Goal: Information Seeking & Learning: Learn about a topic

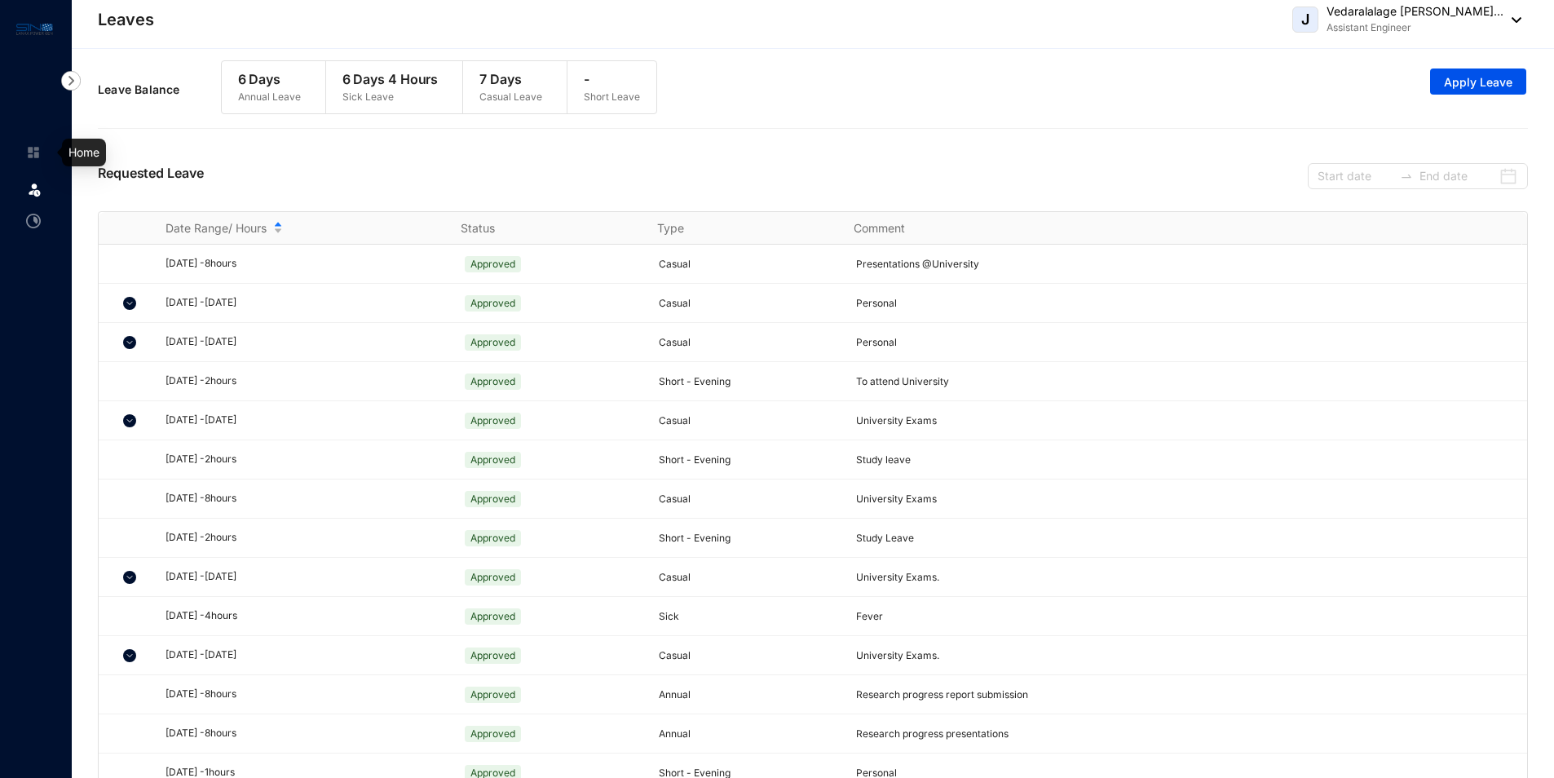
scroll to position [202, 0]
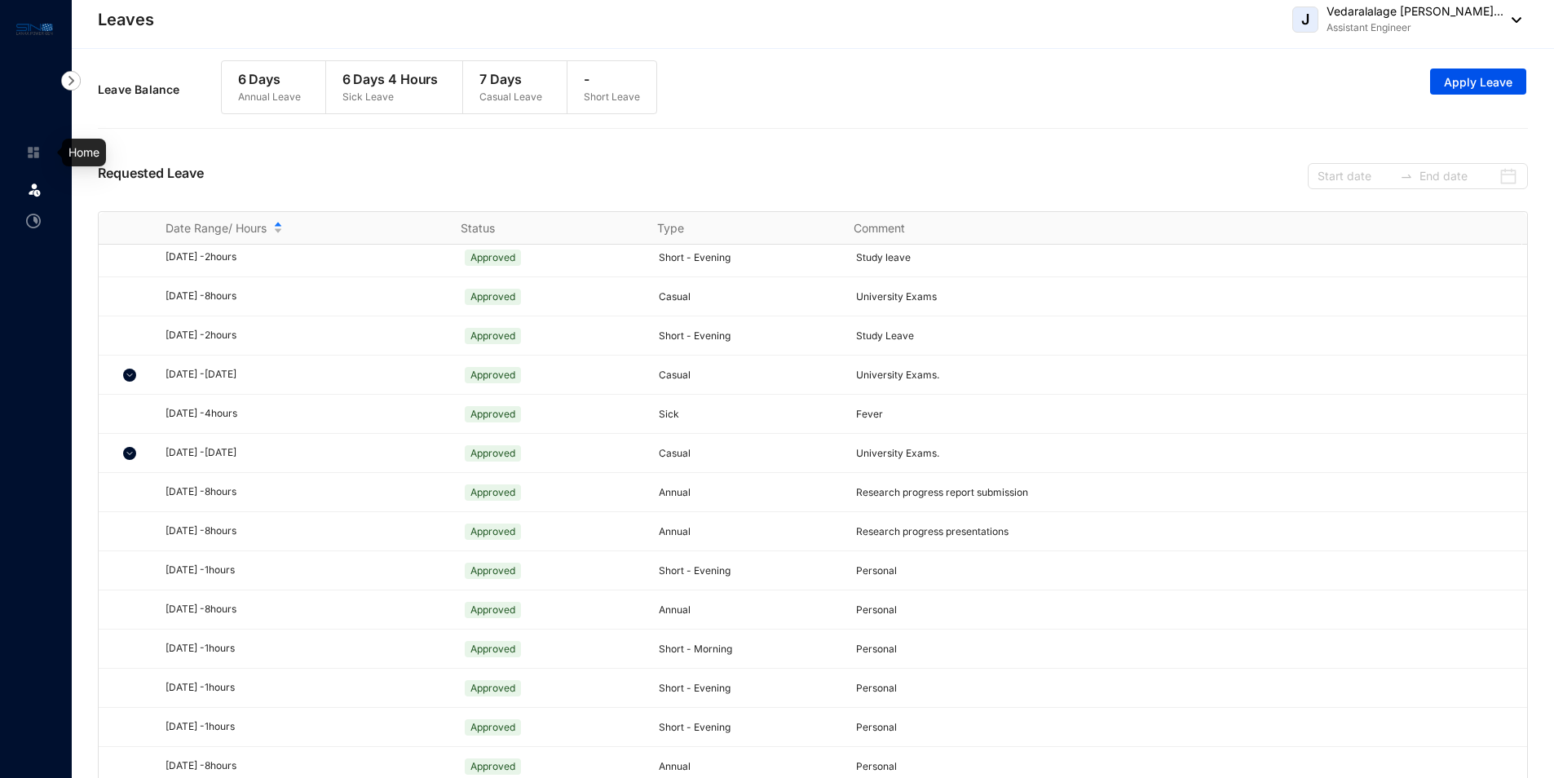
drag, startPoint x: 0, startPoint y: 0, endPoint x: 34, endPoint y: 144, distance: 148.3
click at [34, 145] on img at bounding box center [33, 152] width 15 height 15
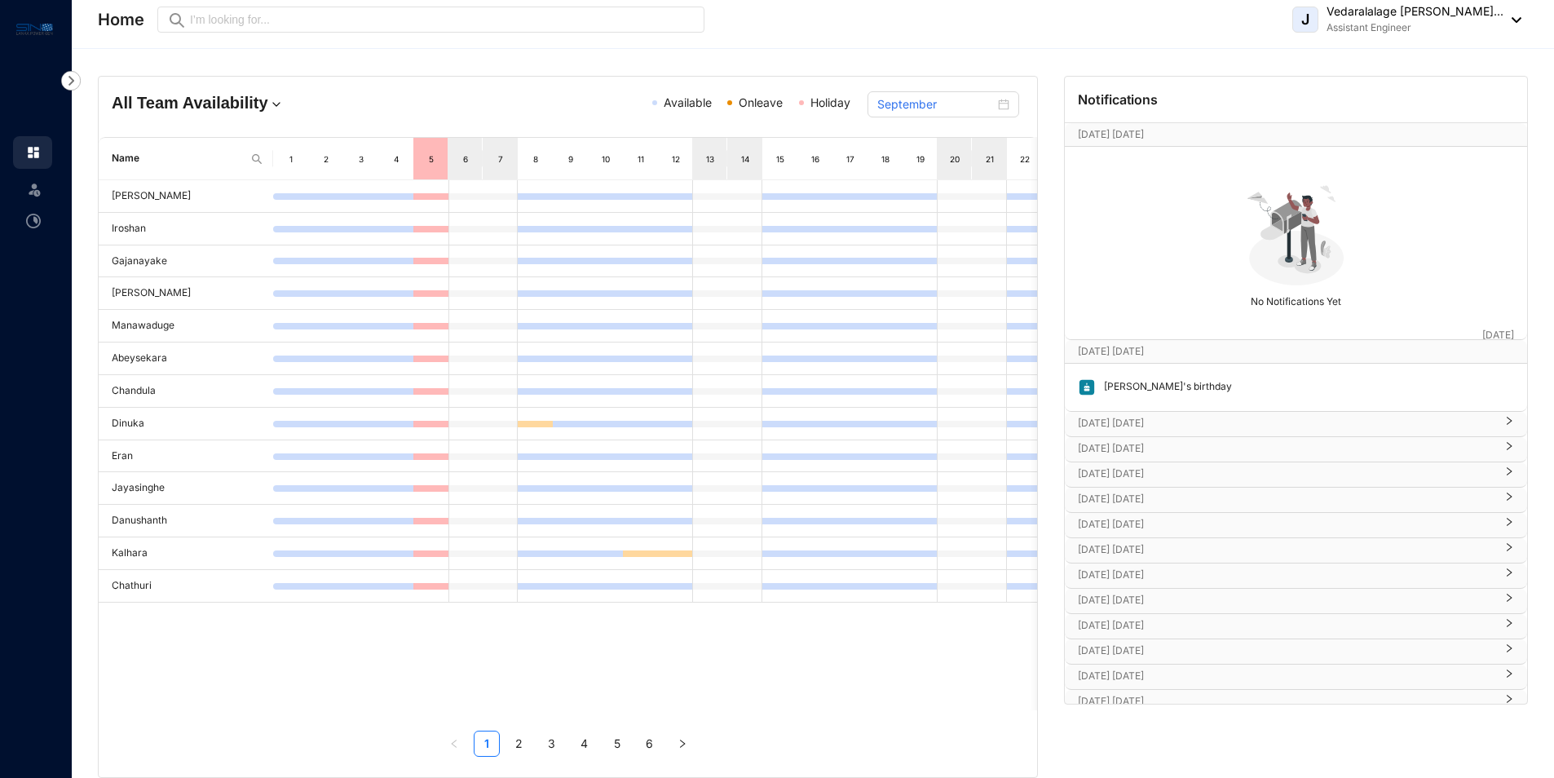
scroll to position [434, 0]
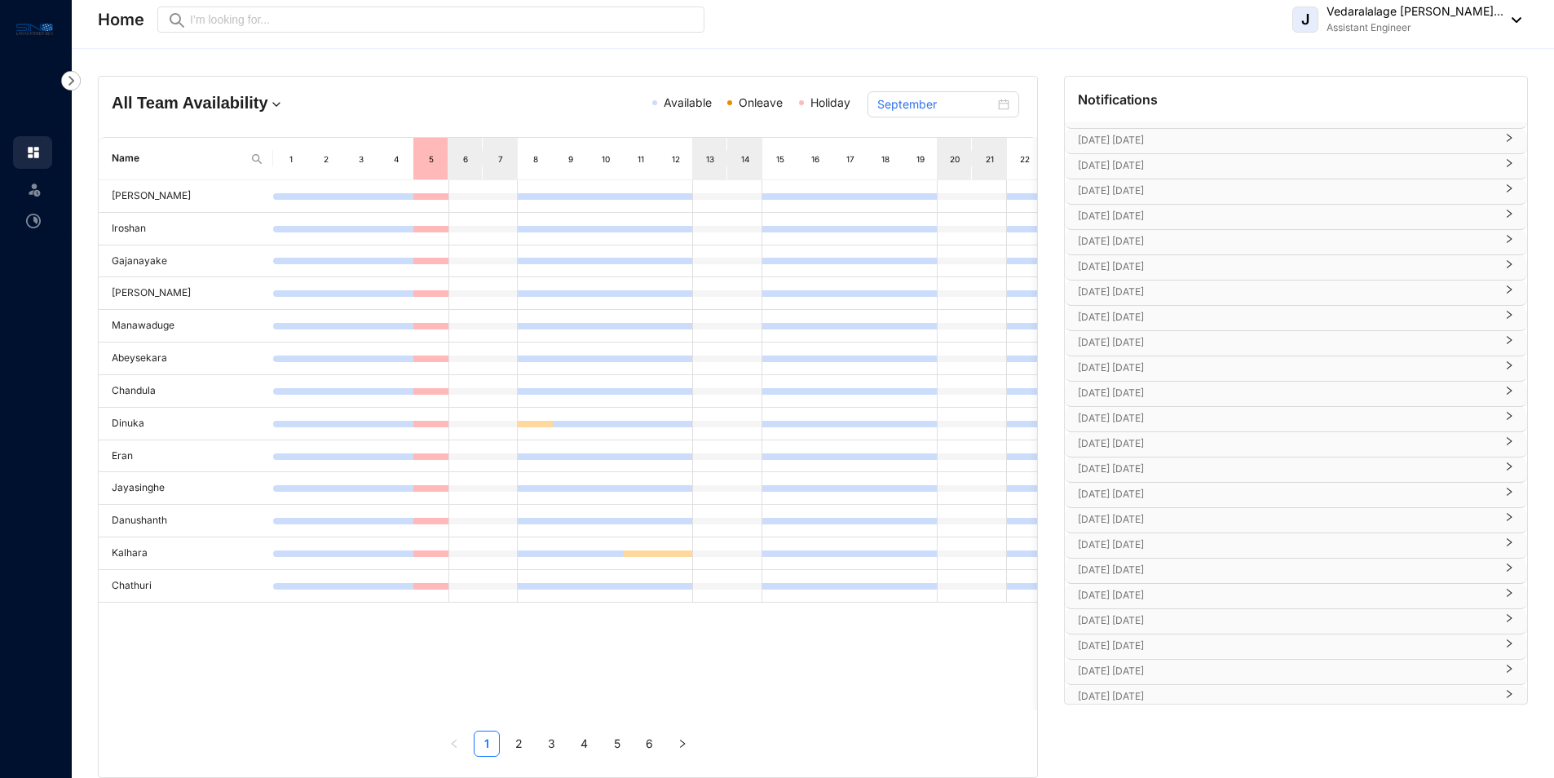
click at [1101, 342] on p "[DATE] [DATE]" at bounding box center [1286, 342] width 417 height 16
click at [1146, 538] on p "[DATE] [DATE]" at bounding box center [1286, 538] width 417 height 16
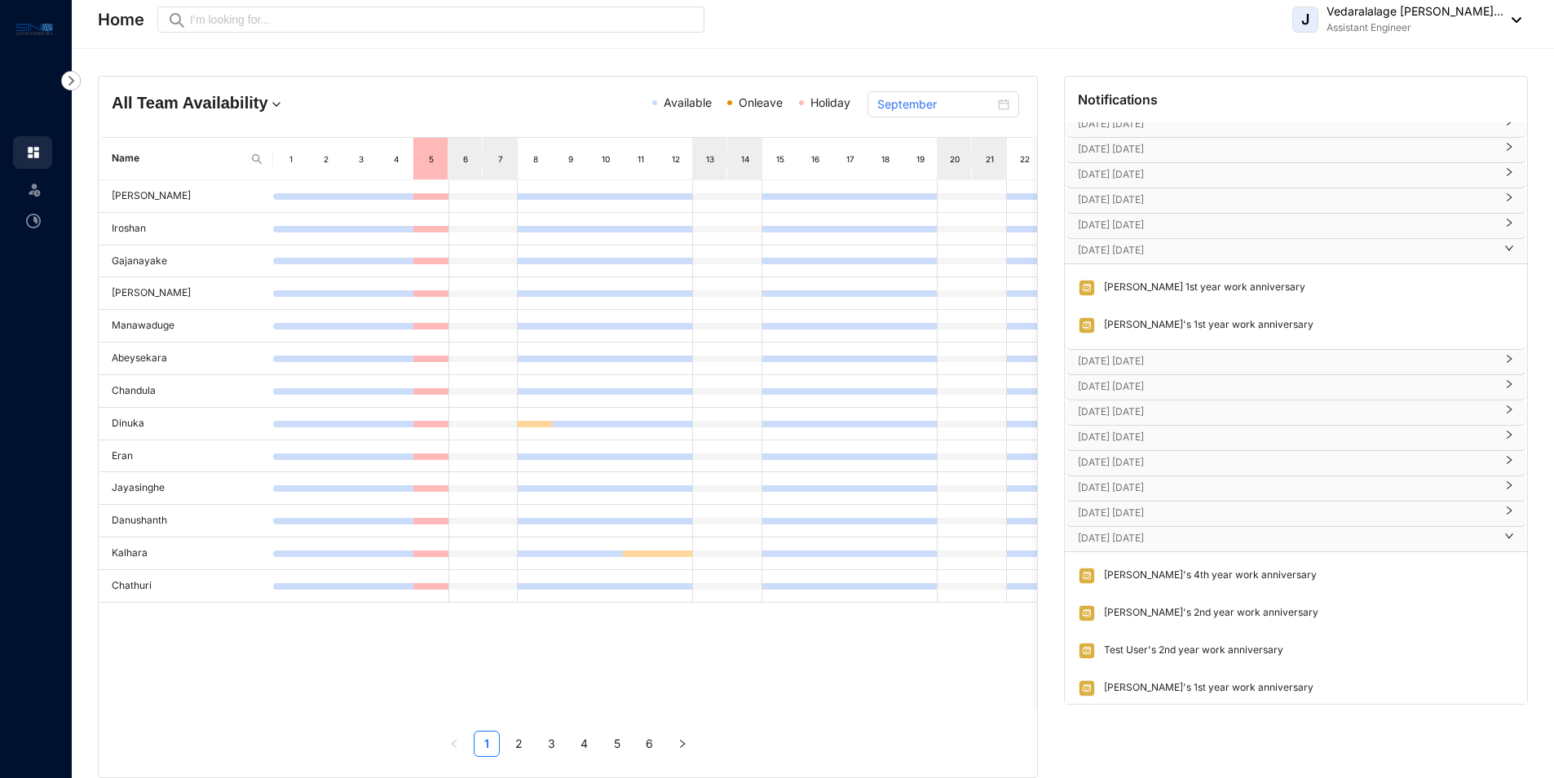
scroll to position [635, 0]
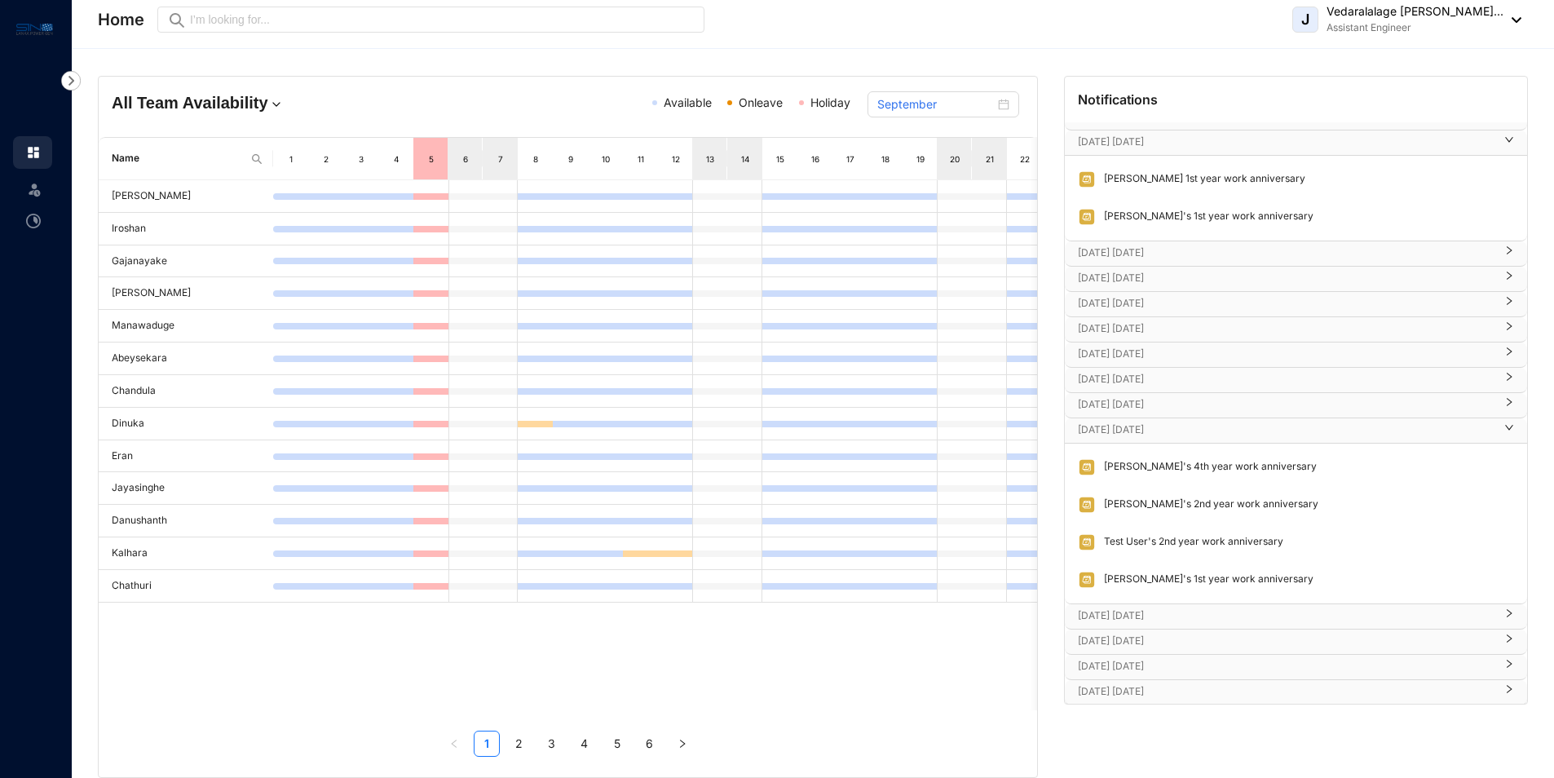
click at [1147, 431] on p "[DATE] [DATE]" at bounding box center [1286, 429] width 417 height 16
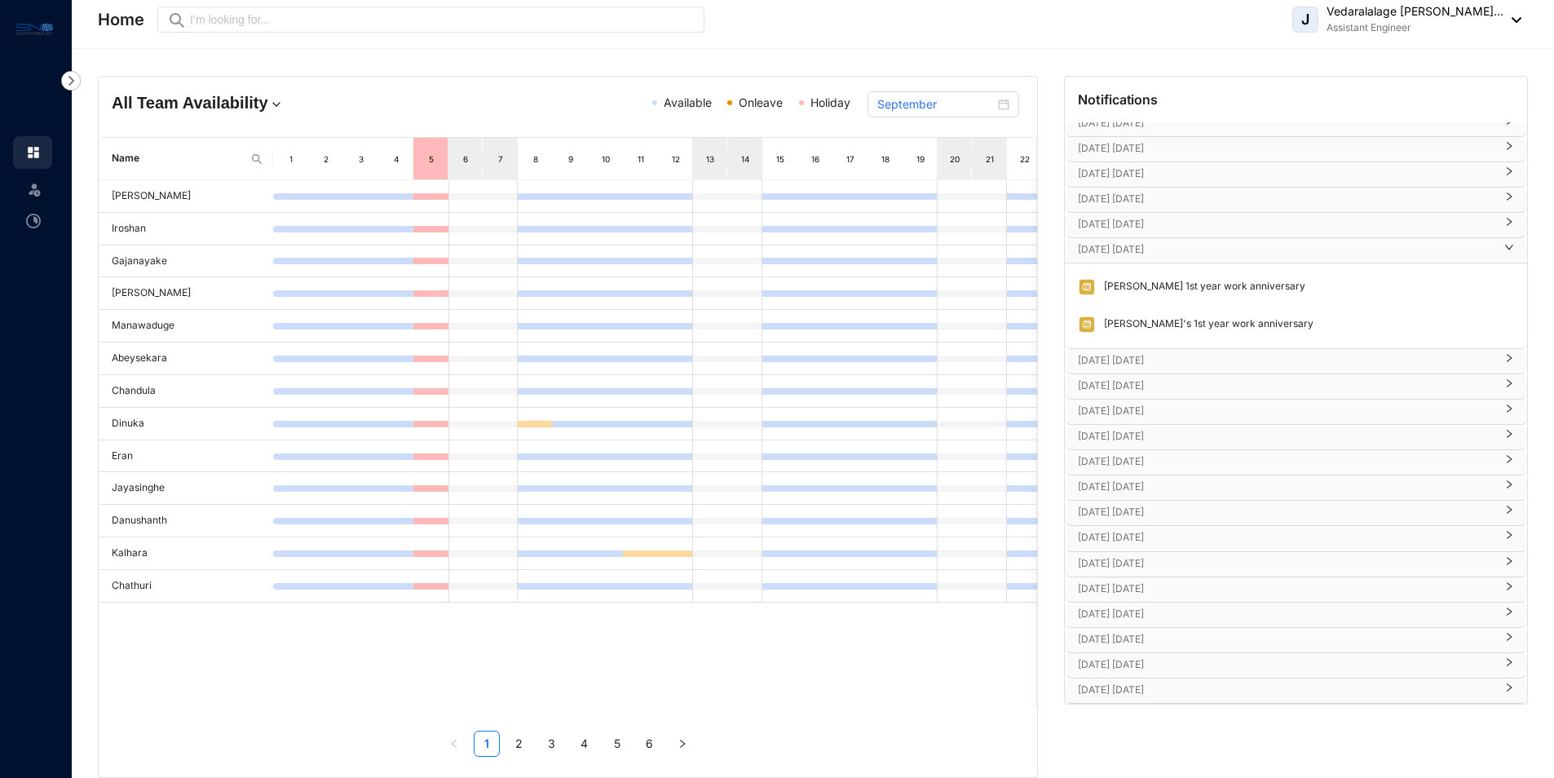
scroll to position [527, 0]
click at [1100, 562] on p "[DATE] [DATE]" at bounding box center [1286, 563] width 417 height 16
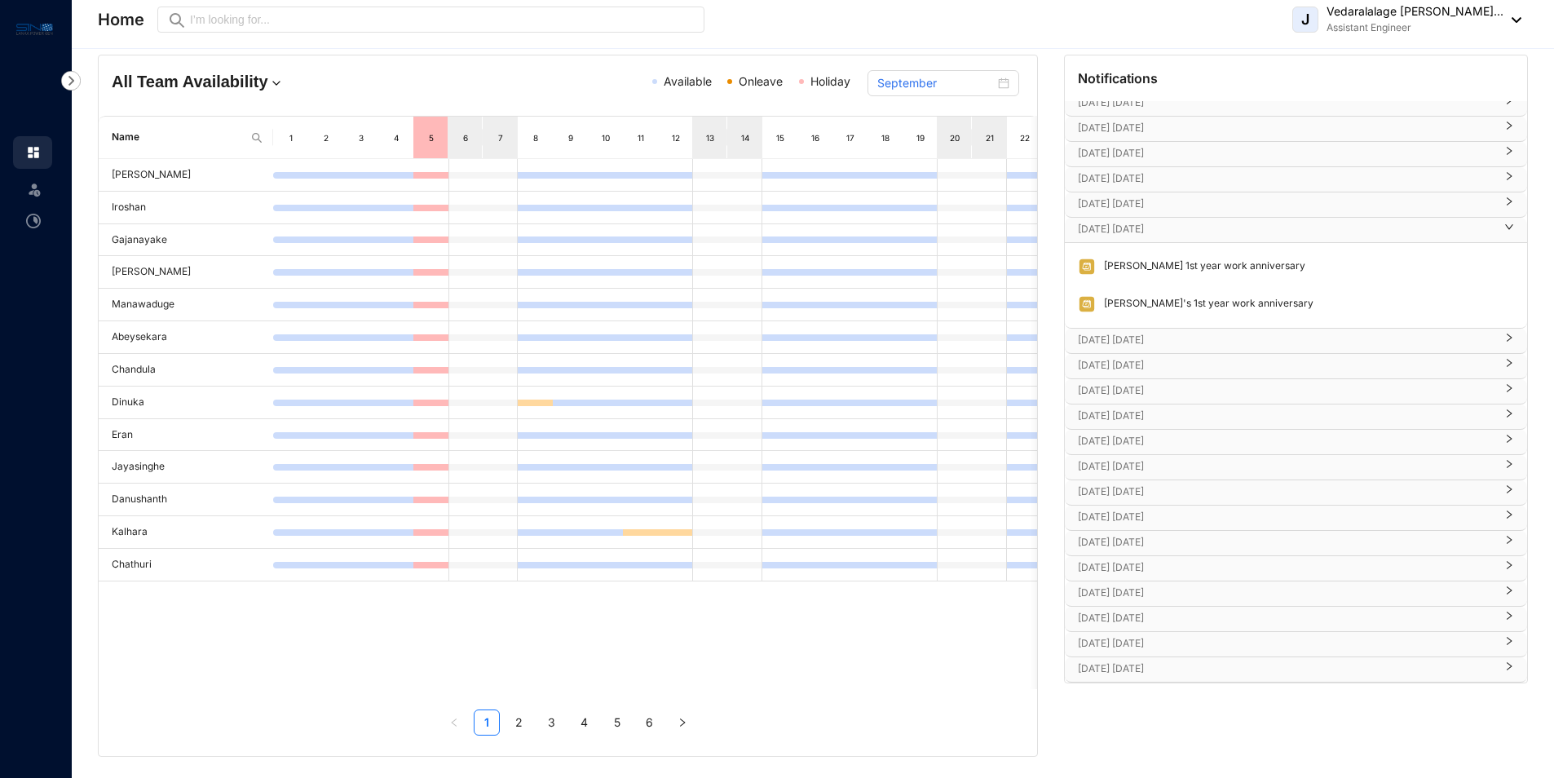
scroll to position [26, 0]
click at [1148, 649] on div "[DATE] [DATE]" at bounding box center [1296, 639] width 462 height 24
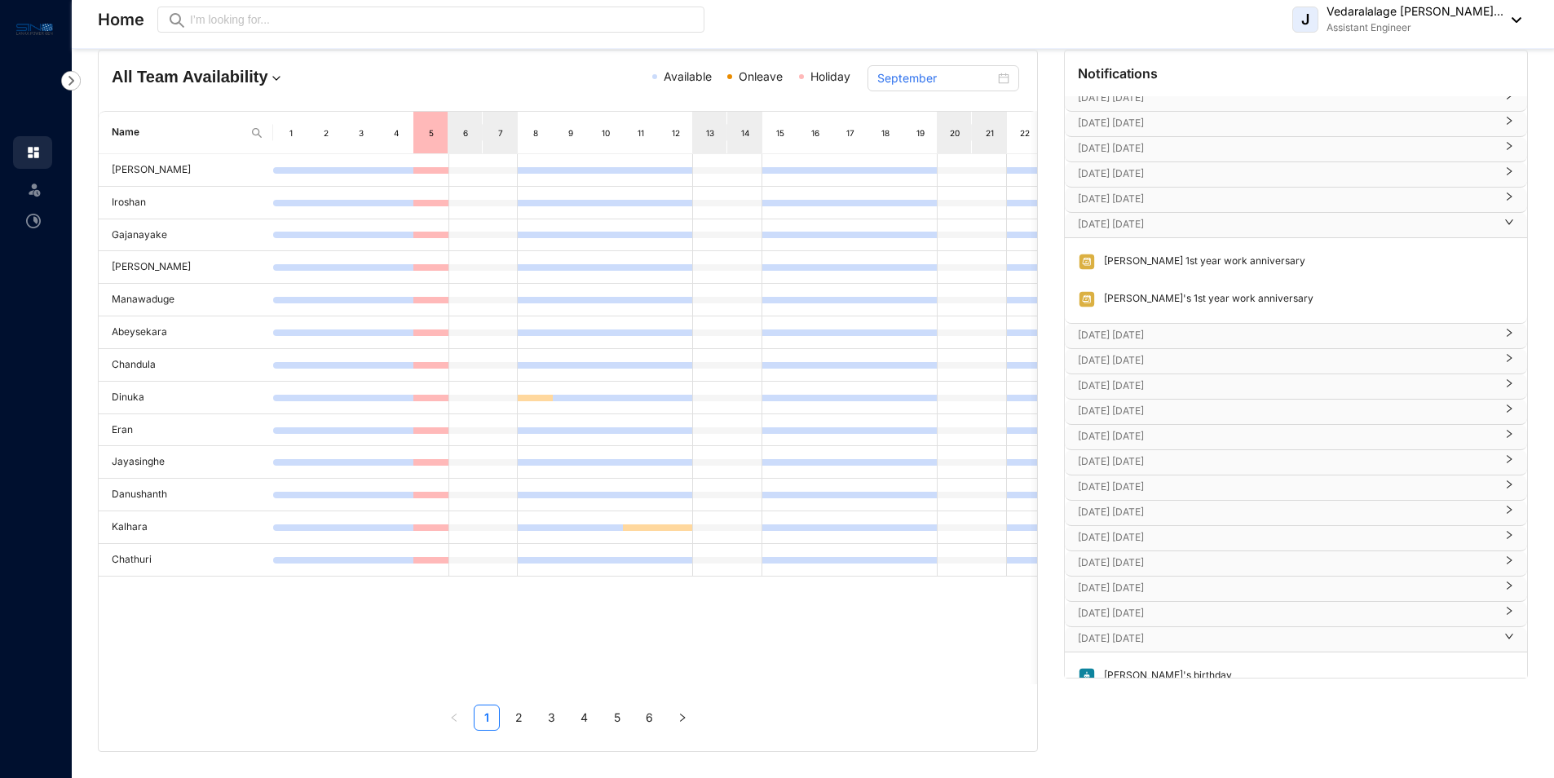
click at [1149, 652] on div "Chandula's birthday Yohan's 2nd year work anniversary" at bounding box center [1296, 694] width 462 height 85
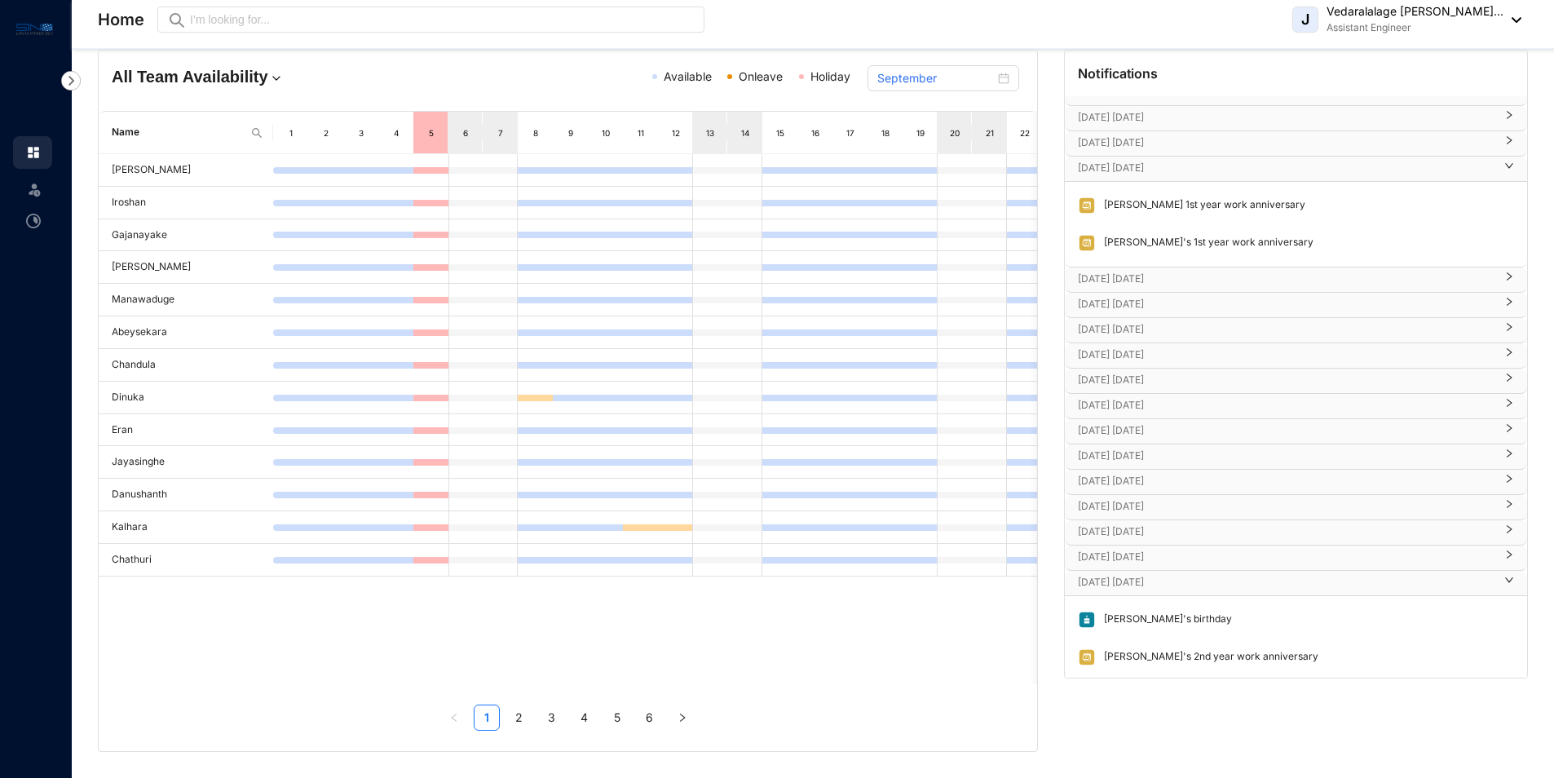
scroll to position [612, 0]
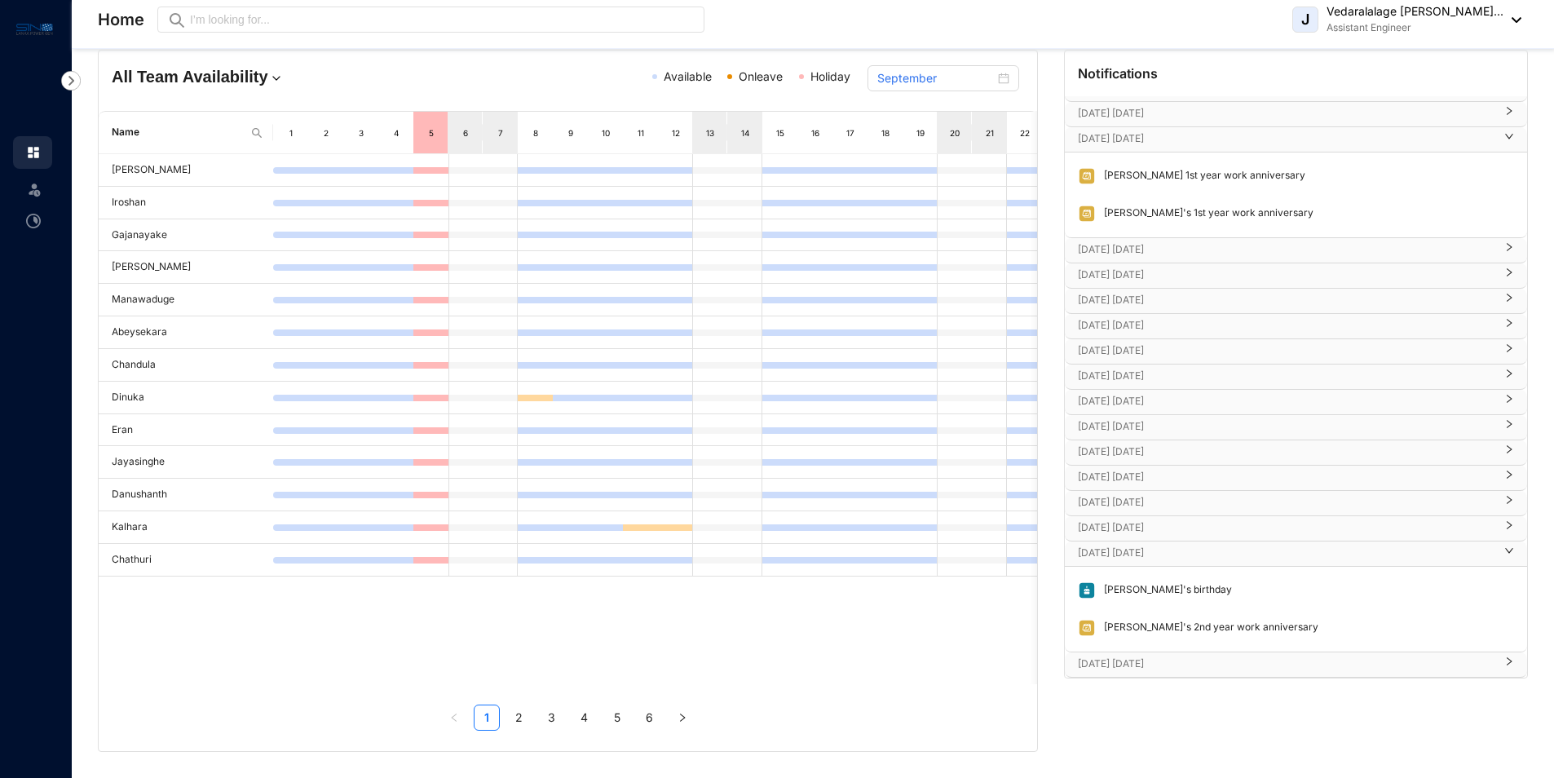
click at [1201, 658] on p "[DATE] [DATE]" at bounding box center [1286, 663] width 417 height 16
click at [1184, 545] on p "[DATE] [DATE]" at bounding box center [1286, 553] width 417 height 16
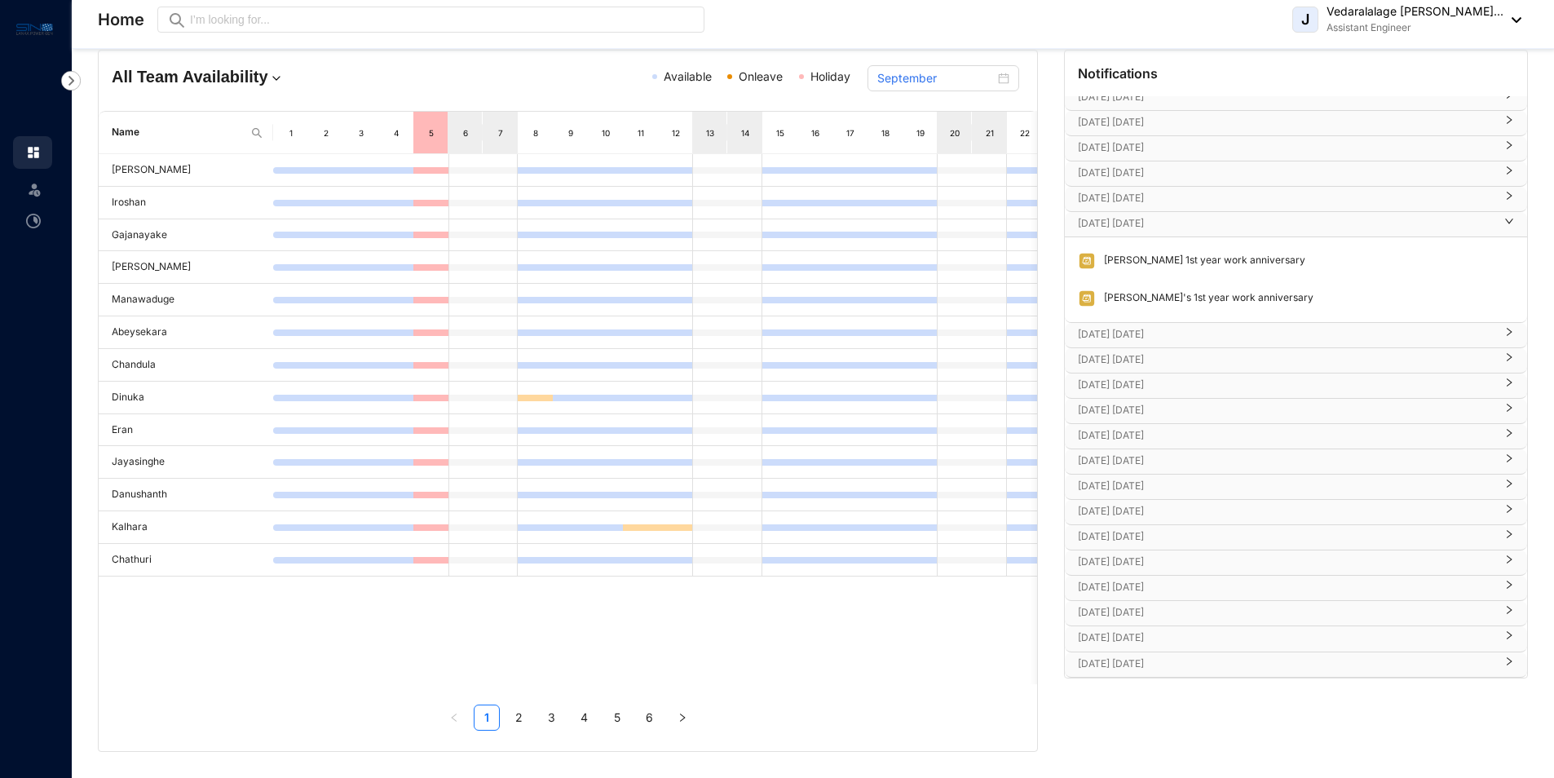
scroll to position [527, 0]
click at [1160, 658] on p "[DATE] [DATE]" at bounding box center [1286, 663] width 417 height 16
click at [1123, 342] on p "[DATE] [DATE]" at bounding box center [1286, 335] width 417 height 16
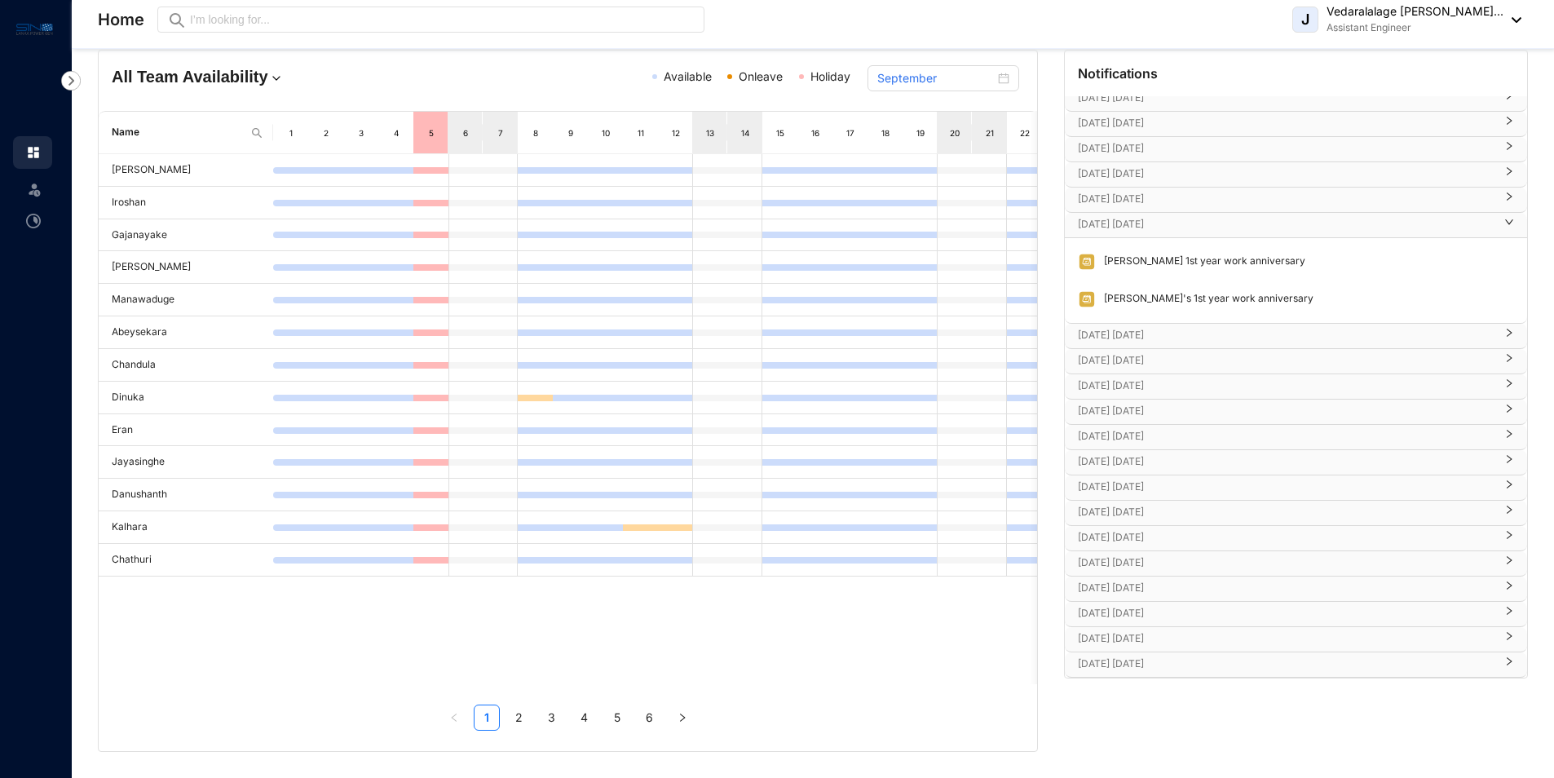
click at [1124, 663] on p "[DATE] [DATE]" at bounding box center [1286, 663] width 417 height 16
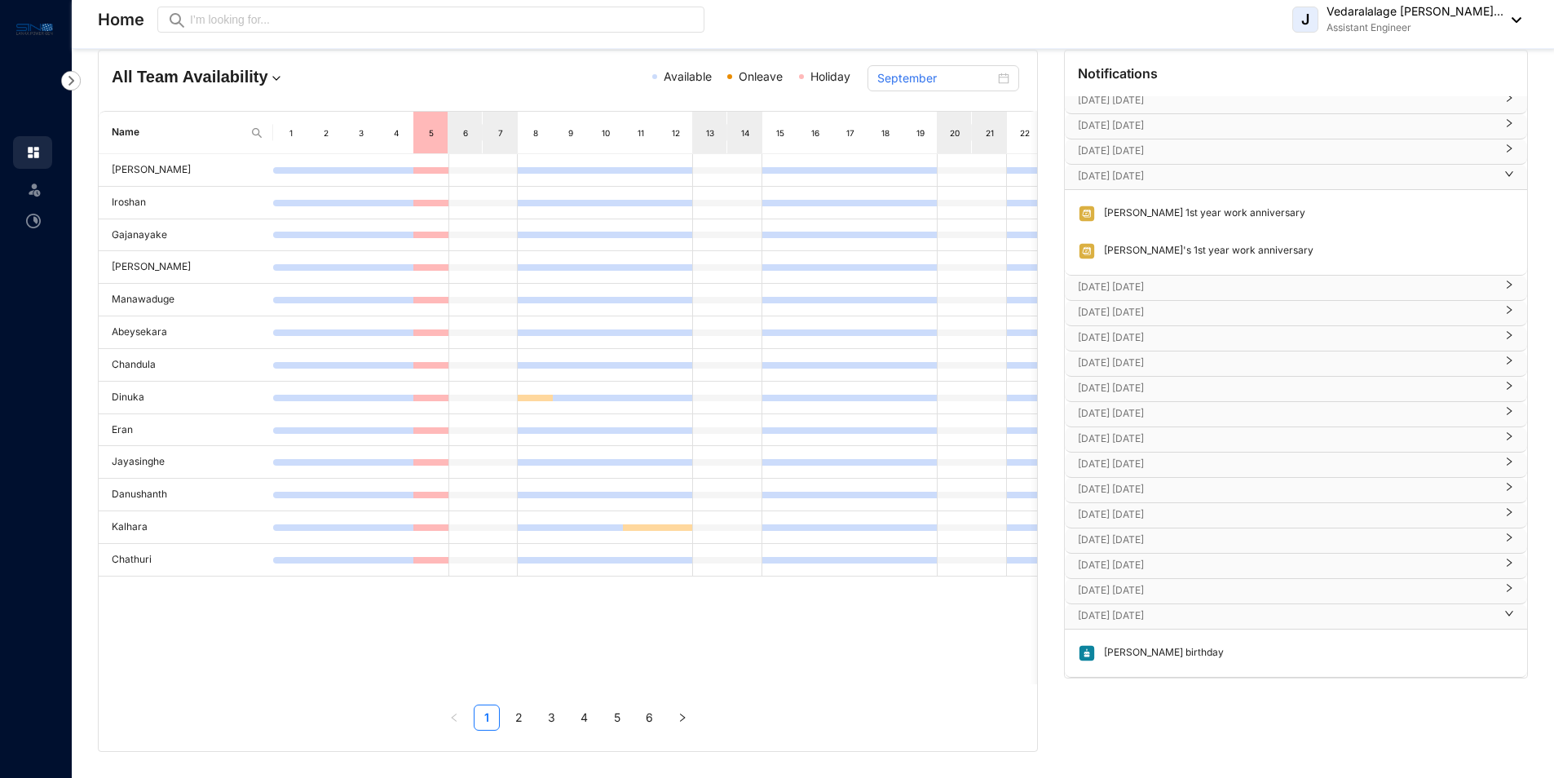
click at [1124, 585] on p "[DATE] [DATE]" at bounding box center [1286, 590] width 417 height 16
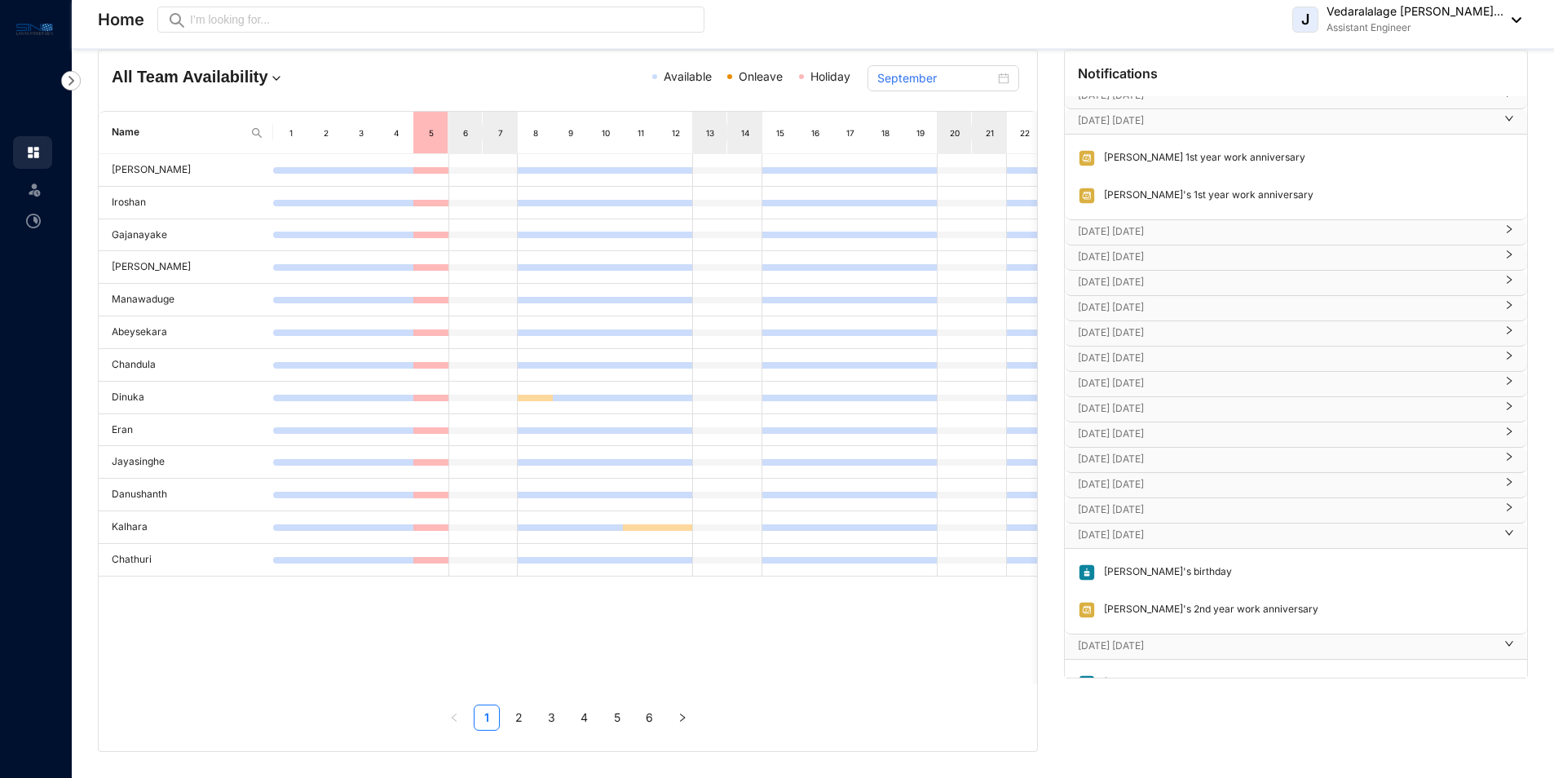
scroll to position [660, 0]
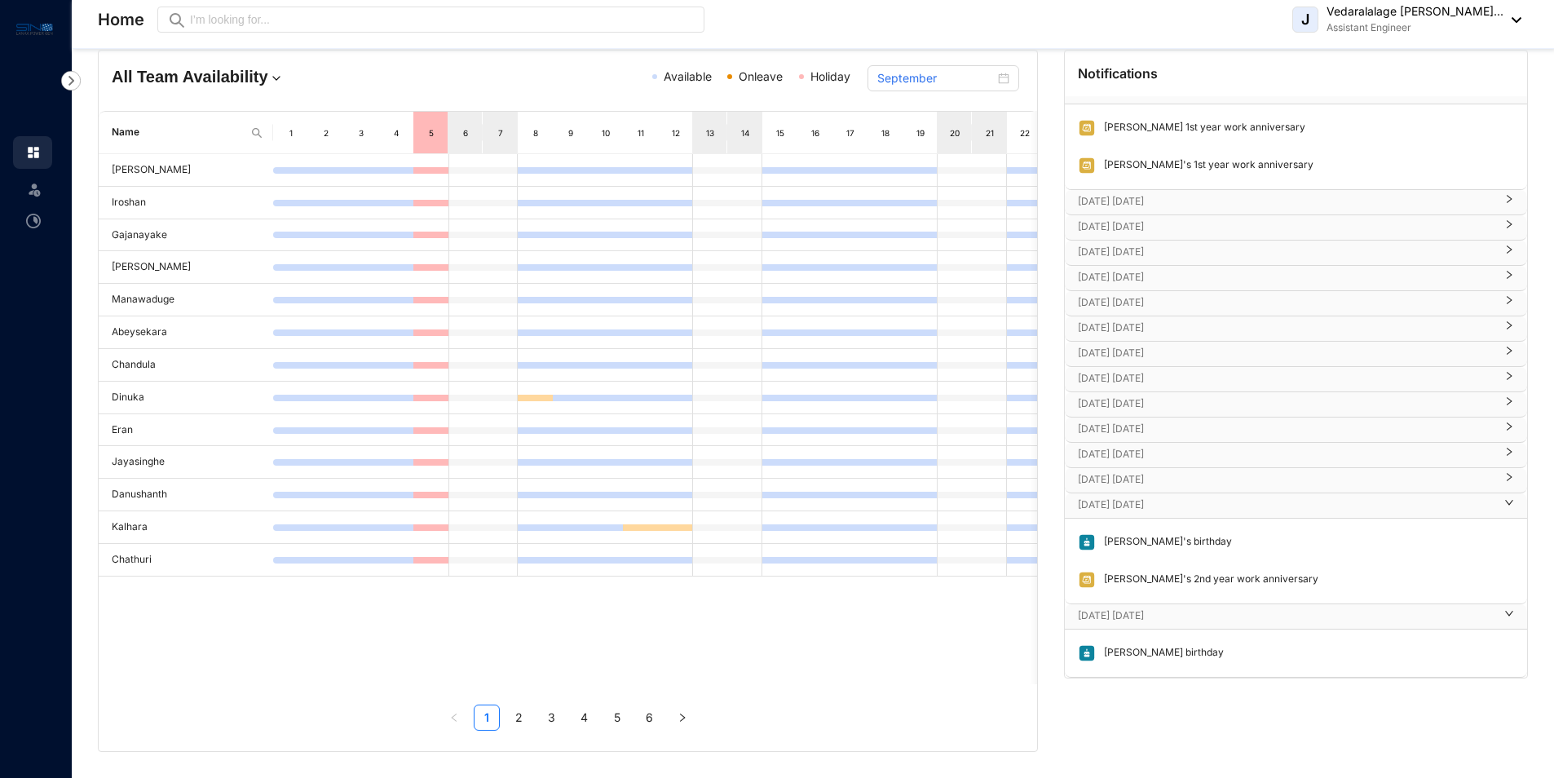
click at [1129, 501] on p "[DATE] [DATE]" at bounding box center [1286, 504] width 417 height 16
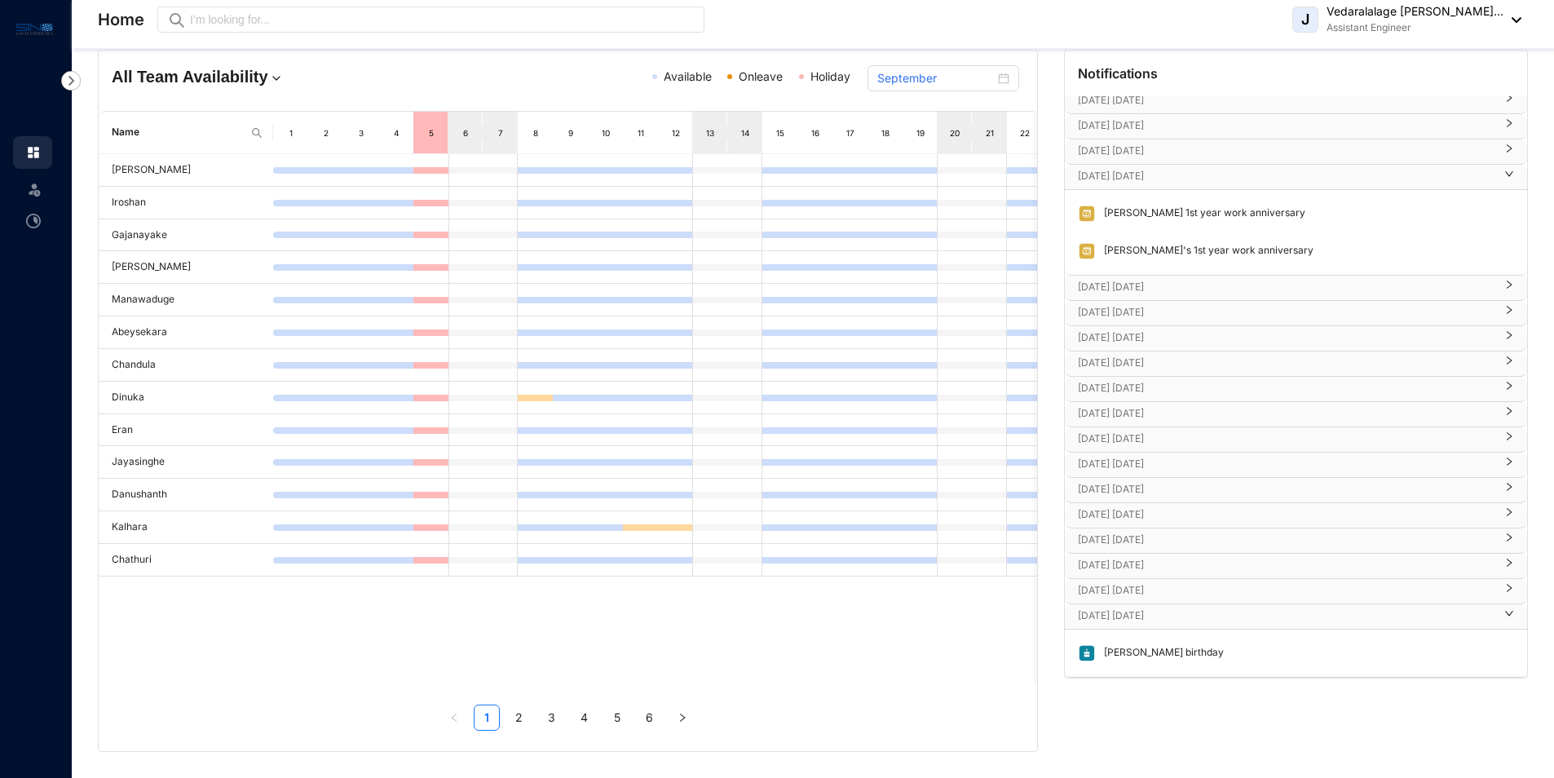
scroll to position [575, 0]
click at [1130, 580] on div "[DATE] [DATE]" at bounding box center [1296, 591] width 462 height 24
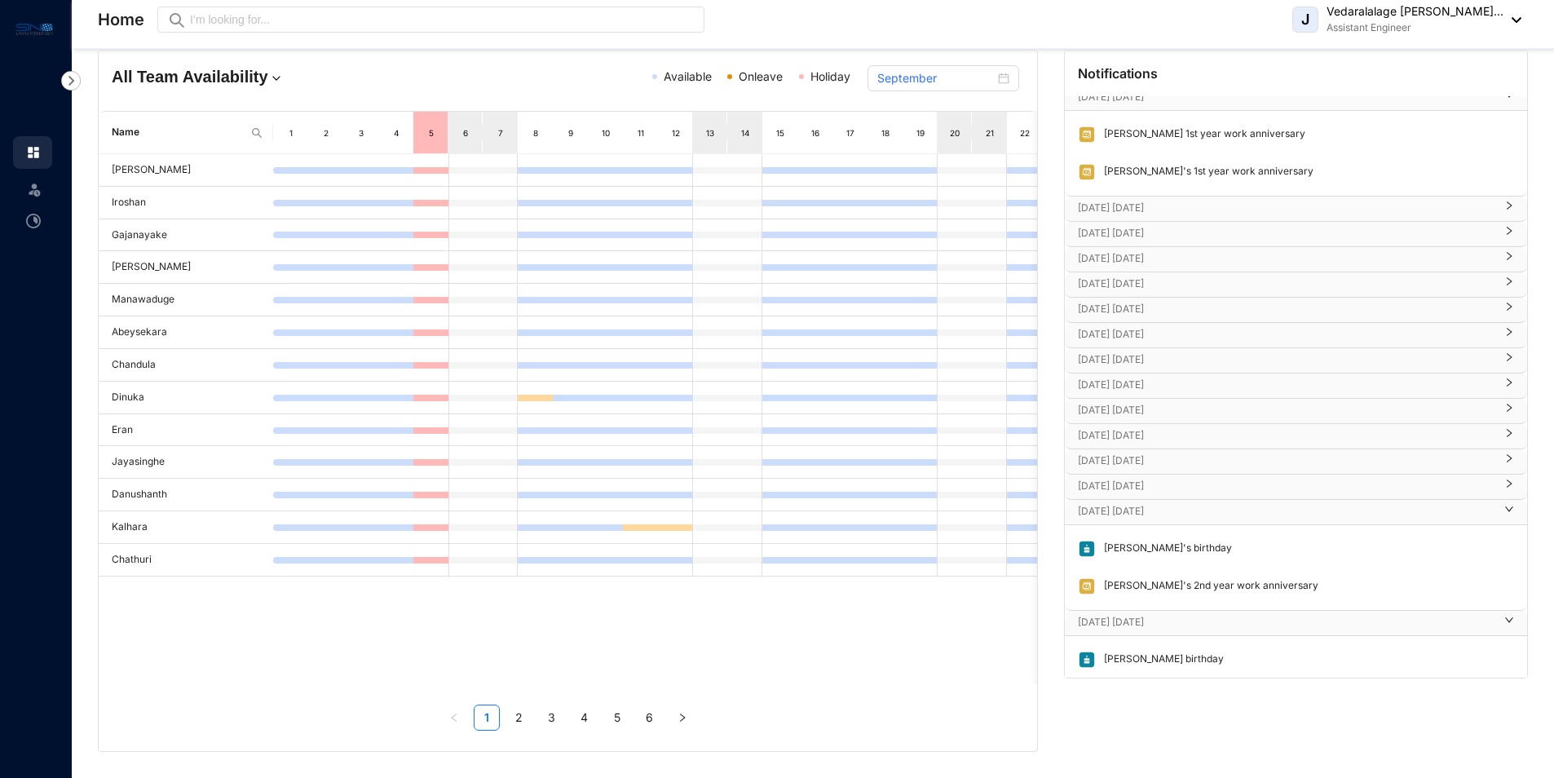
scroll to position [660, 0]
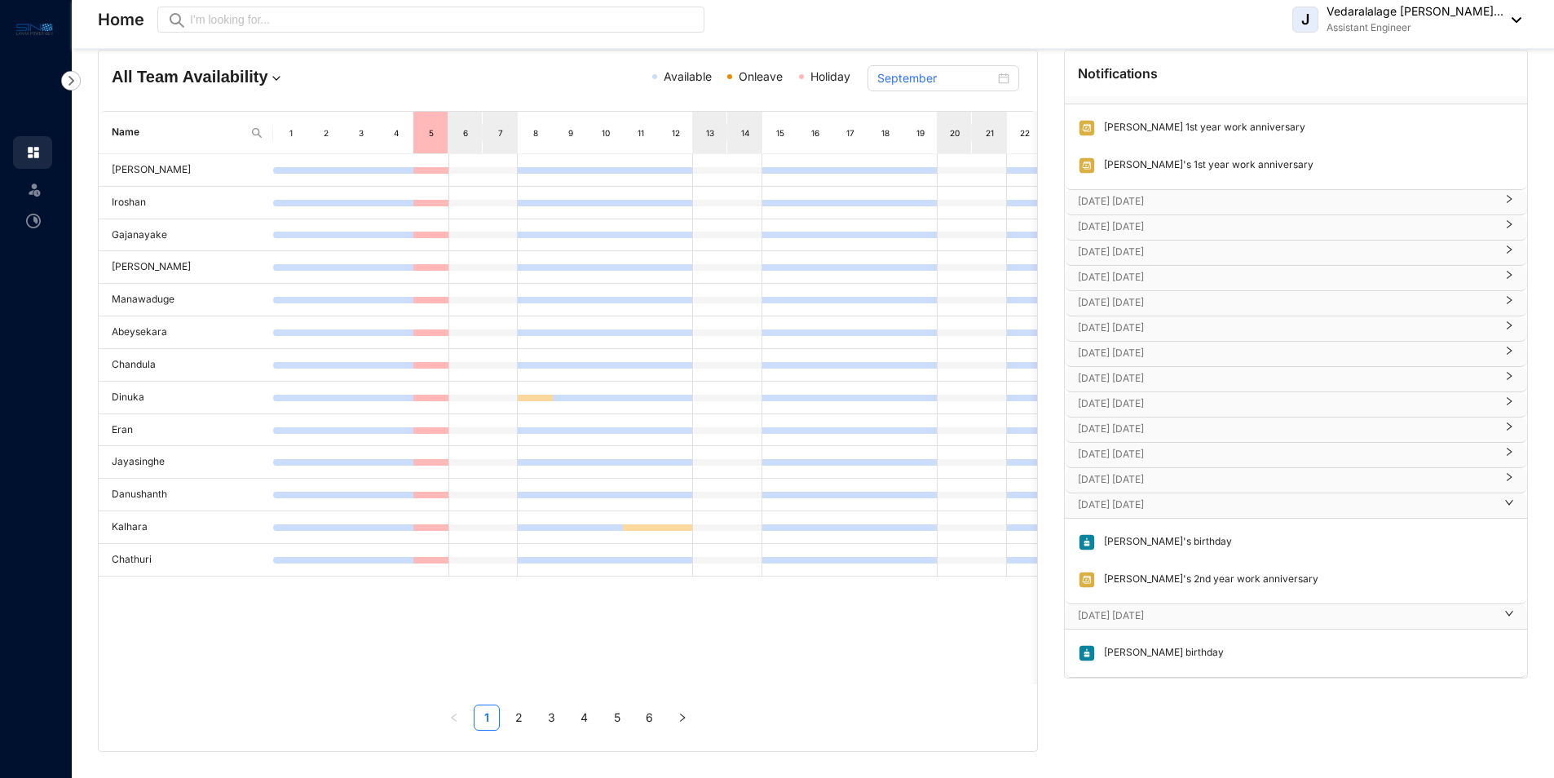
click at [1132, 475] on p "[DATE] [DATE]" at bounding box center [1286, 479] width 417 height 16
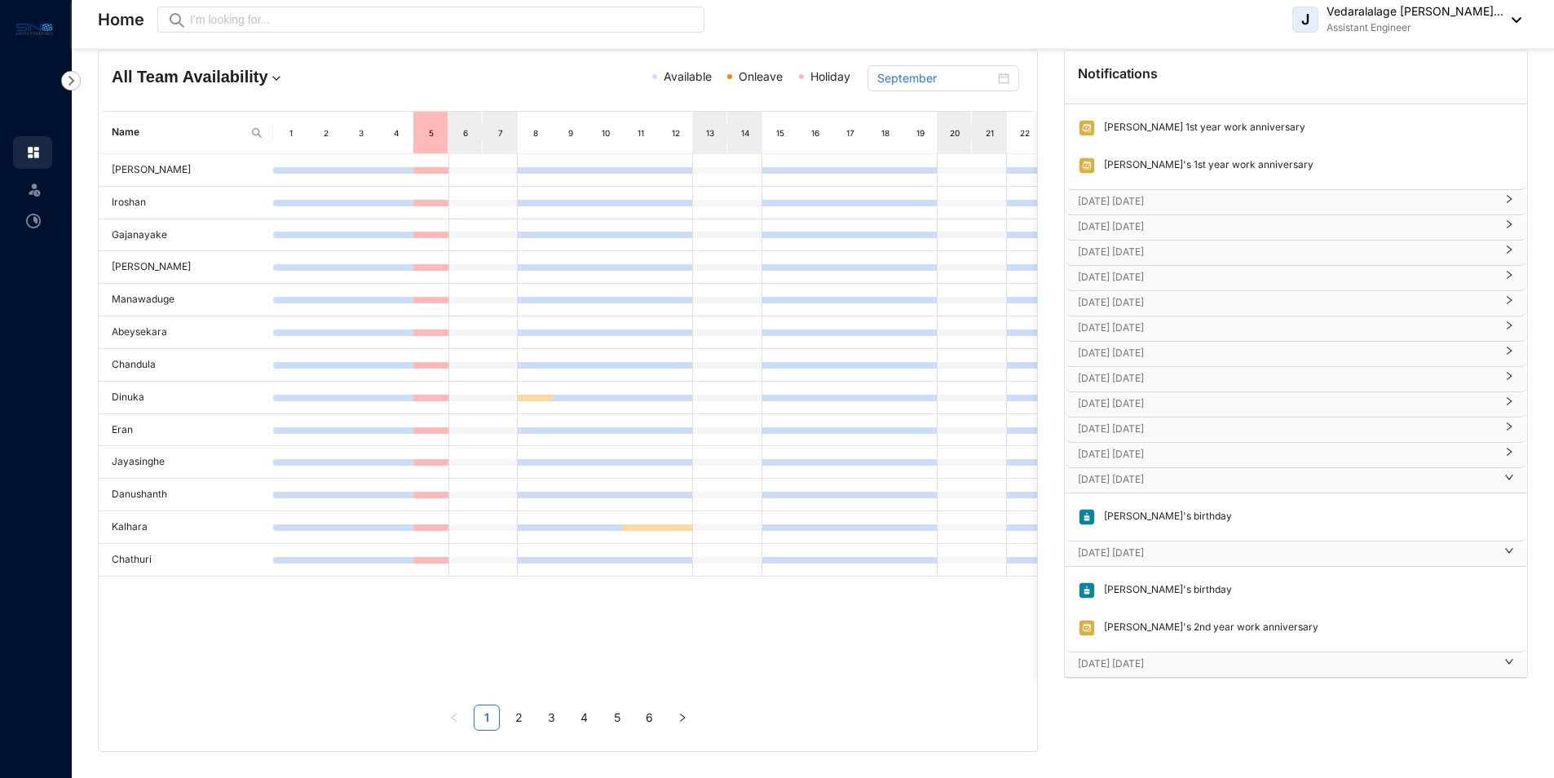
click at [1131, 450] on p "[DATE] [DATE]" at bounding box center [1286, 454] width 417 height 16
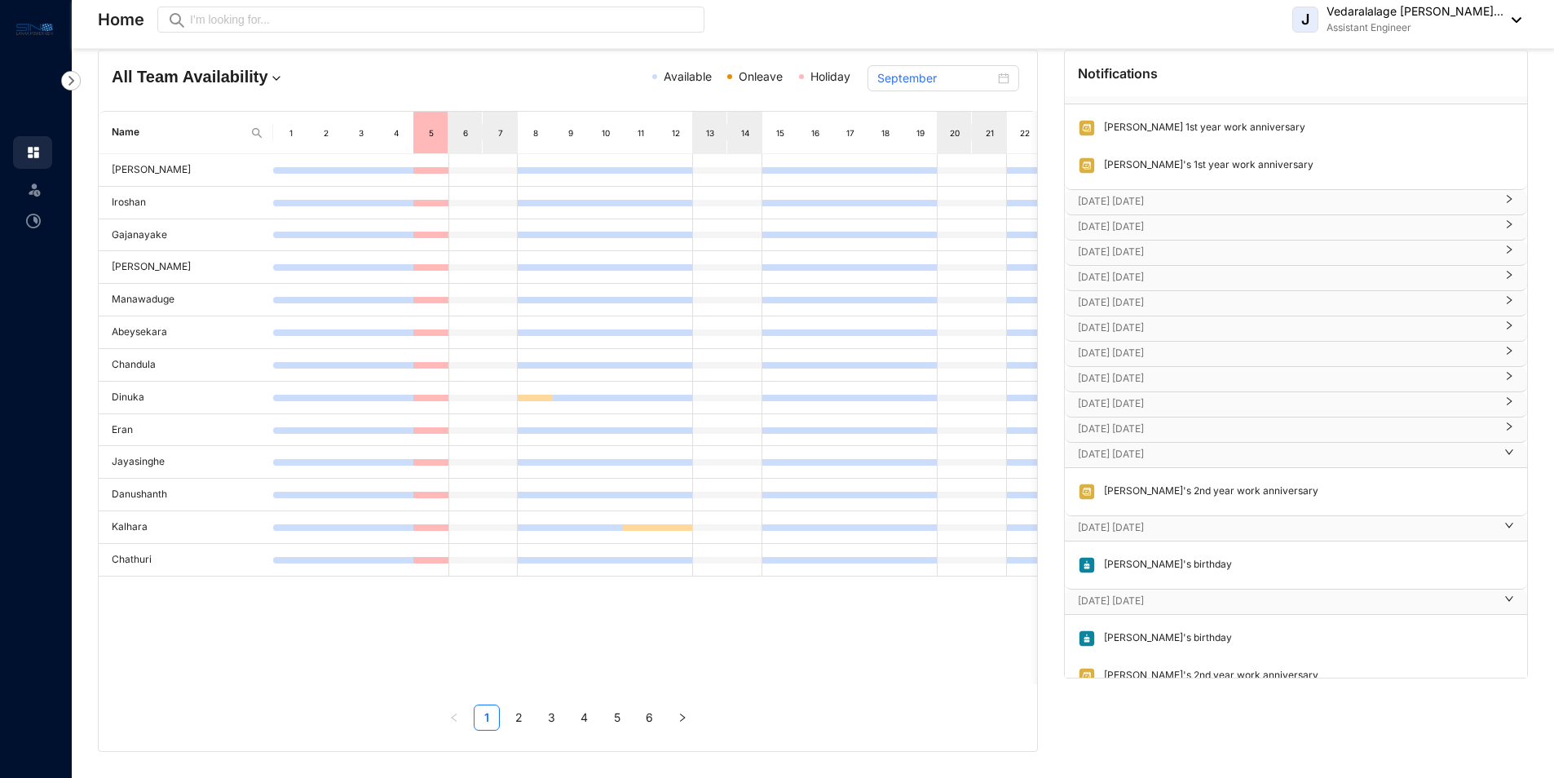
click at [1126, 436] on p "[DATE] [DATE]" at bounding box center [1286, 429] width 417 height 16
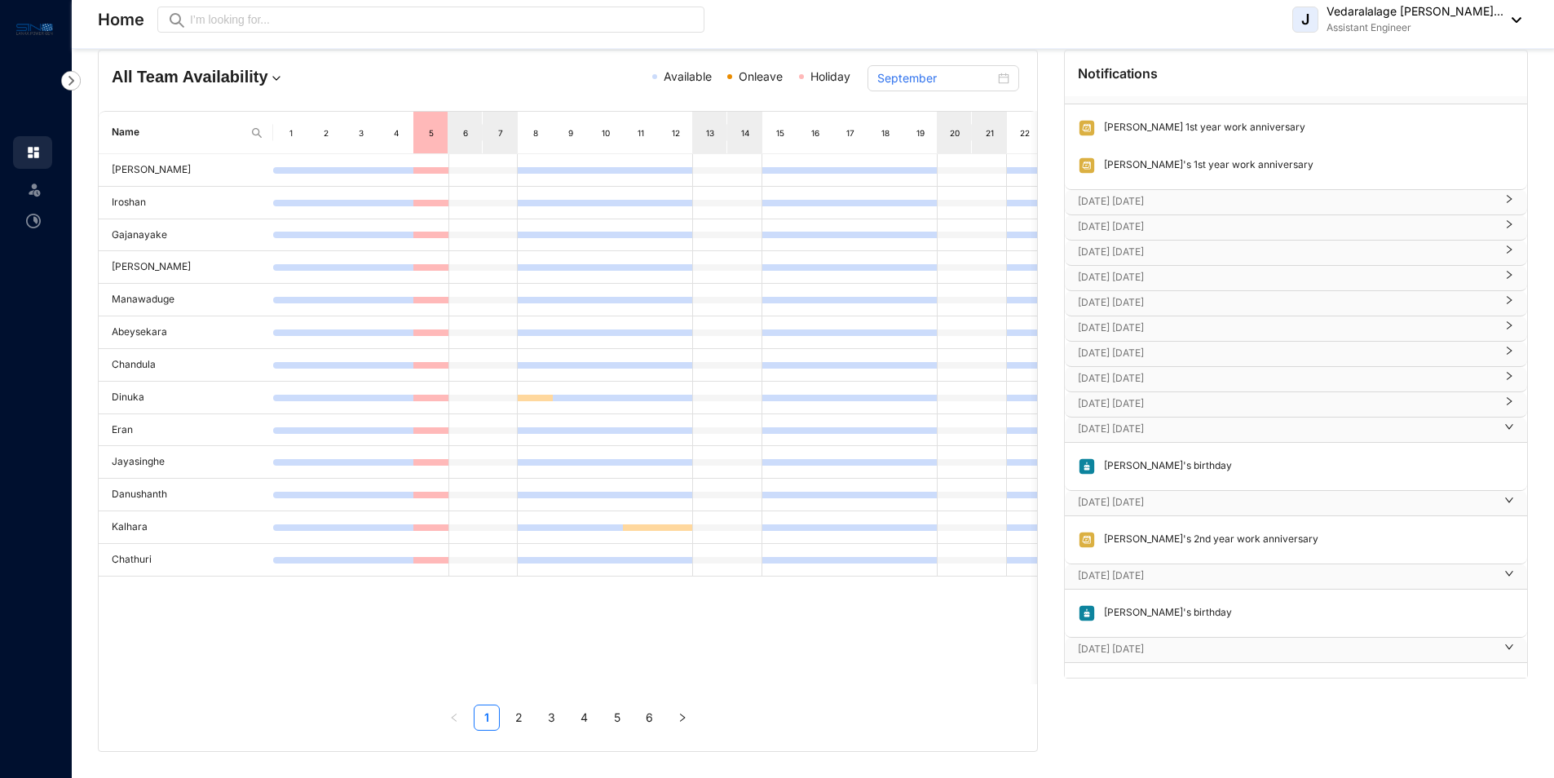
click at [1122, 406] on p "[DATE] [DATE]" at bounding box center [1286, 403] width 417 height 16
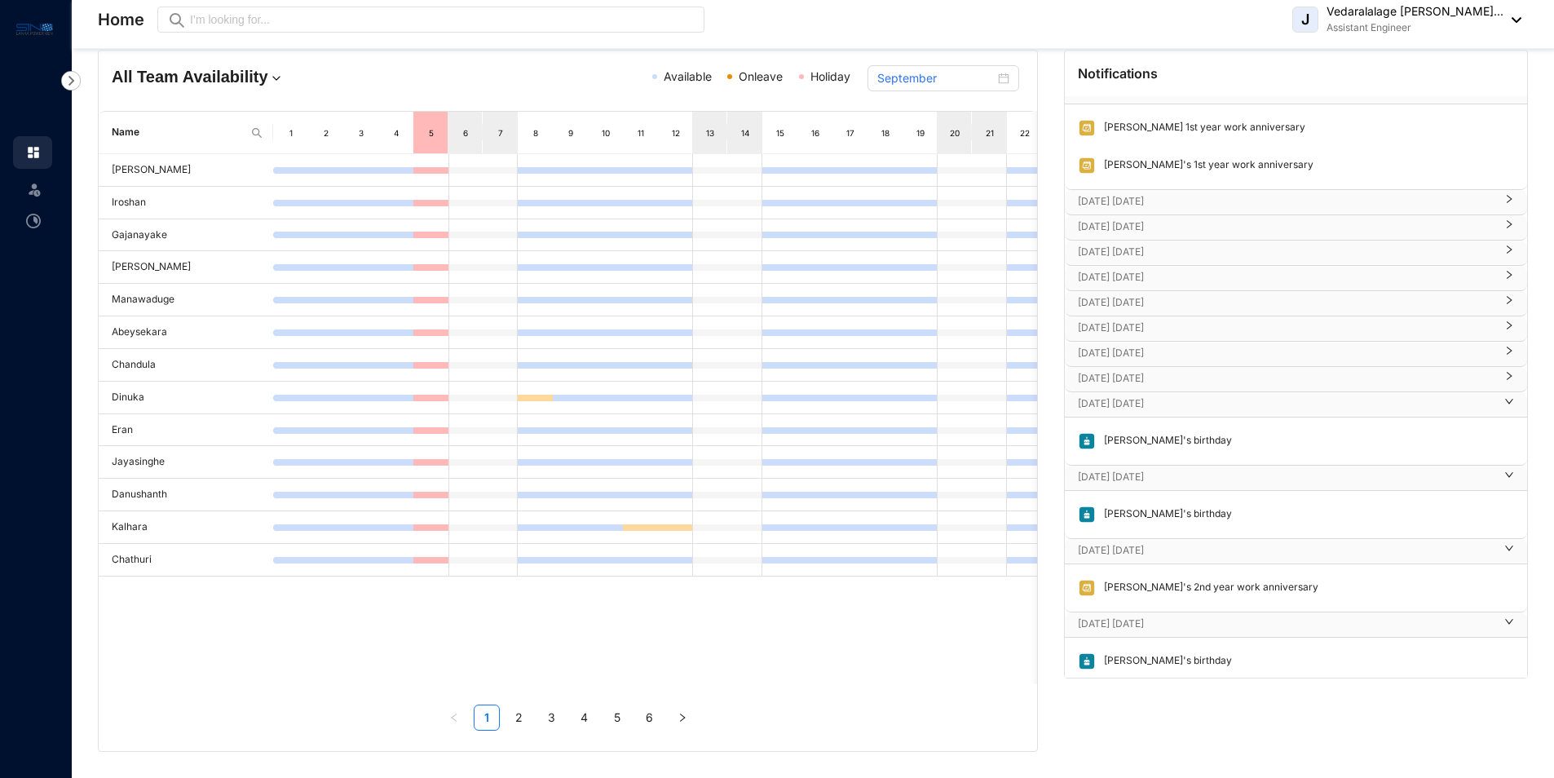
click at [1133, 377] on p "[DATE] [DATE]" at bounding box center [1286, 378] width 417 height 16
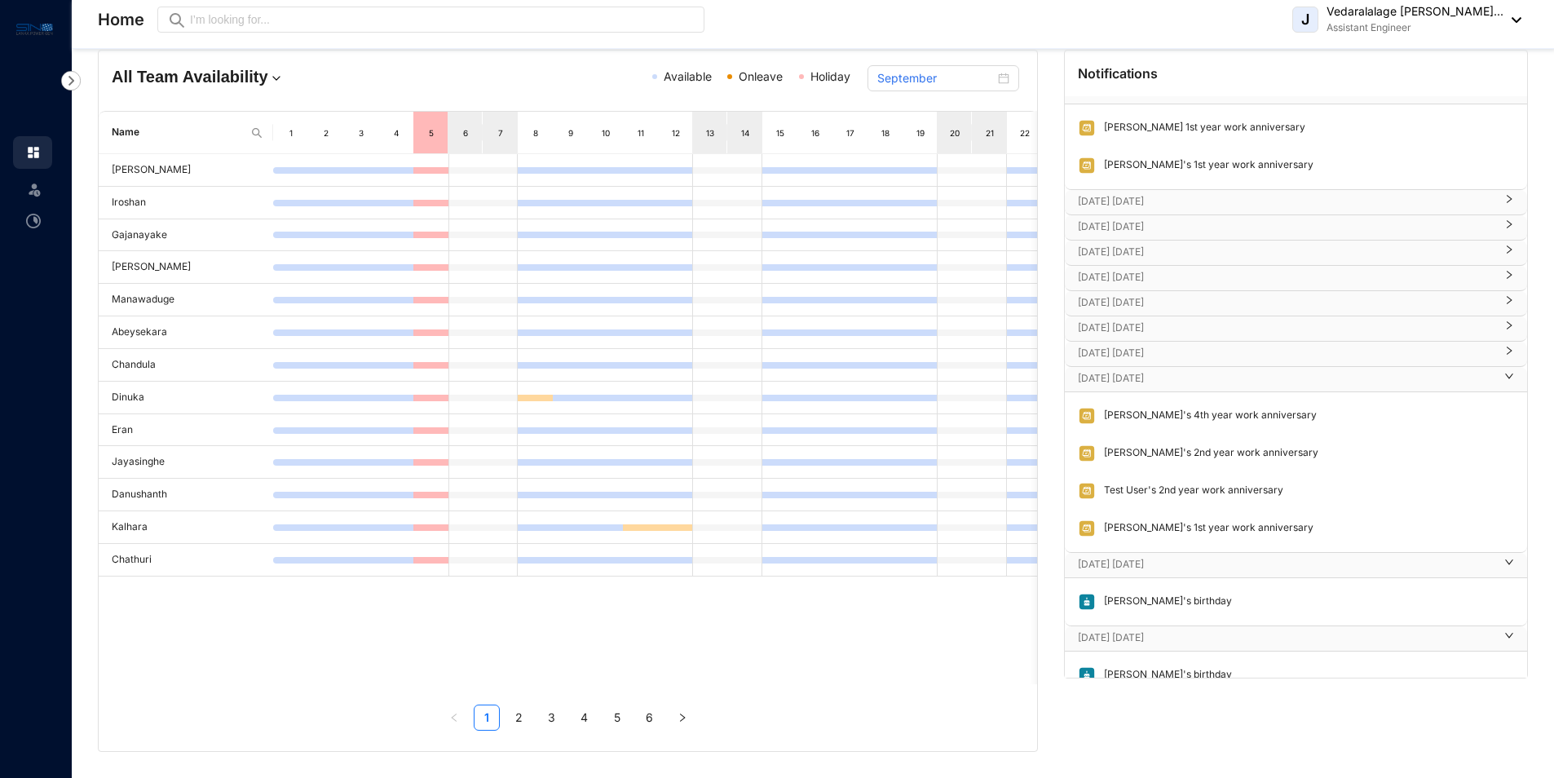
click at [1151, 323] on p "[DATE] [DATE]" at bounding box center [1286, 328] width 417 height 16
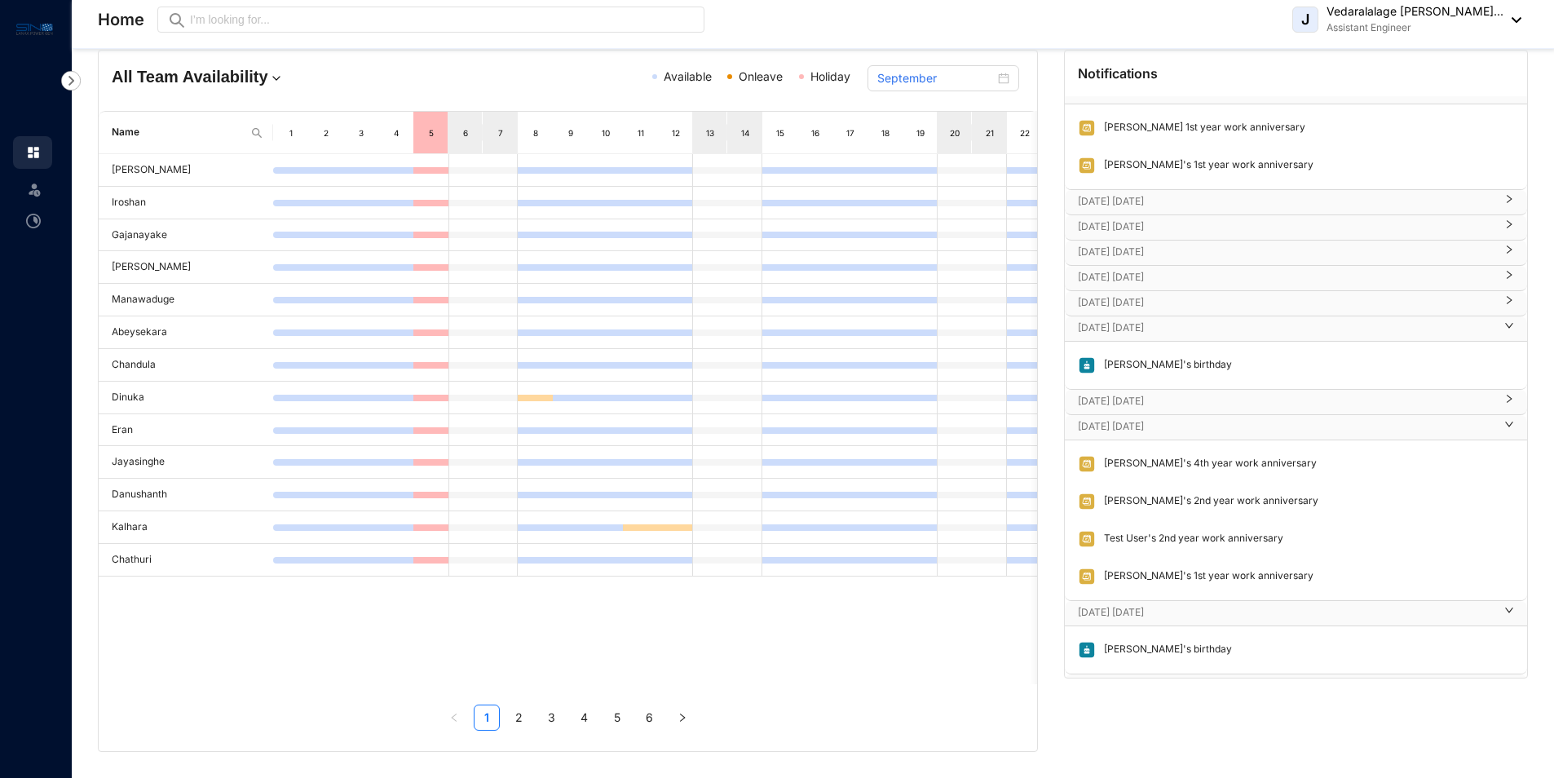
click at [1156, 398] on p "[DATE] [DATE]" at bounding box center [1286, 401] width 417 height 16
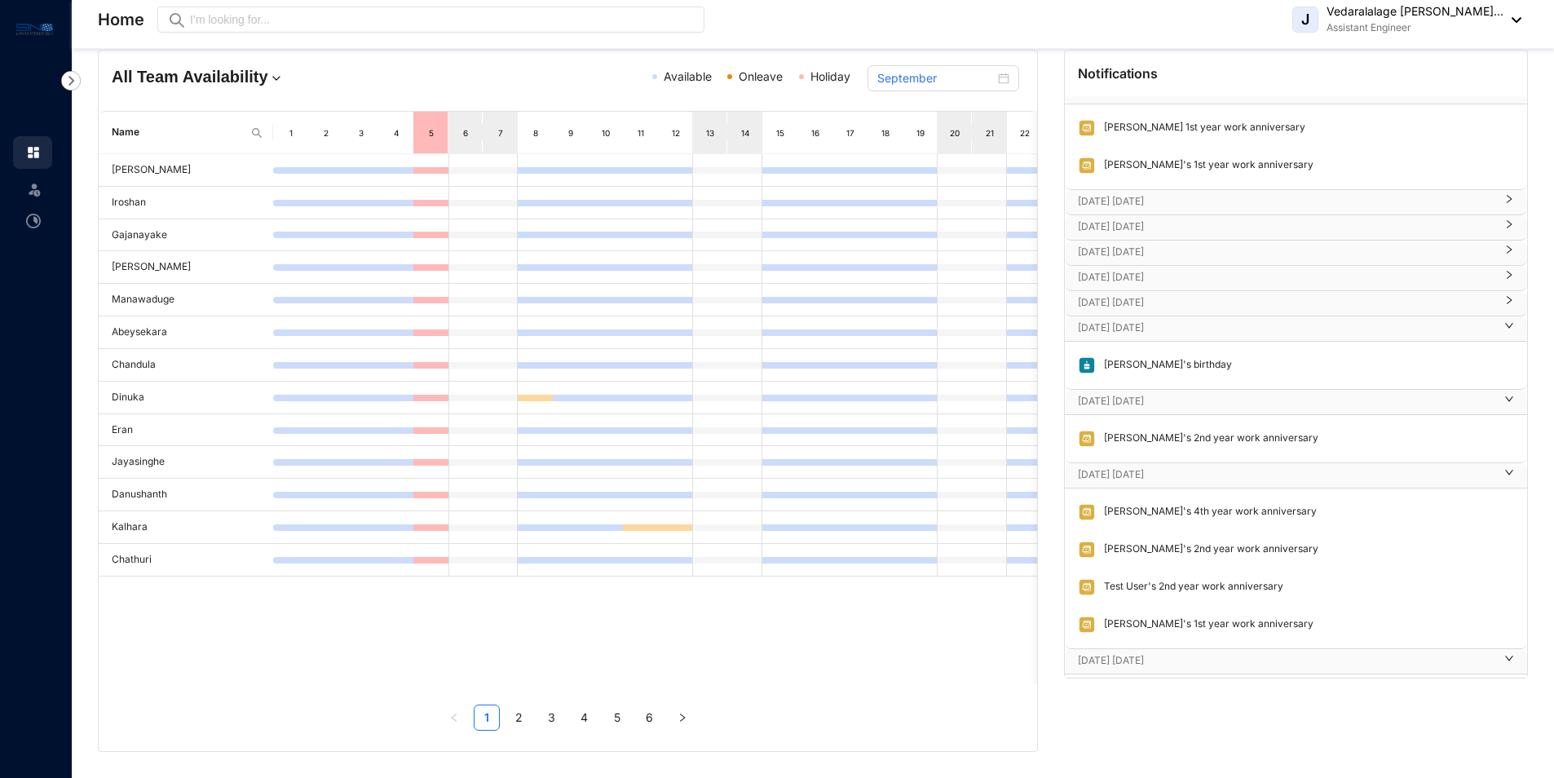
click at [1131, 300] on p "[DATE] [DATE]" at bounding box center [1286, 302] width 417 height 16
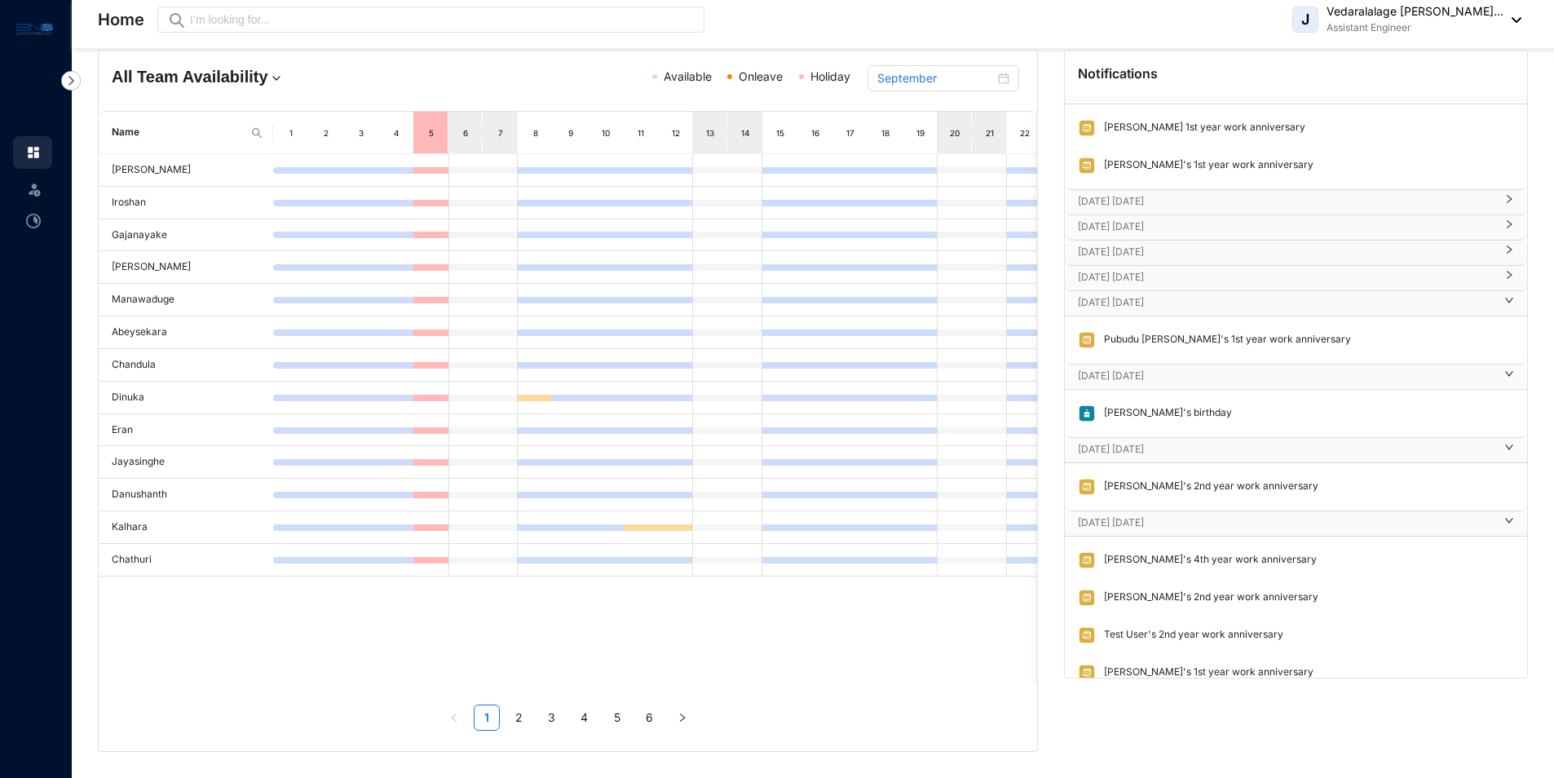
click at [1120, 274] on p "[DATE] [DATE]" at bounding box center [1286, 277] width 417 height 16
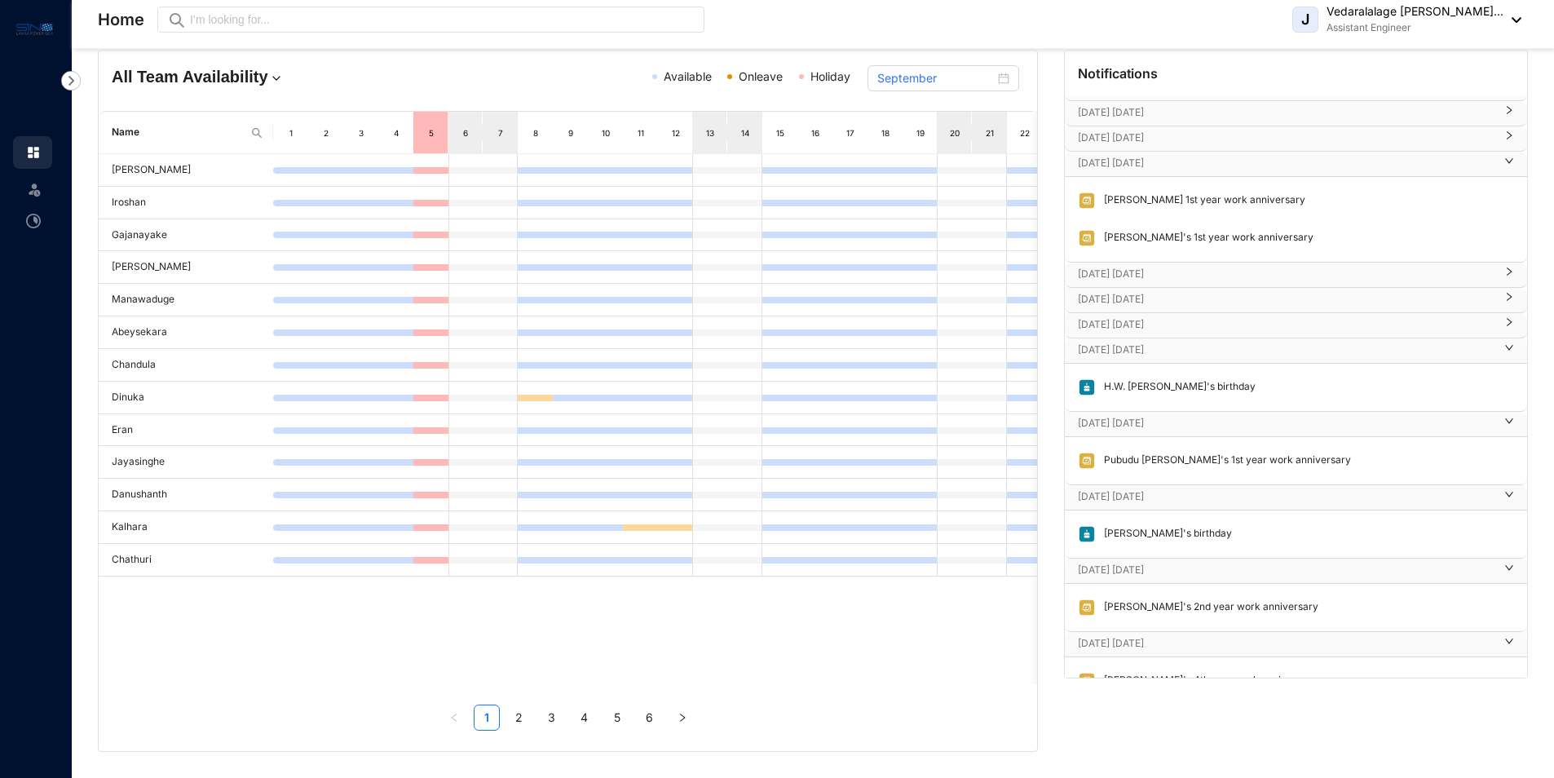
scroll to position [552, 0]
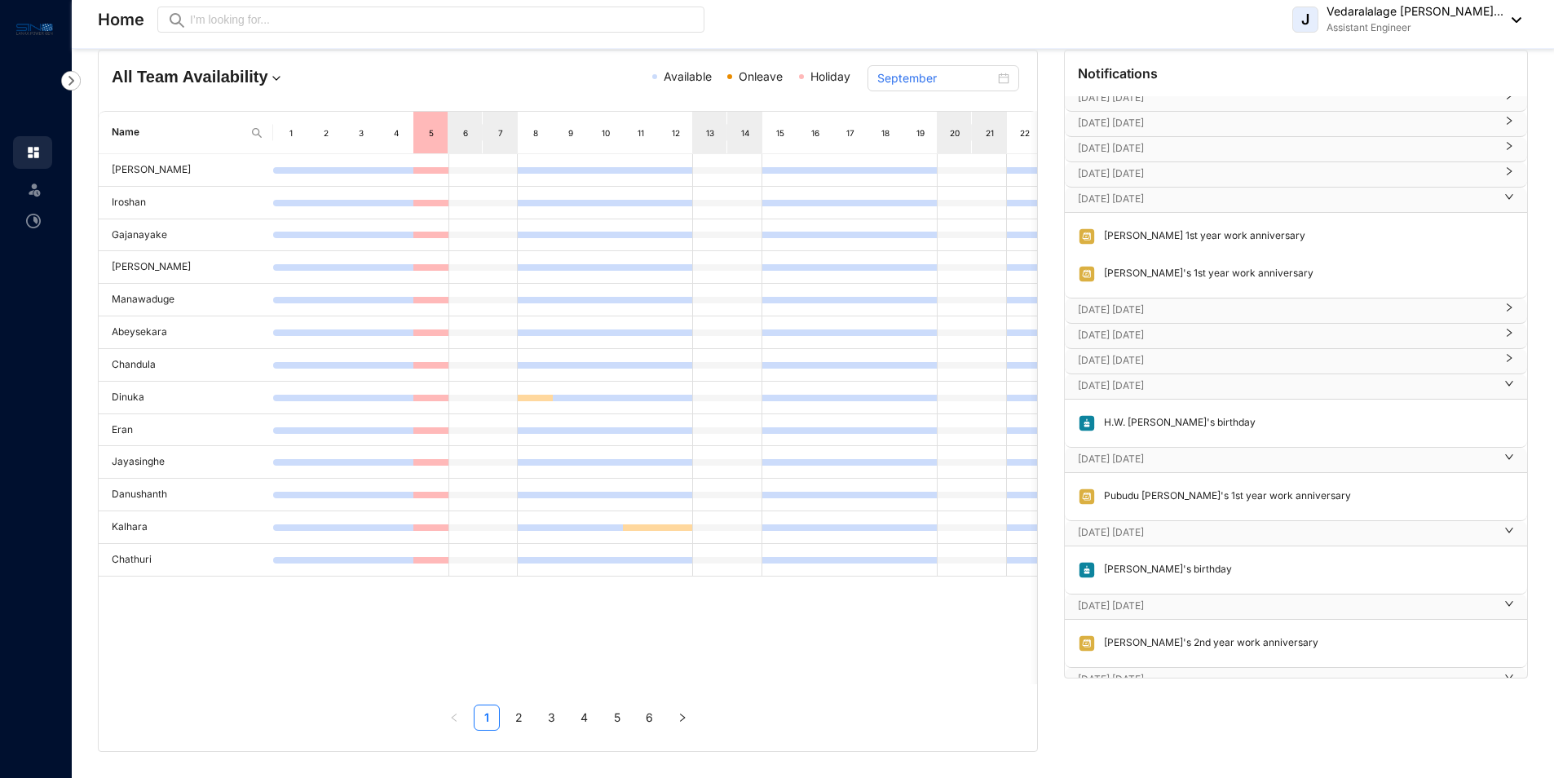
click at [1138, 363] on p "[DATE] [DATE]" at bounding box center [1286, 360] width 417 height 16
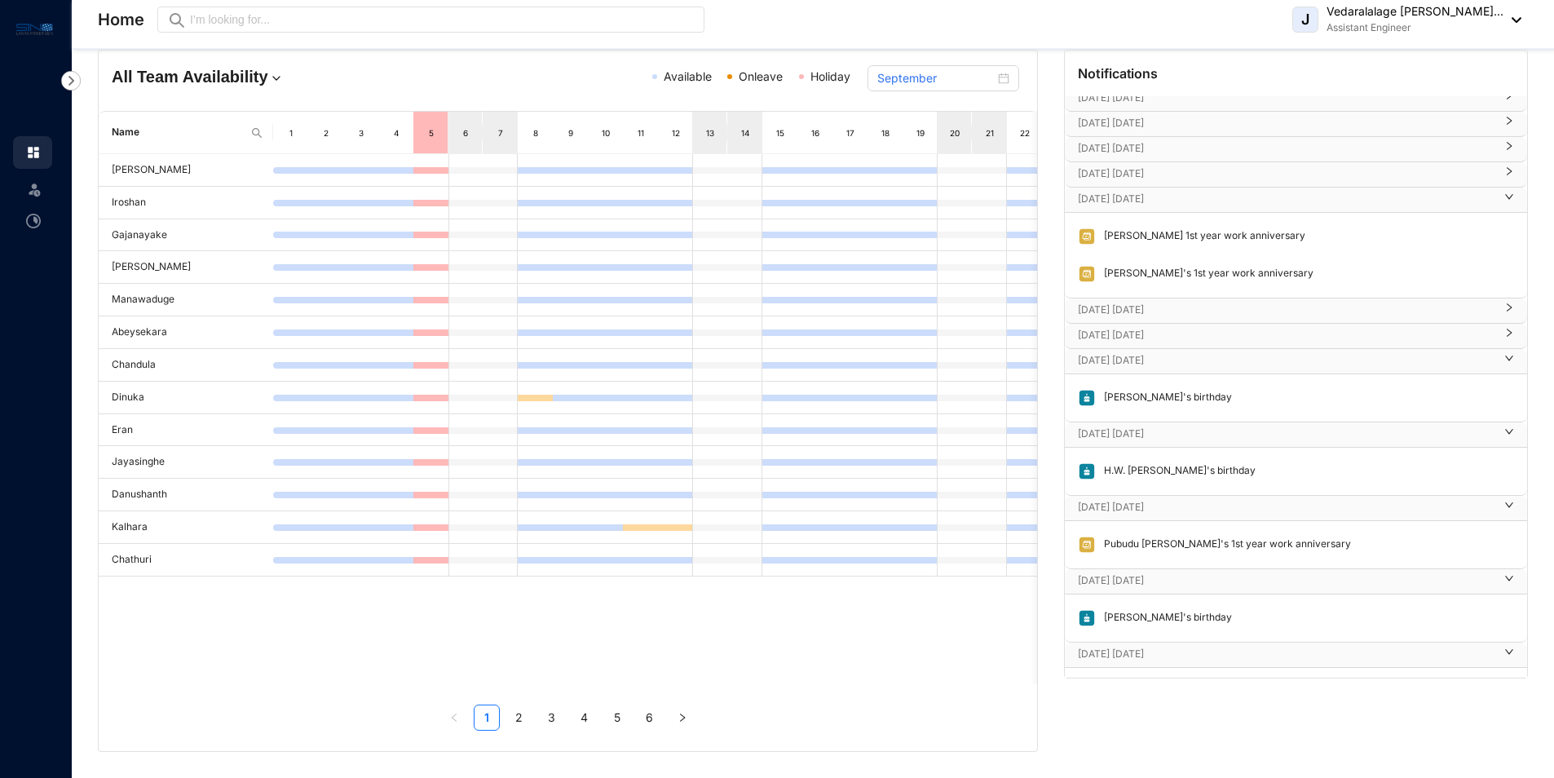
click at [1135, 337] on p "[DATE] [DATE]" at bounding box center [1286, 335] width 417 height 16
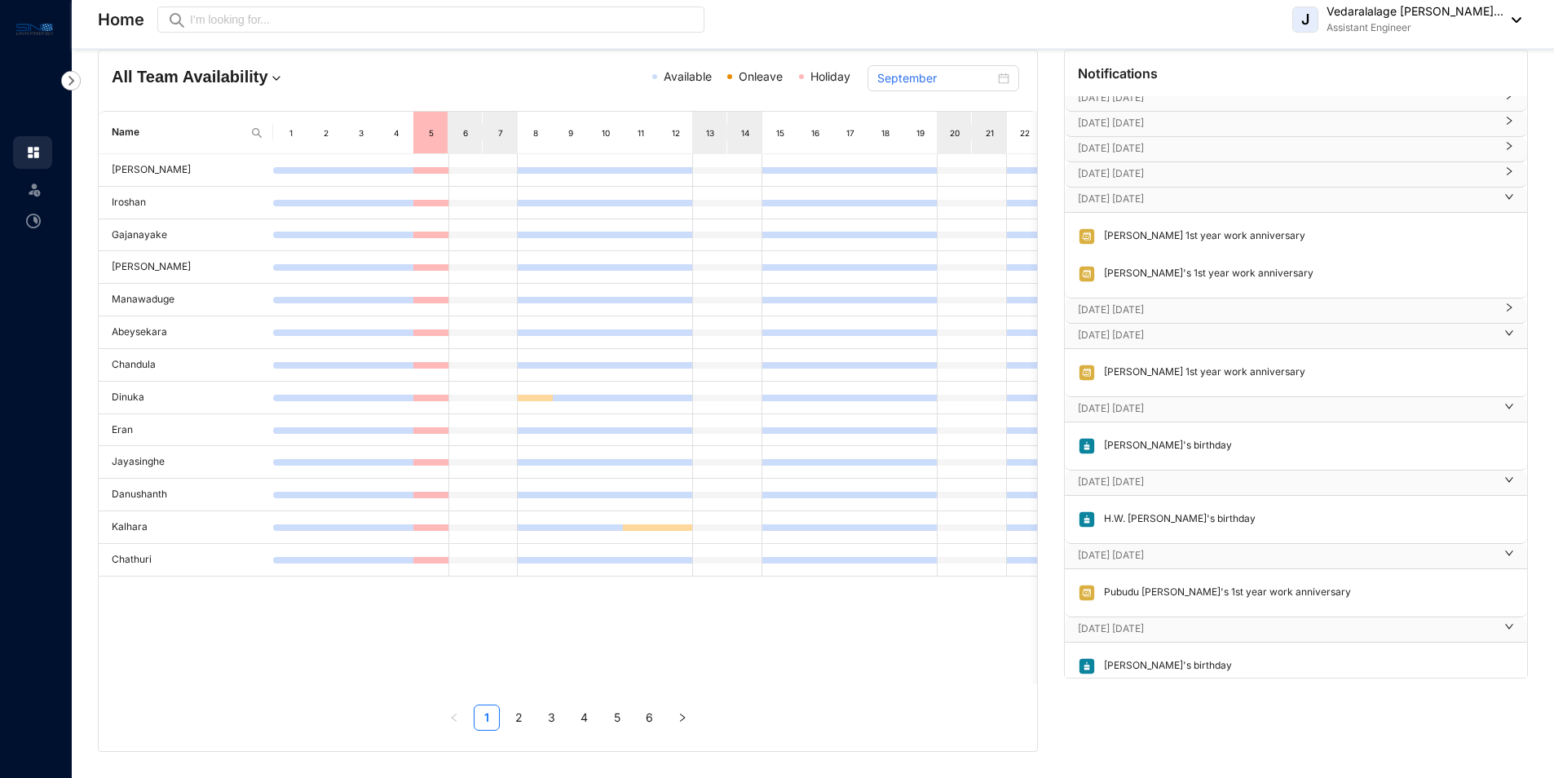
click at [1132, 310] on p "[DATE] [DATE]" at bounding box center [1286, 310] width 417 height 16
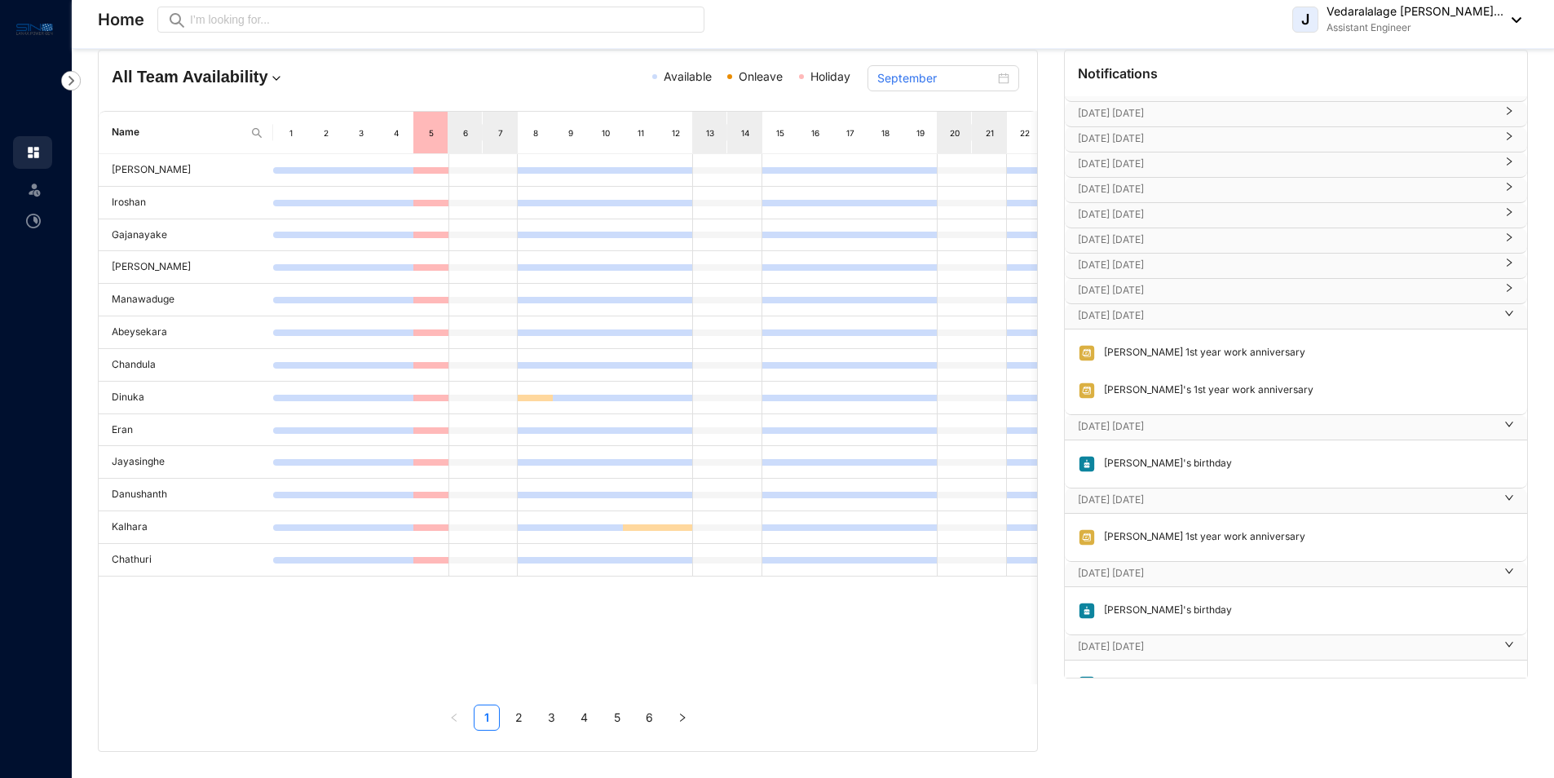
scroll to position [334, 0]
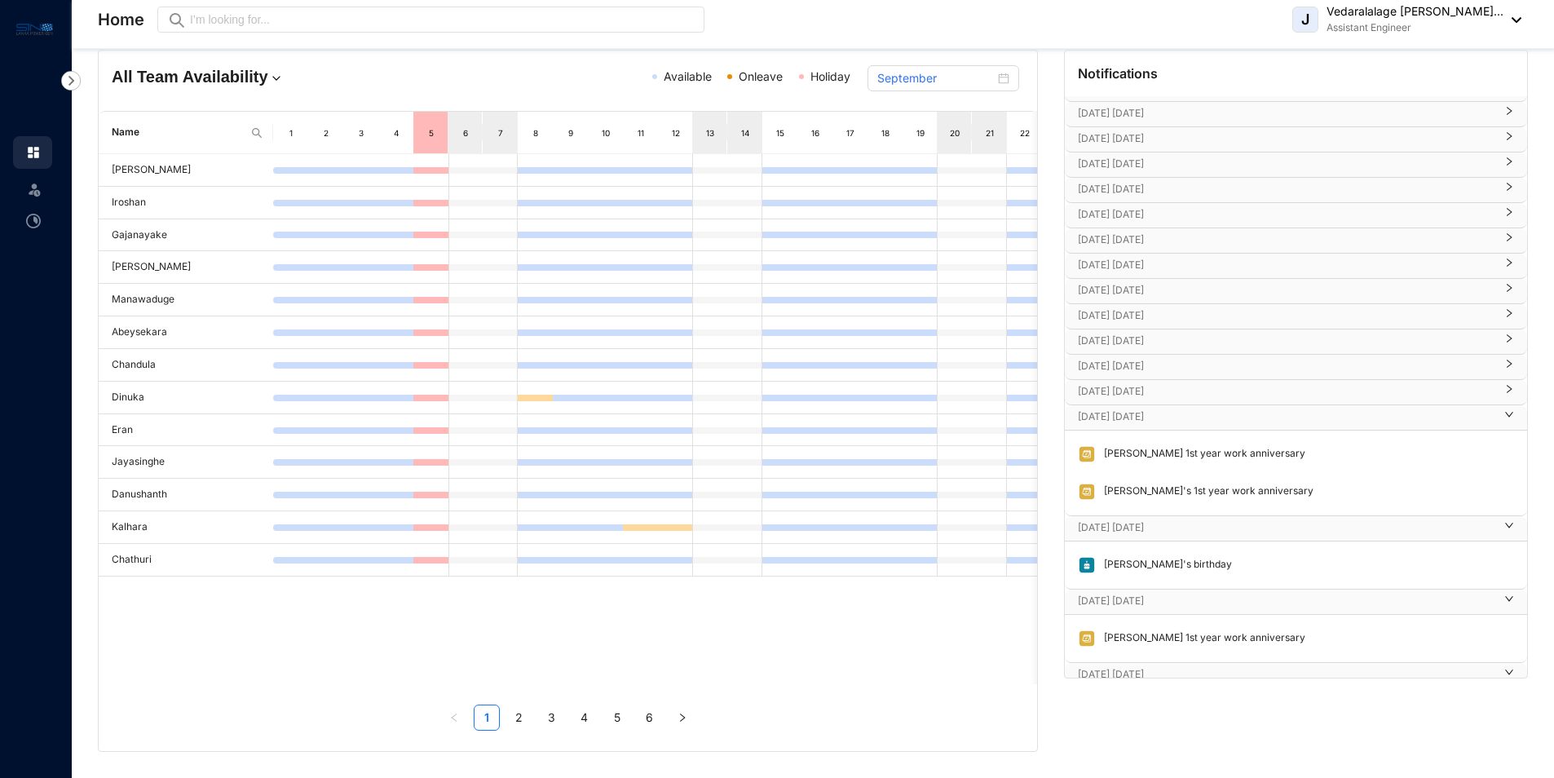
click at [1125, 391] on p "[DATE] [DATE]" at bounding box center [1286, 391] width 417 height 16
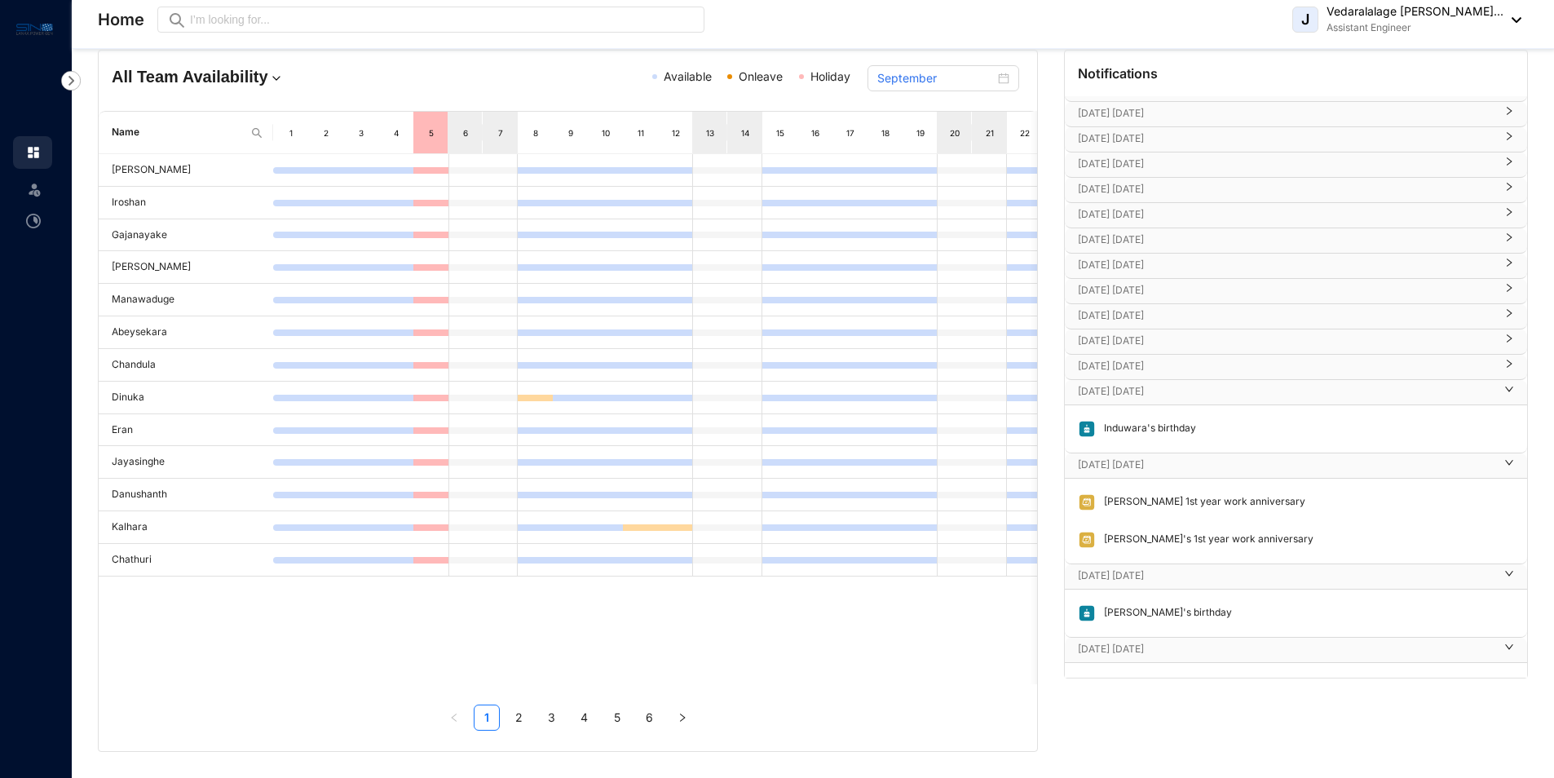
click at [1132, 359] on p "[DATE] [DATE]" at bounding box center [1286, 366] width 417 height 16
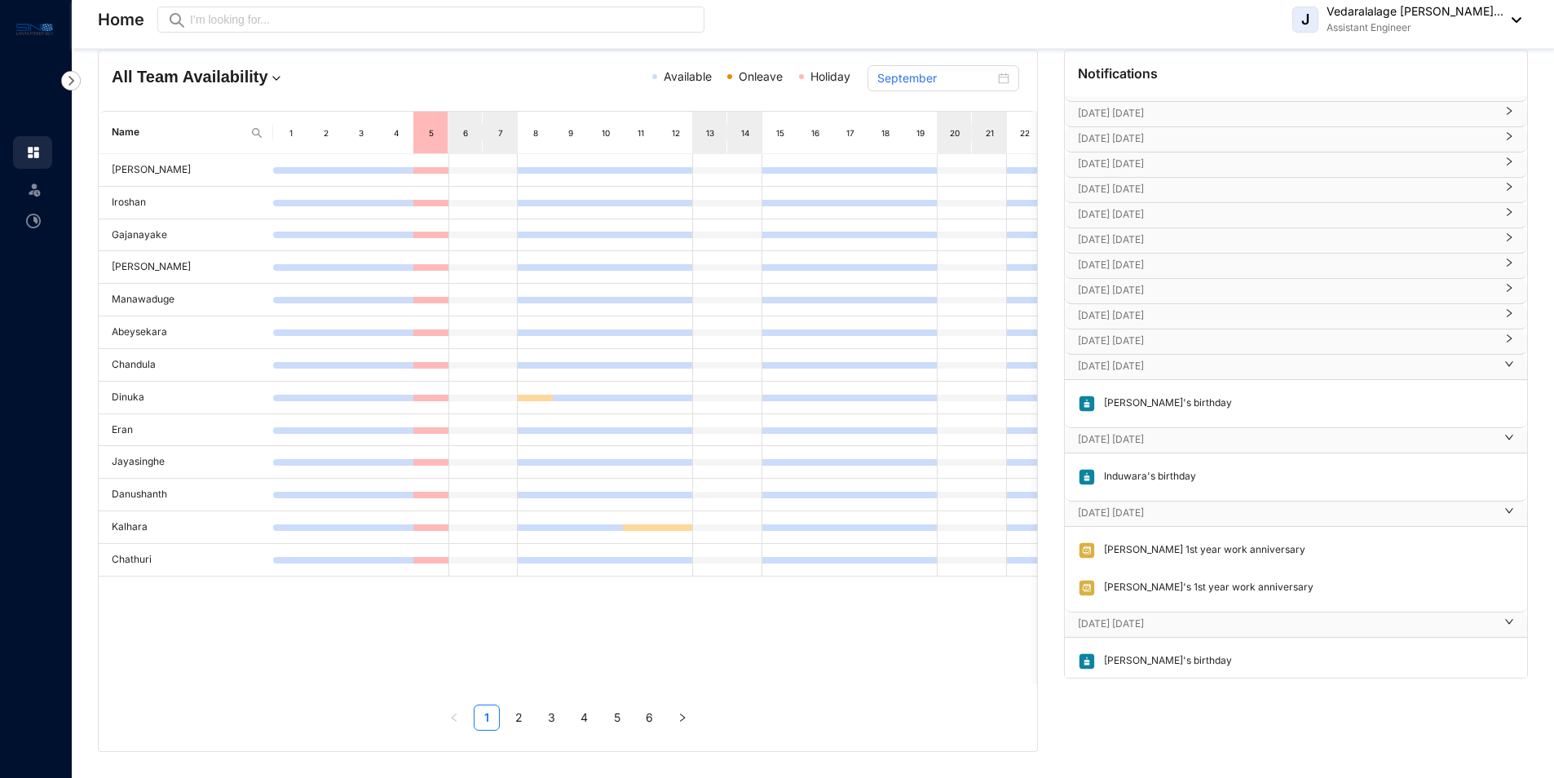
click at [1132, 337] on p "[DATE] [DATE]" at bounding box center [1286, 341] width 417 height 16
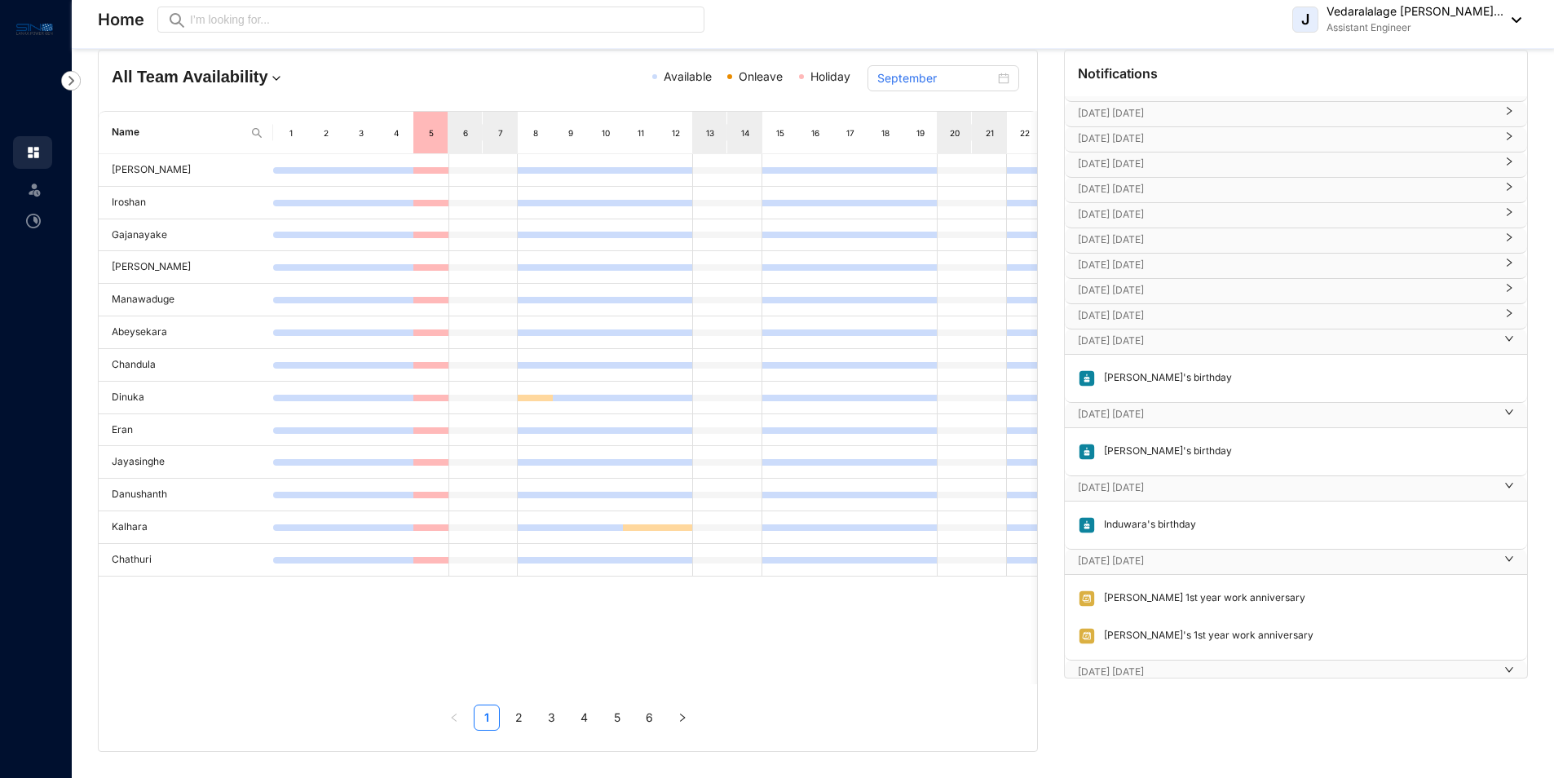
click at [1129, 308] on p "[DATE] [DATE]" at bounding box center [1286, 315] width 417 height 16
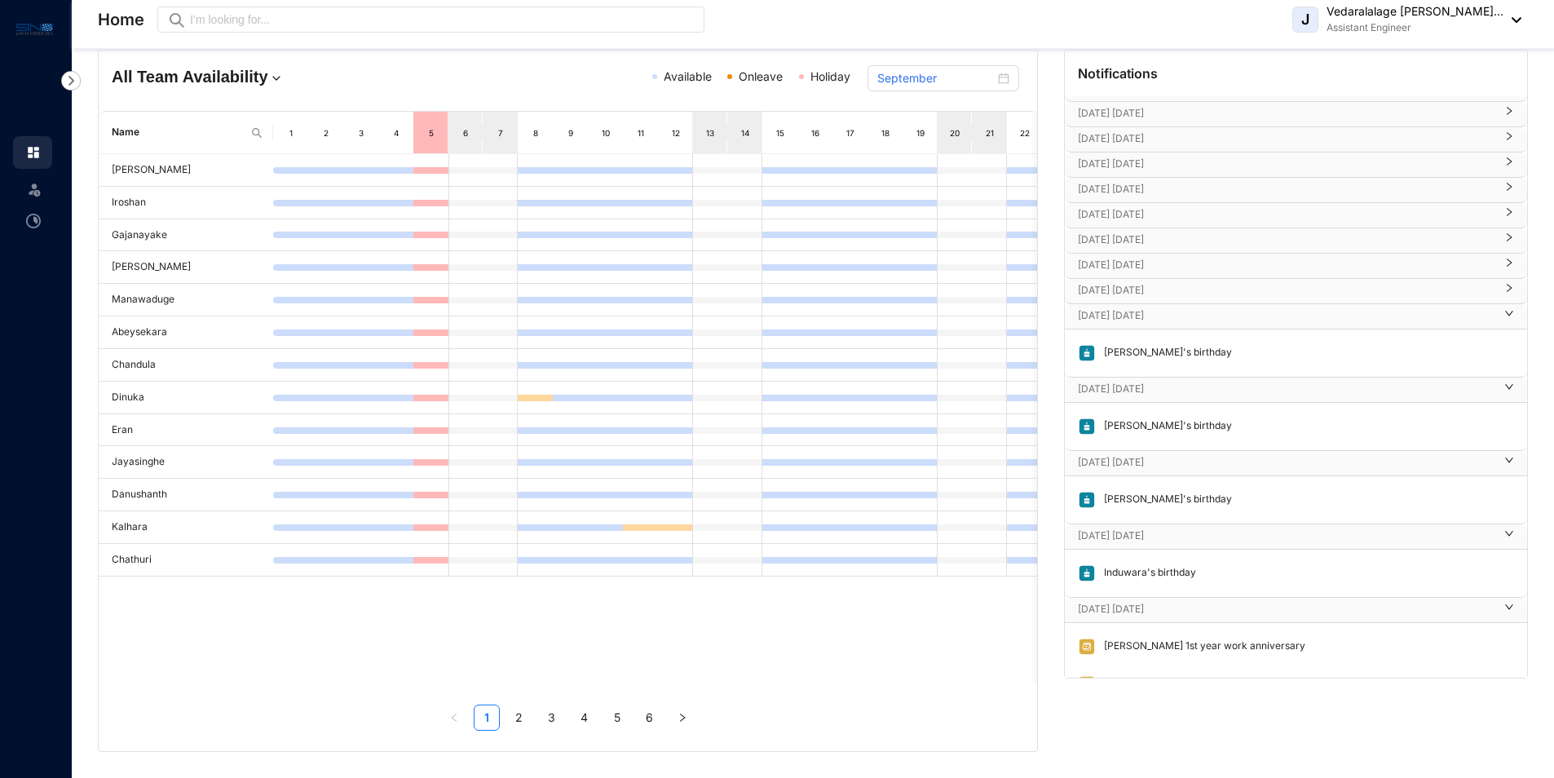
click at [1139, 287] on p "[DATE] [DATE]" at bounding box center [1286, 290] width 417 height 16
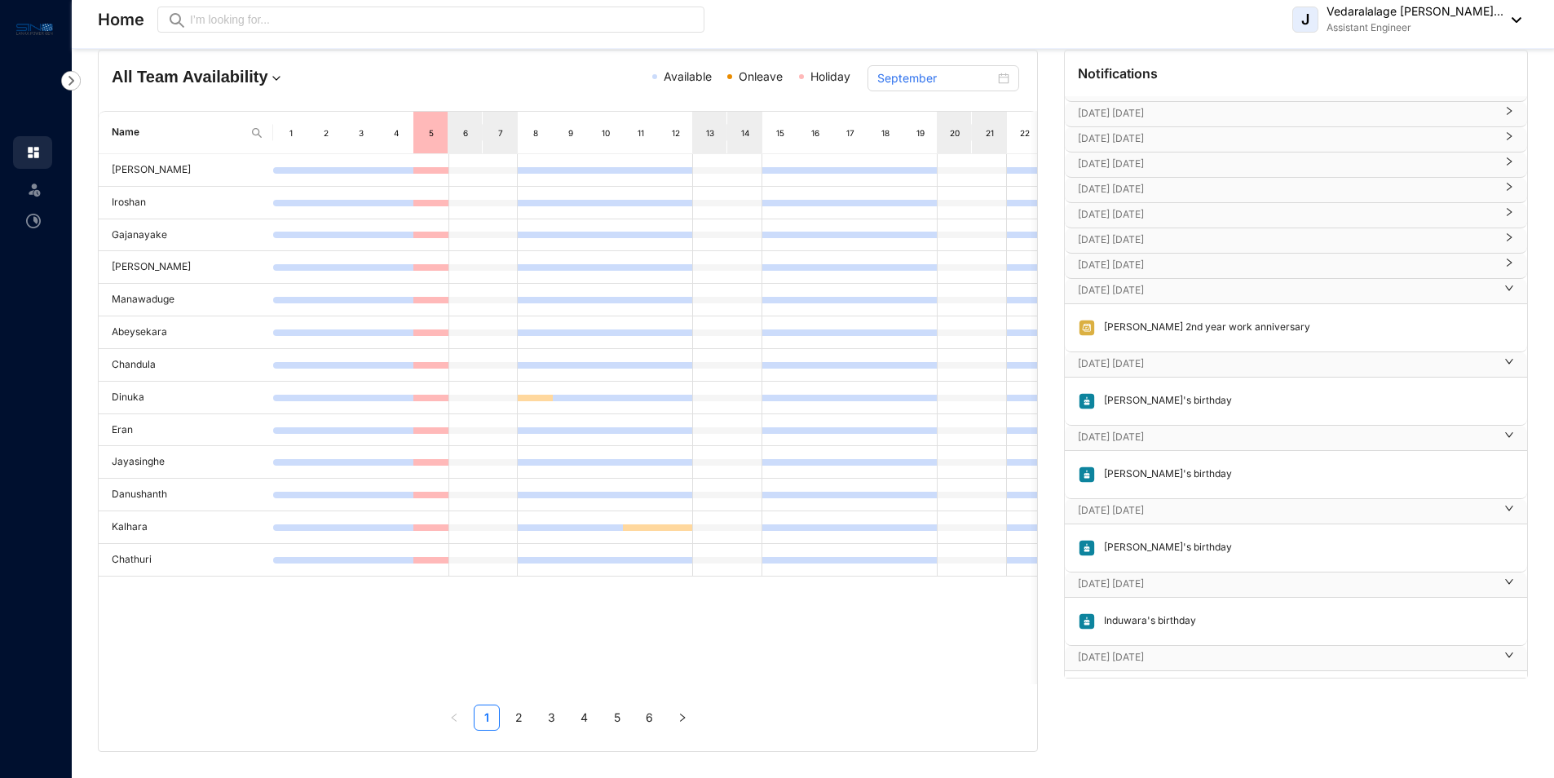
click at [1175, 262] on p "[DATE] [DATE]" at bounding box center [1286, 265] width 417 height 16
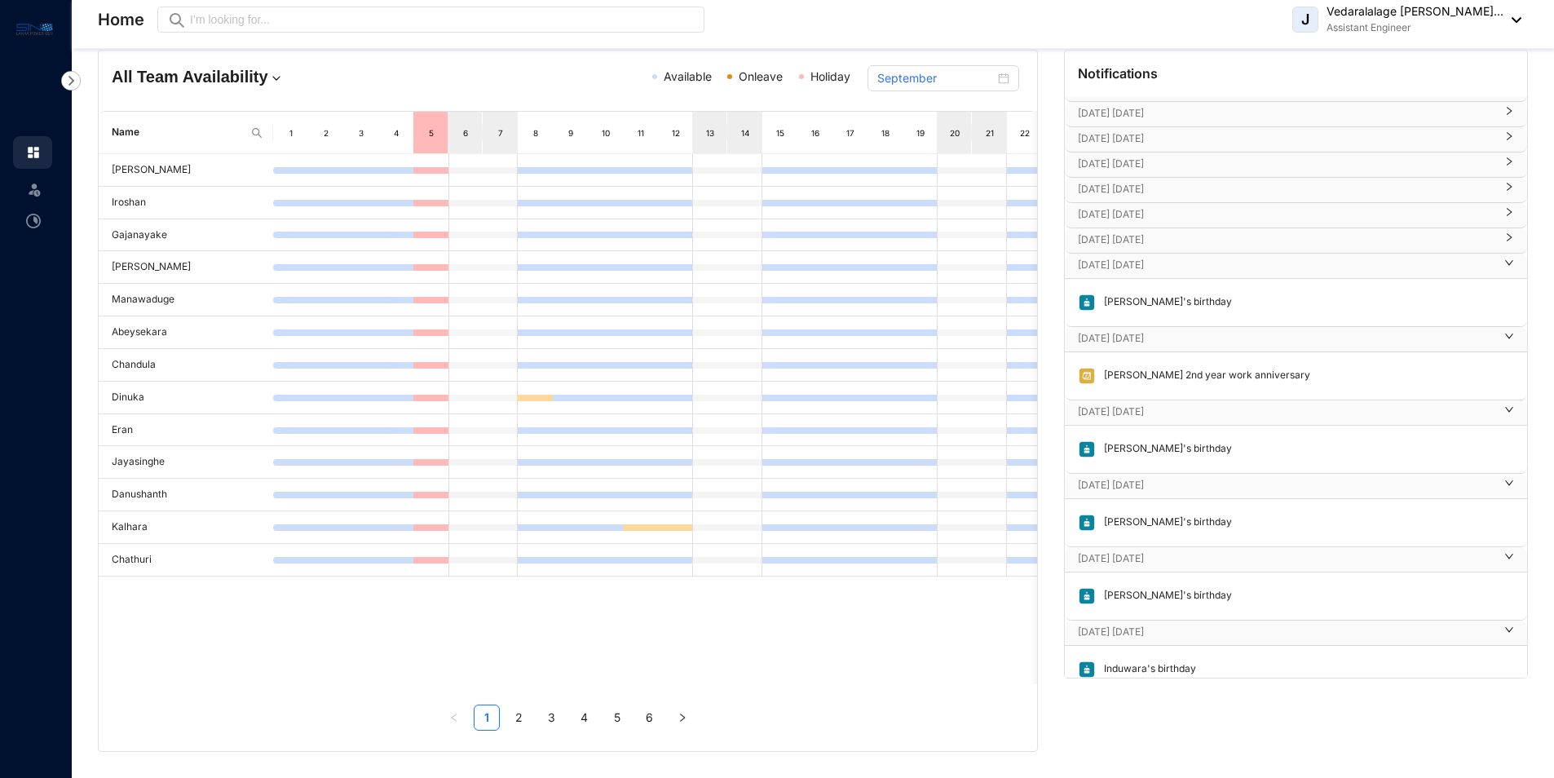
click at [1131, 245] on p "[DATE] [DATE]" at bounding box center [1286, 240] width 417 height 16
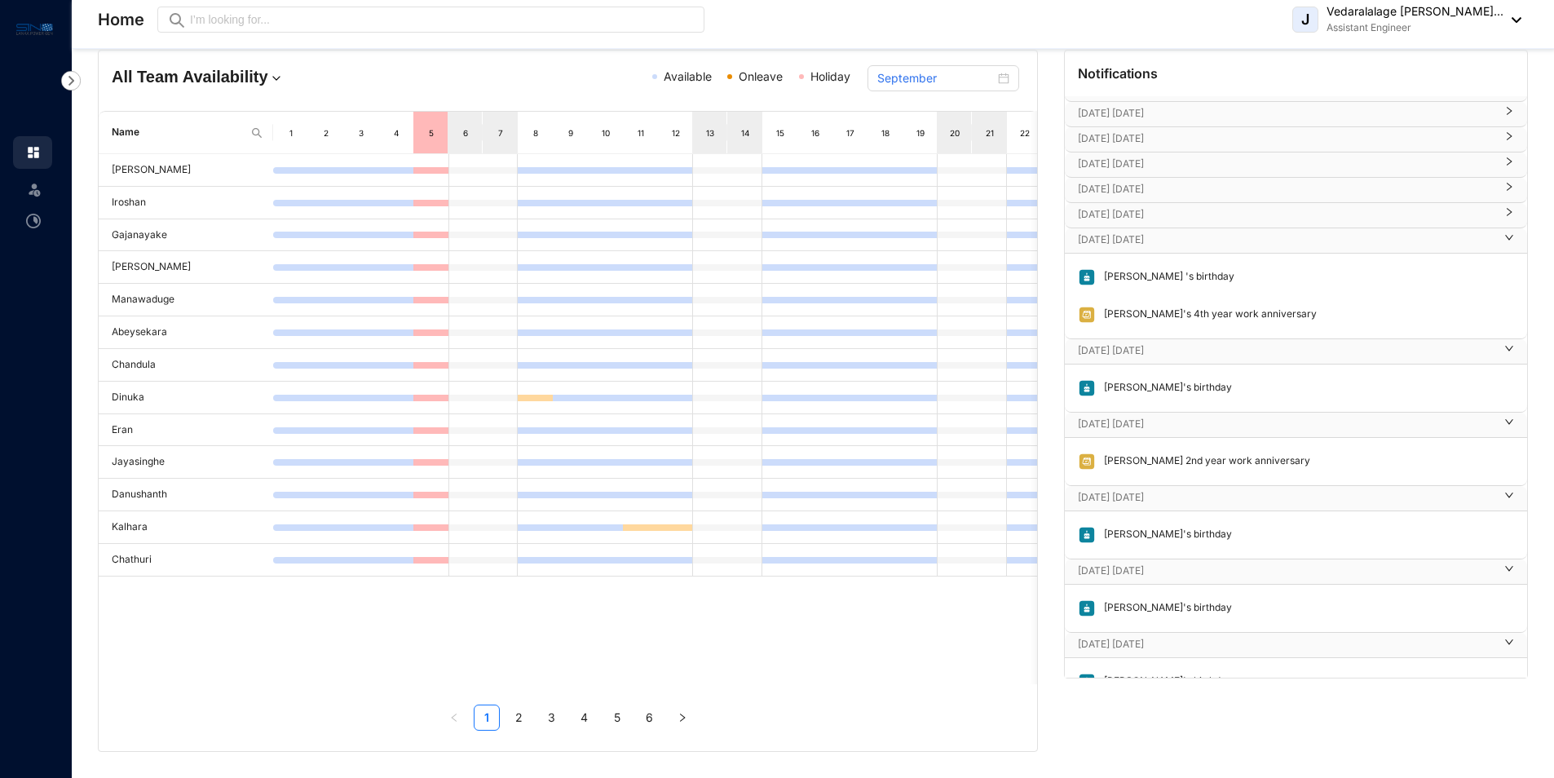
click at [1171, 214] on p "[DATE] [DATE]" at bounding box center [1286, 214] width 417 height 16
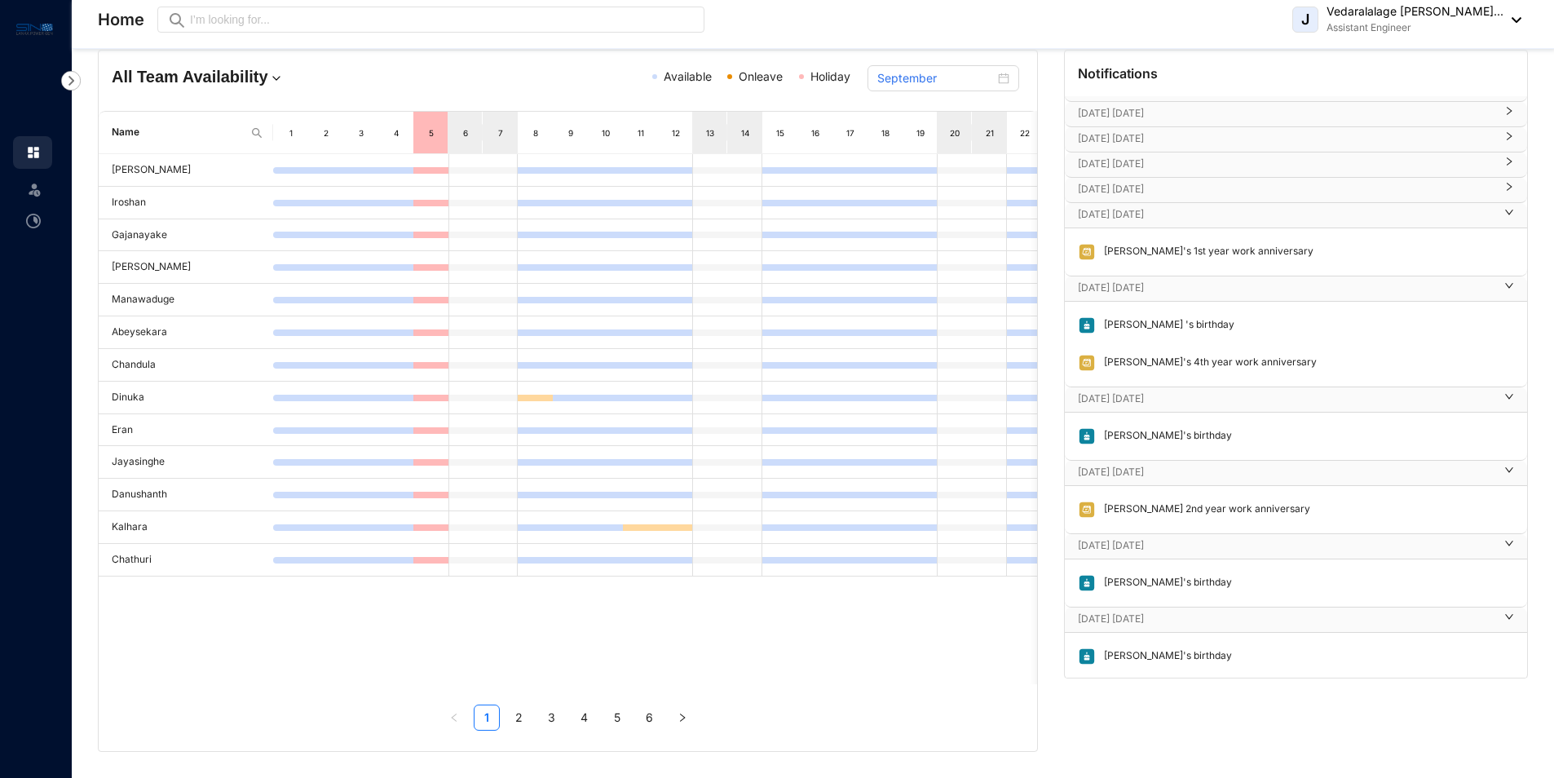
scroll to position [117, 0]
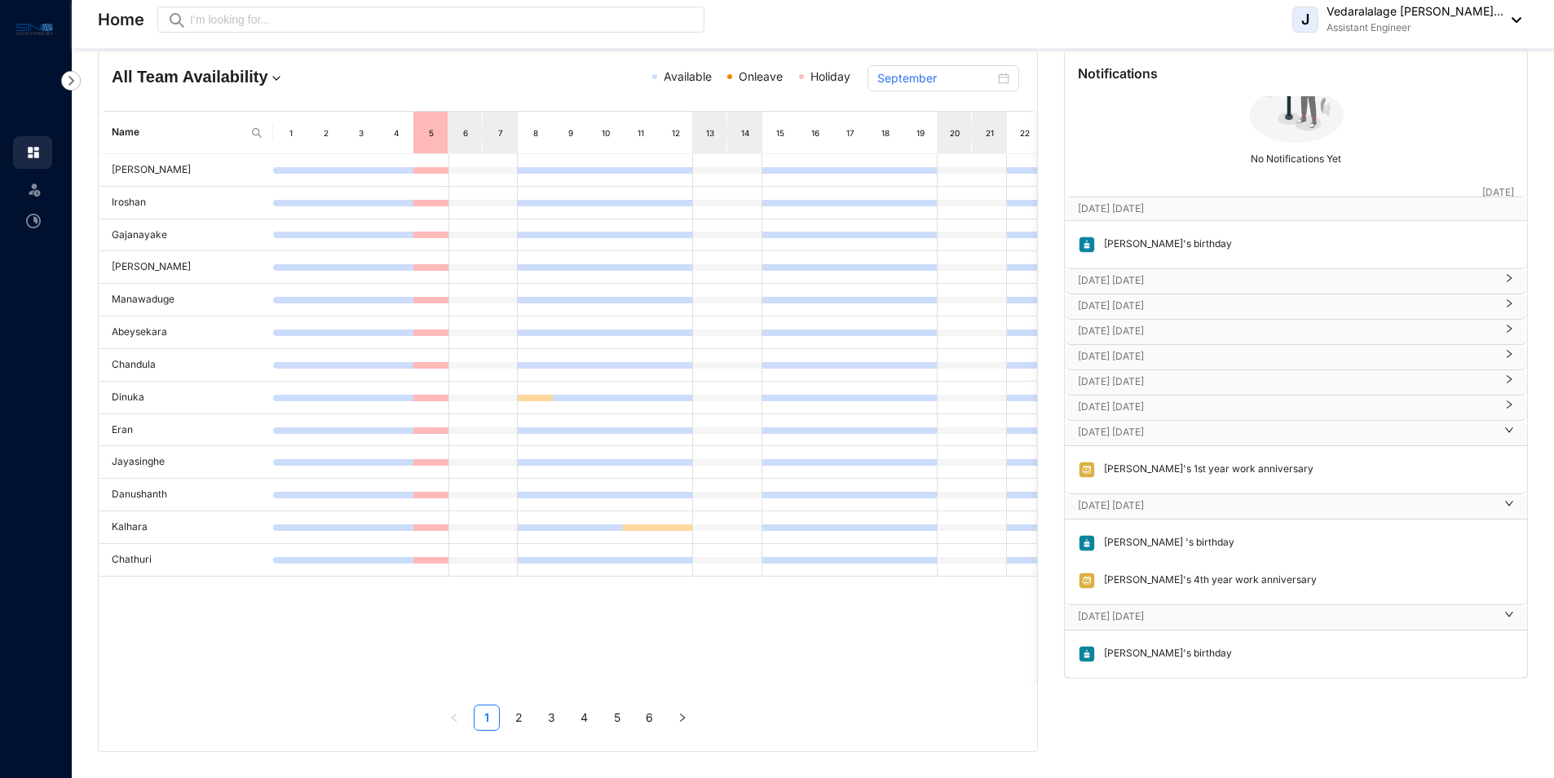
click at [1173, 285] on p "[DATE] [DATE]" at bounding box center [1286, 280] width 417 height 16
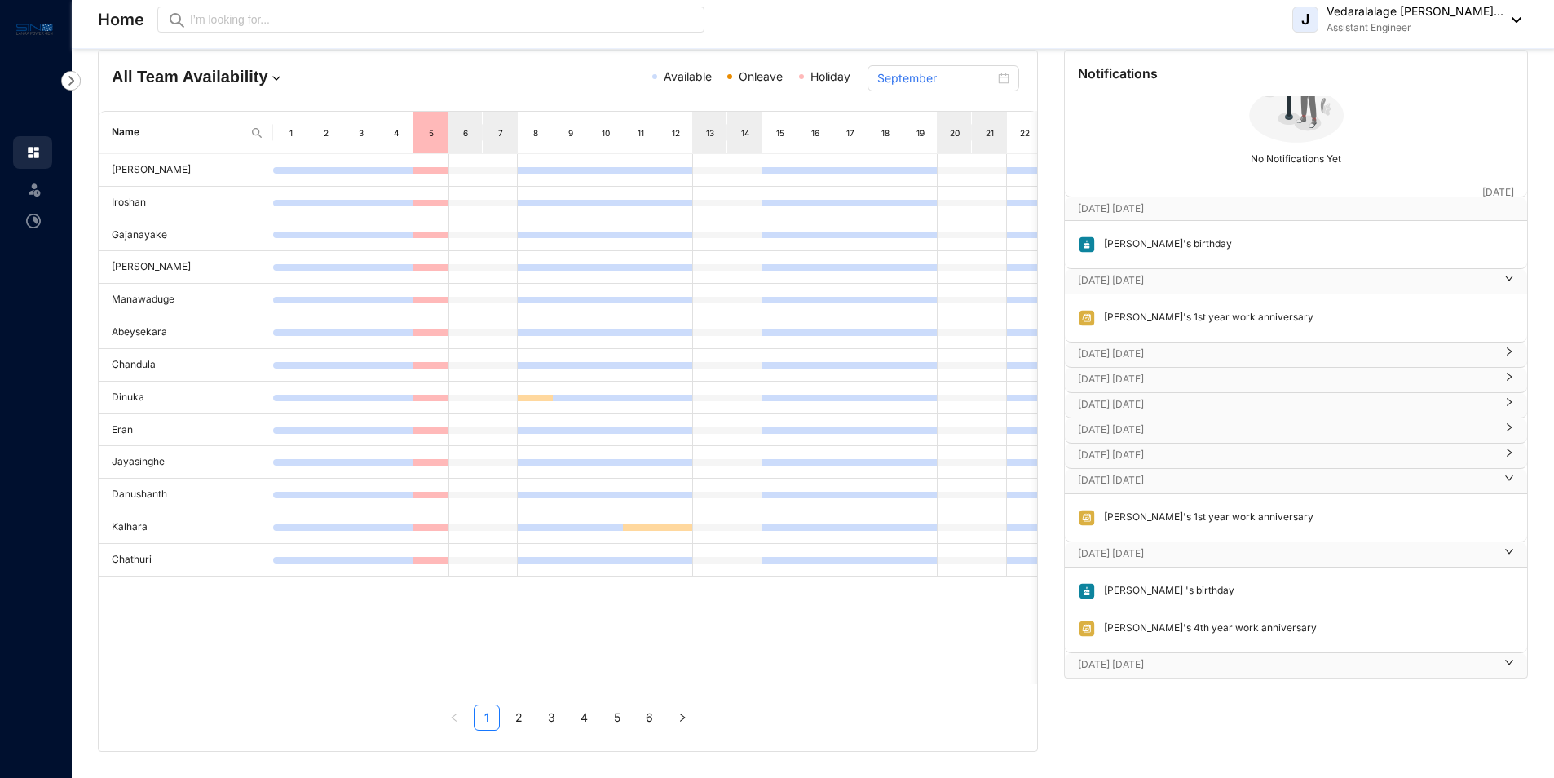
click at [1162, 351] on p "[DATE] [DATE]" at bounding box center [1286, 354] width 417 height 16
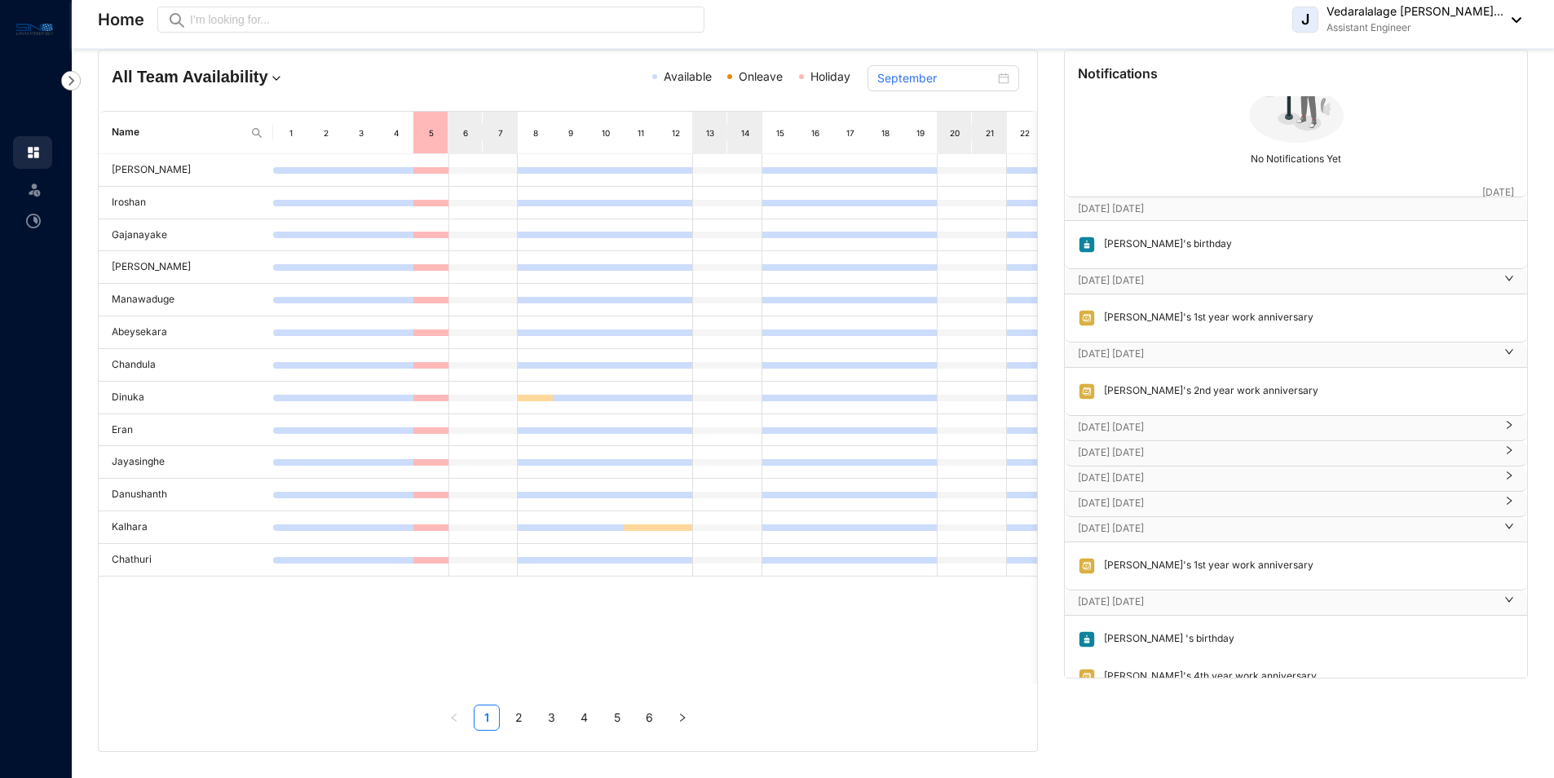
click at [1152, 430] on p "[DATE] [DATE]" at bounding box center [1286, 427] width 417 height 16
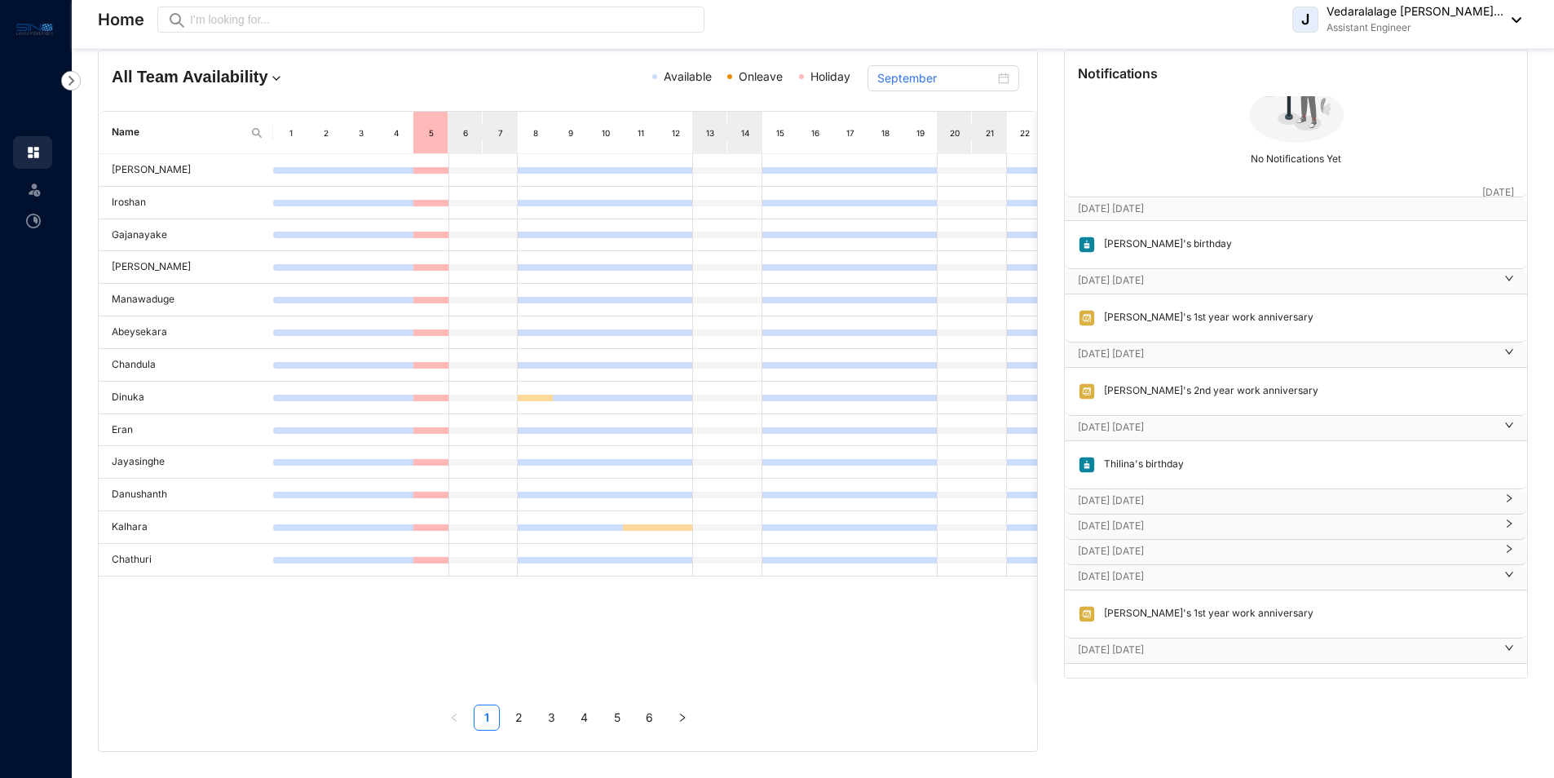
click at [1156, 502] on p "[DATE] [DATE]" at bounding box center [1286, 500] width 417 height 16
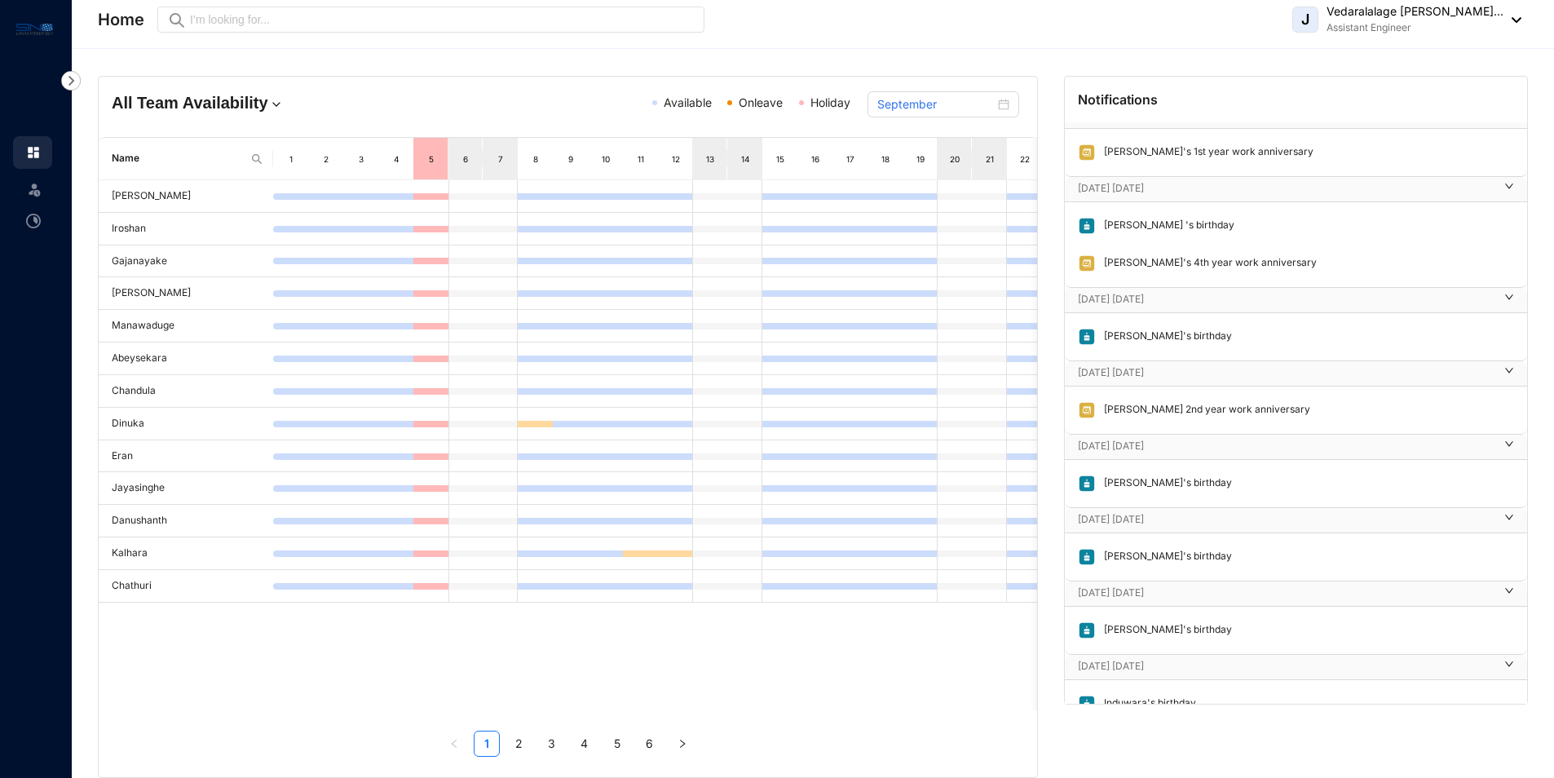
scroll to position [0, 0]
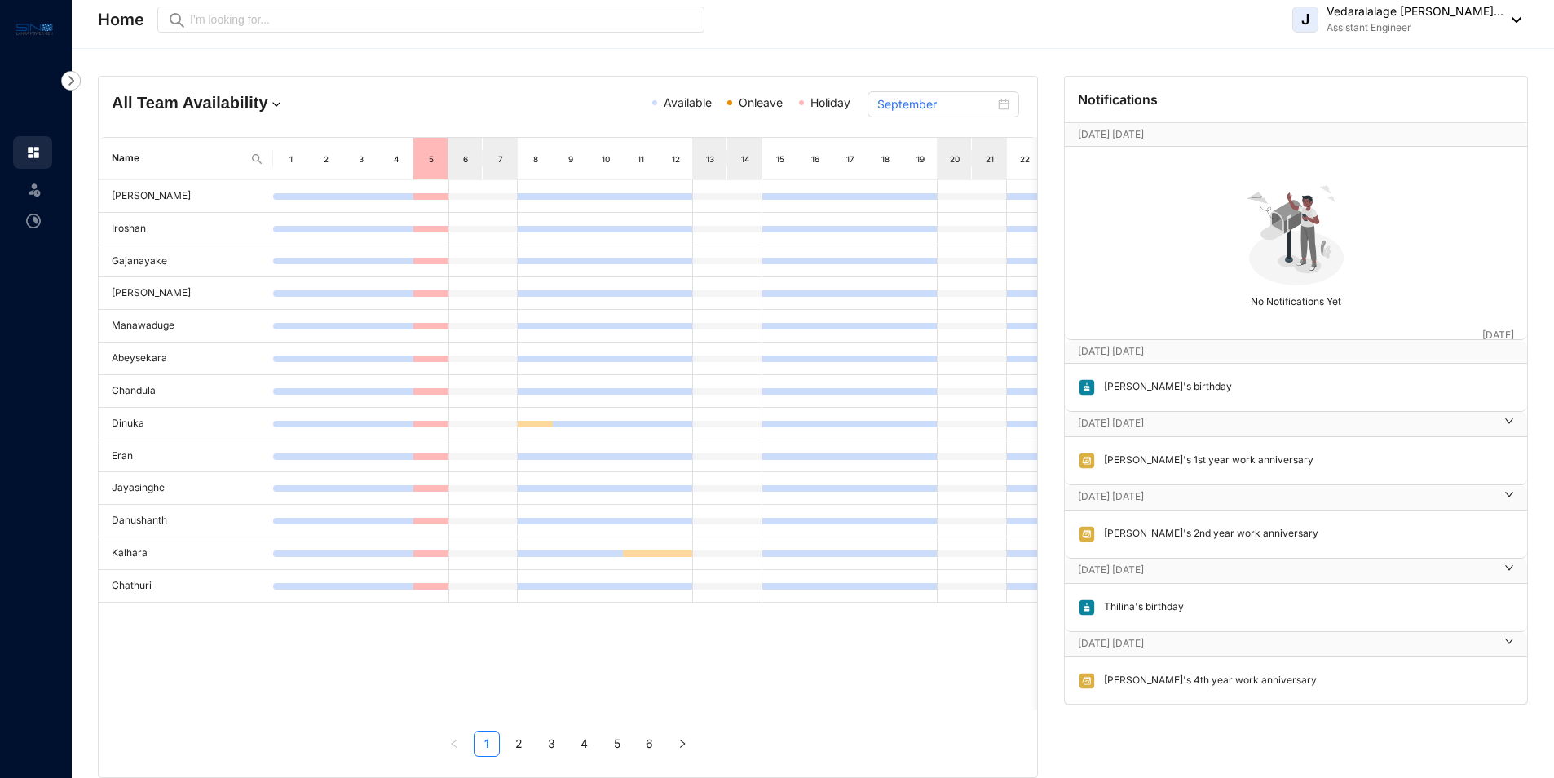
click at [1128, 135] on p "[DATE] [DATE]" at bounding box center [1280, 134] width 404 height 16
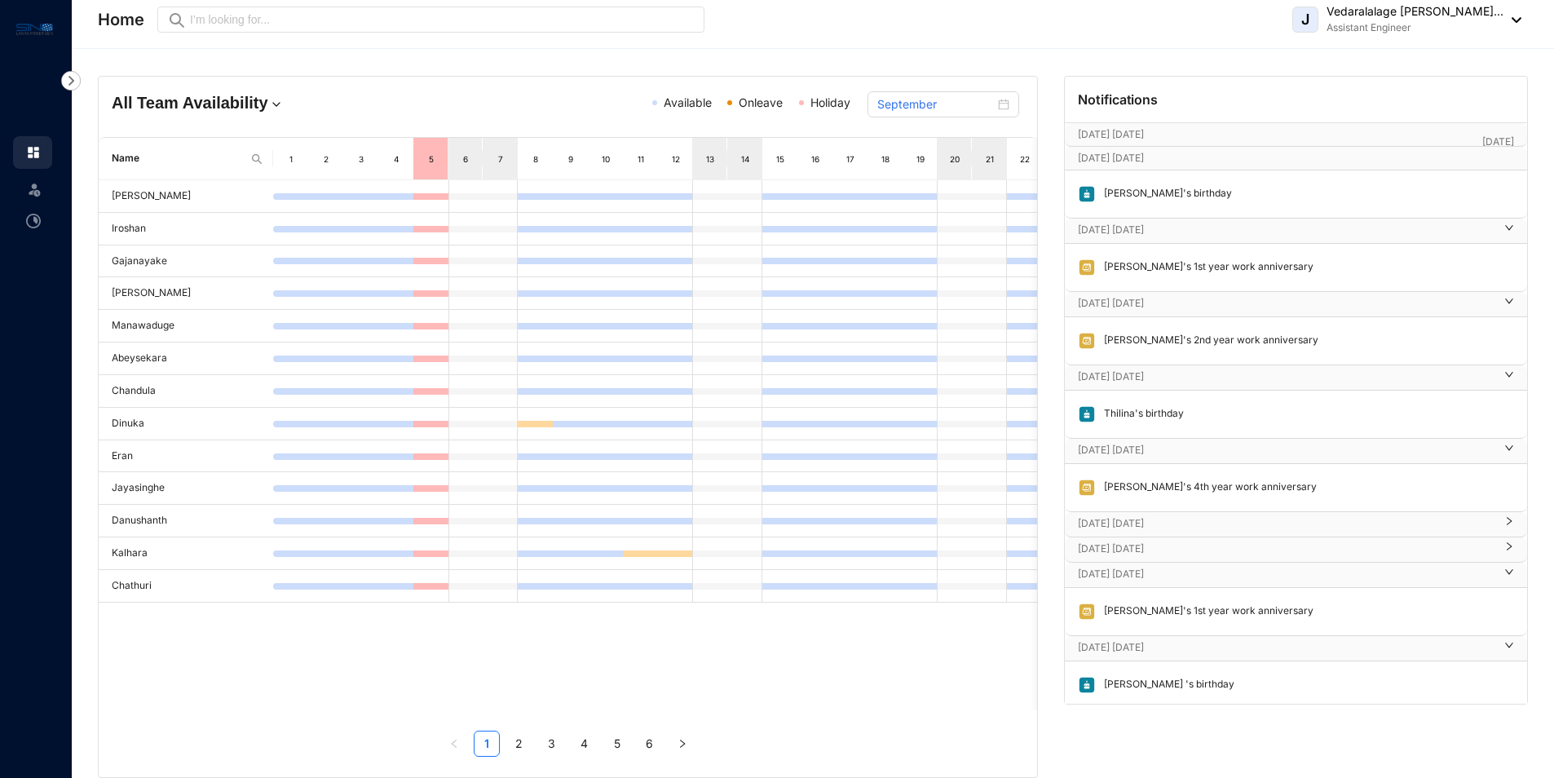
click at [1121, 165] on p "[DATE] [DATE]" at bounding box center [1280, 158] width 404 height 16
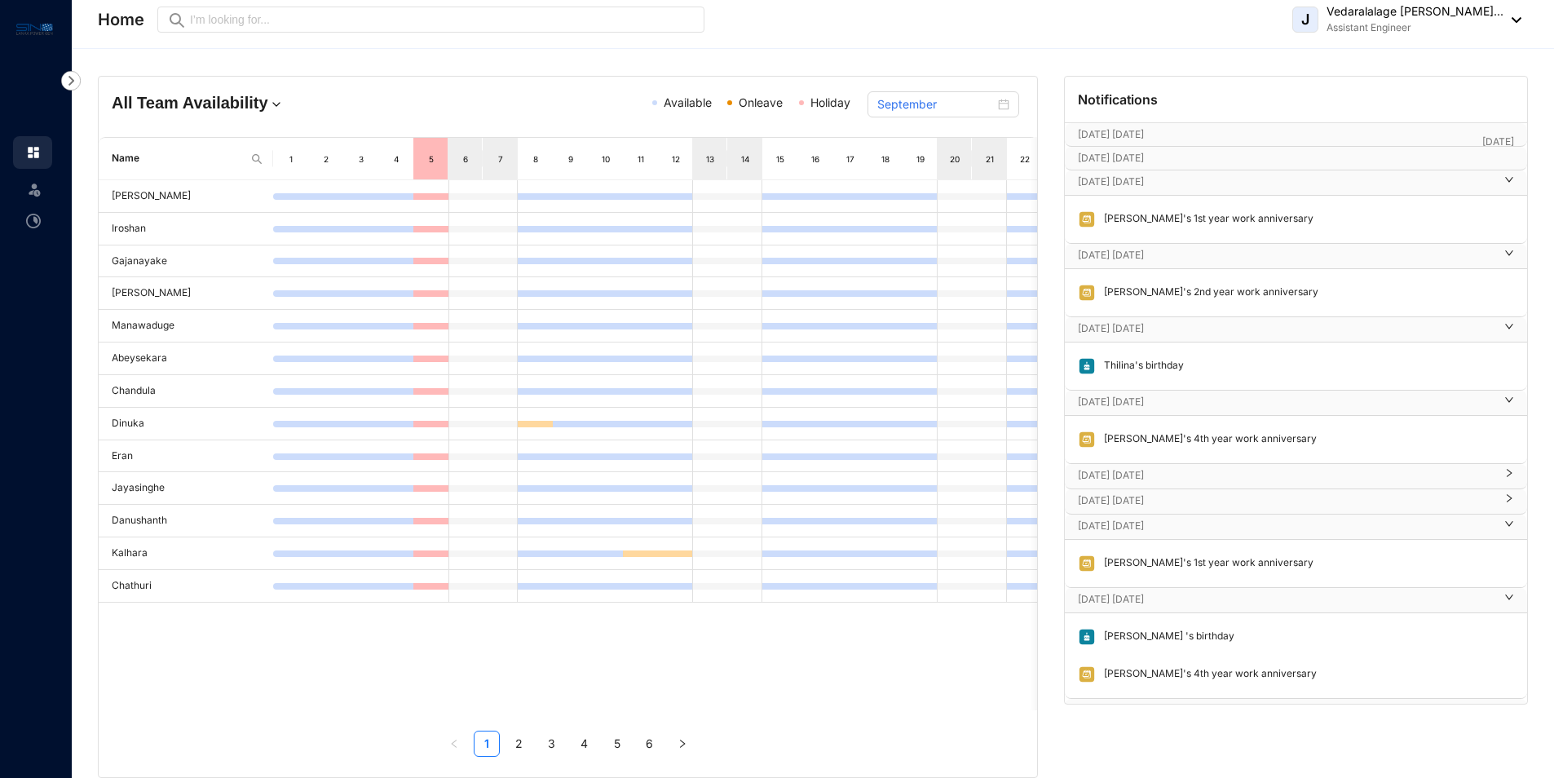
click at [1118, 152] on p "[DATE] [DATE]" at bounding box center [1280, 158] width 404 height 16
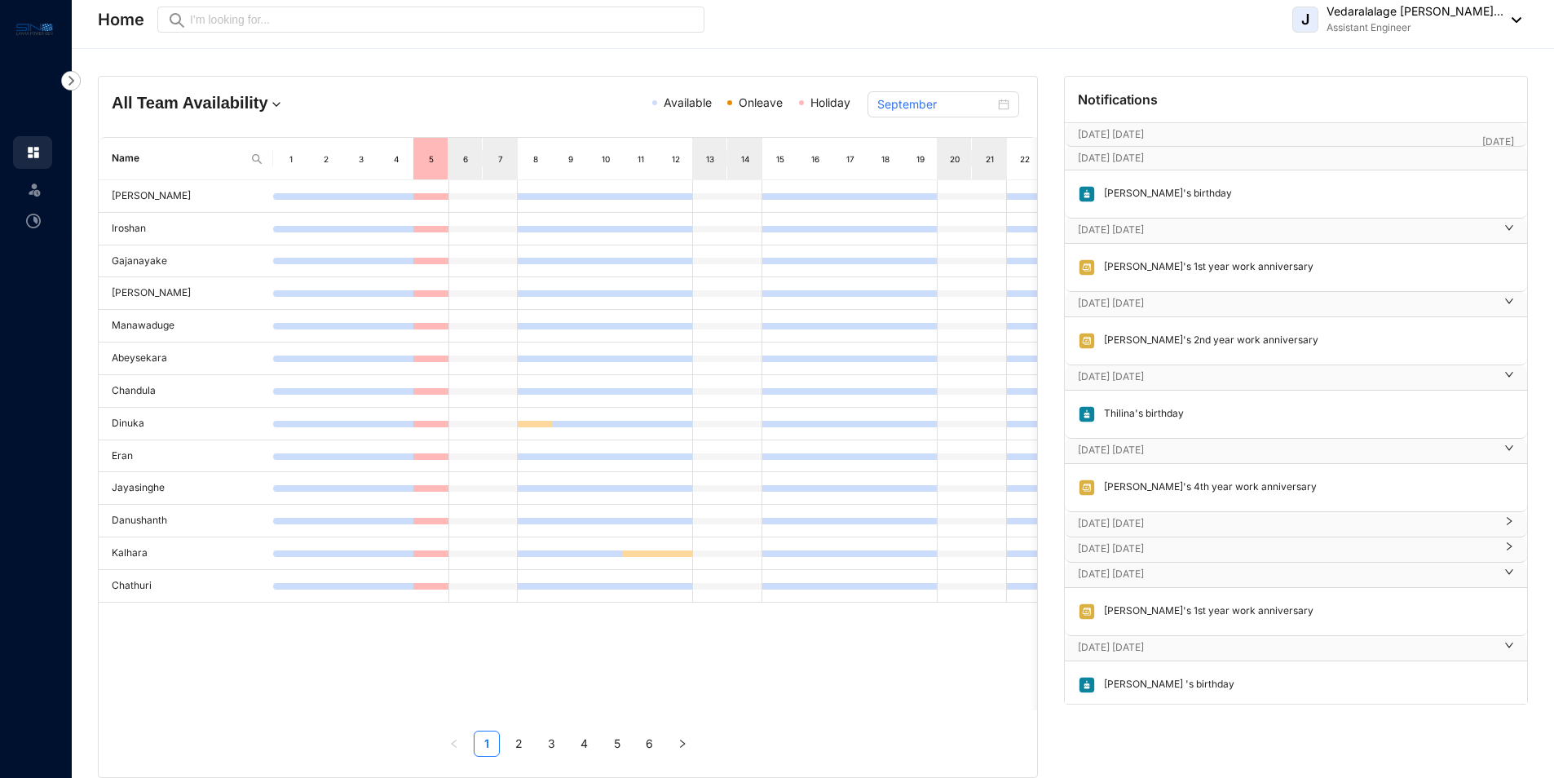
click at [1120, 141] on p "[DATE] [DATE]" at bounding box center [1280, 134] width 404 height 16
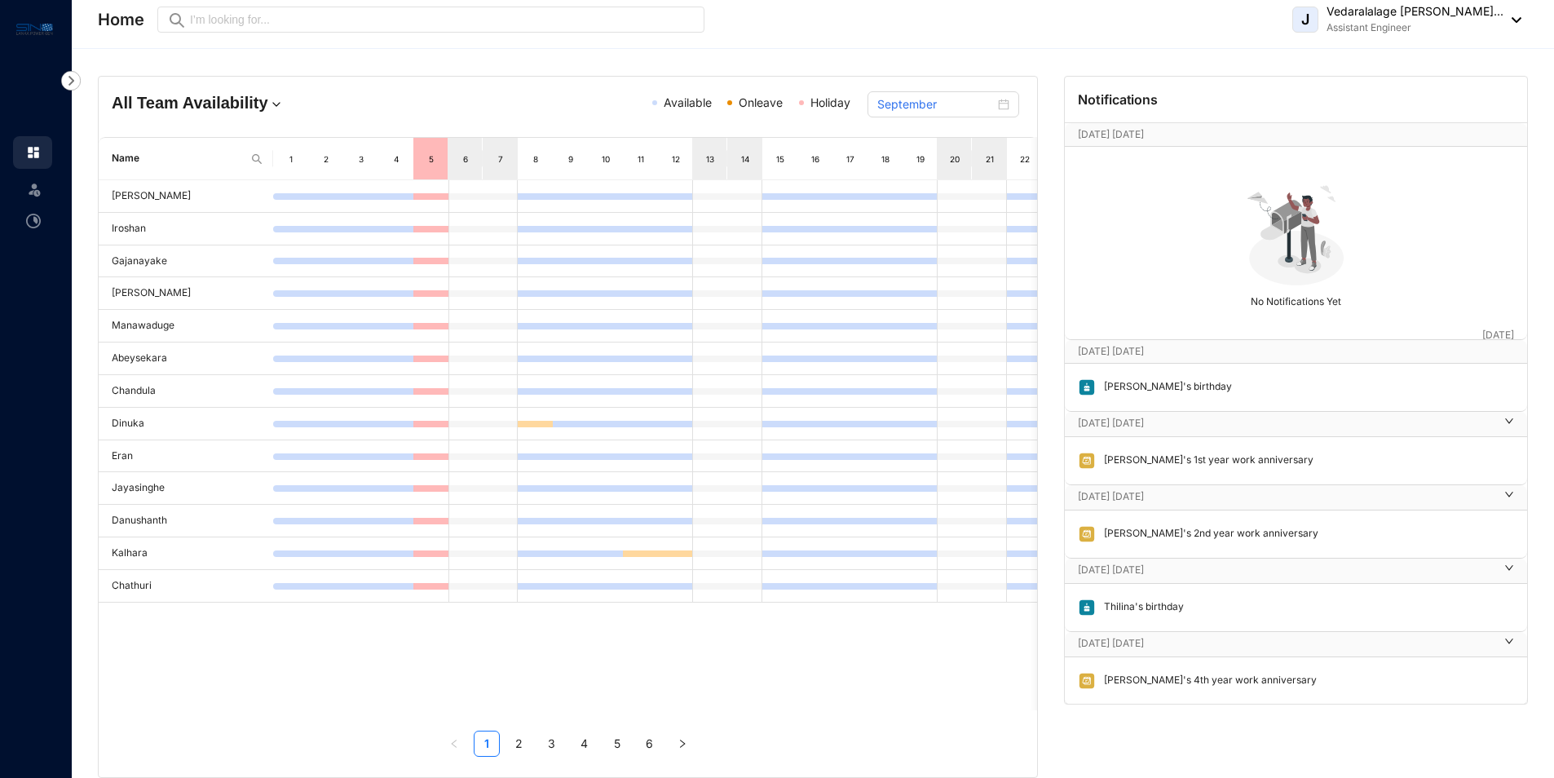
click at [1278, 359] on p "[DATE] [DATE]" at bounding box center [1280, 351] width 404 height 16
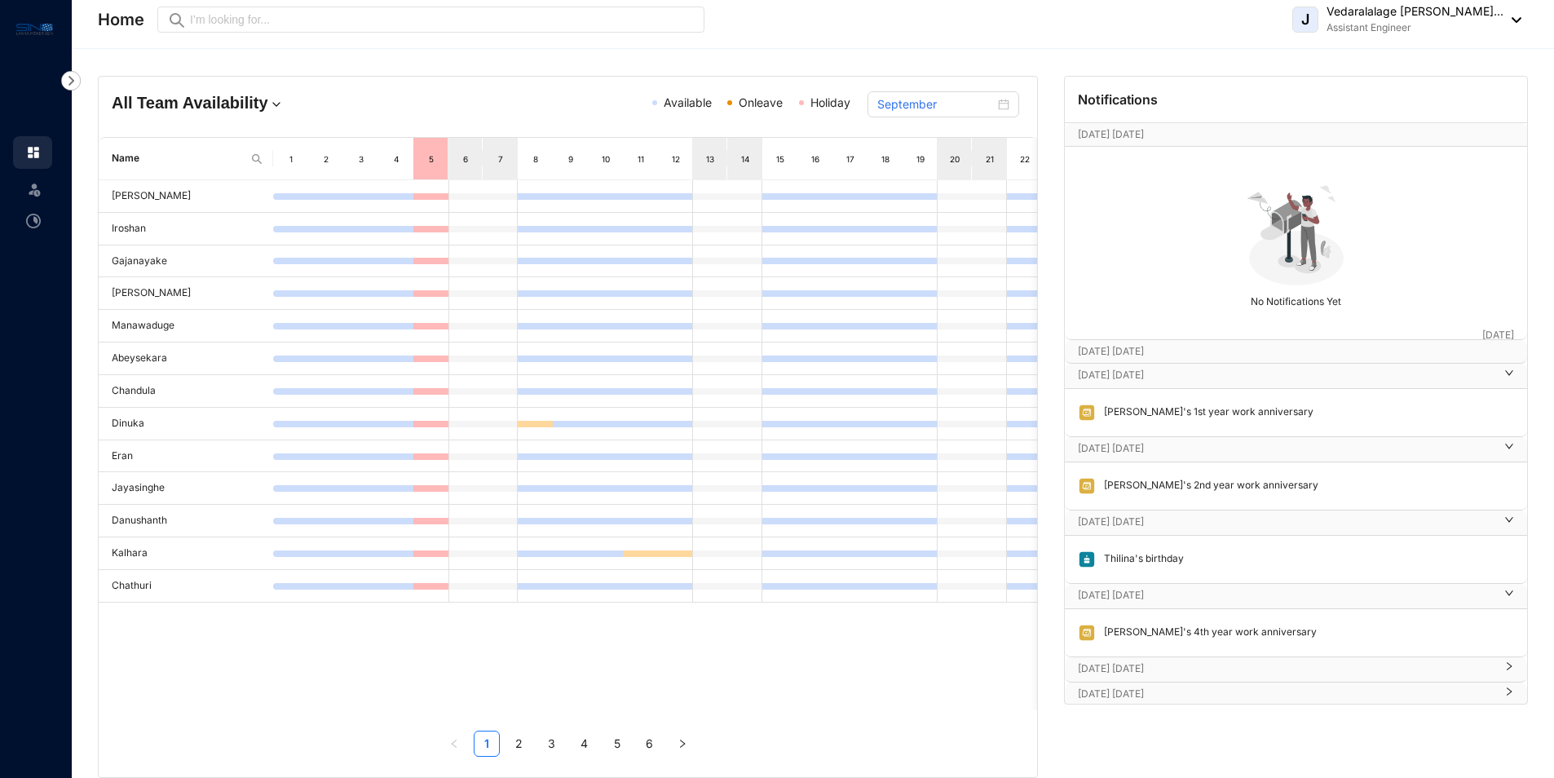
click at [1278, 359] on p "[DATE] [DATE]" at bounding box center [1280, 351] width 404 height 16
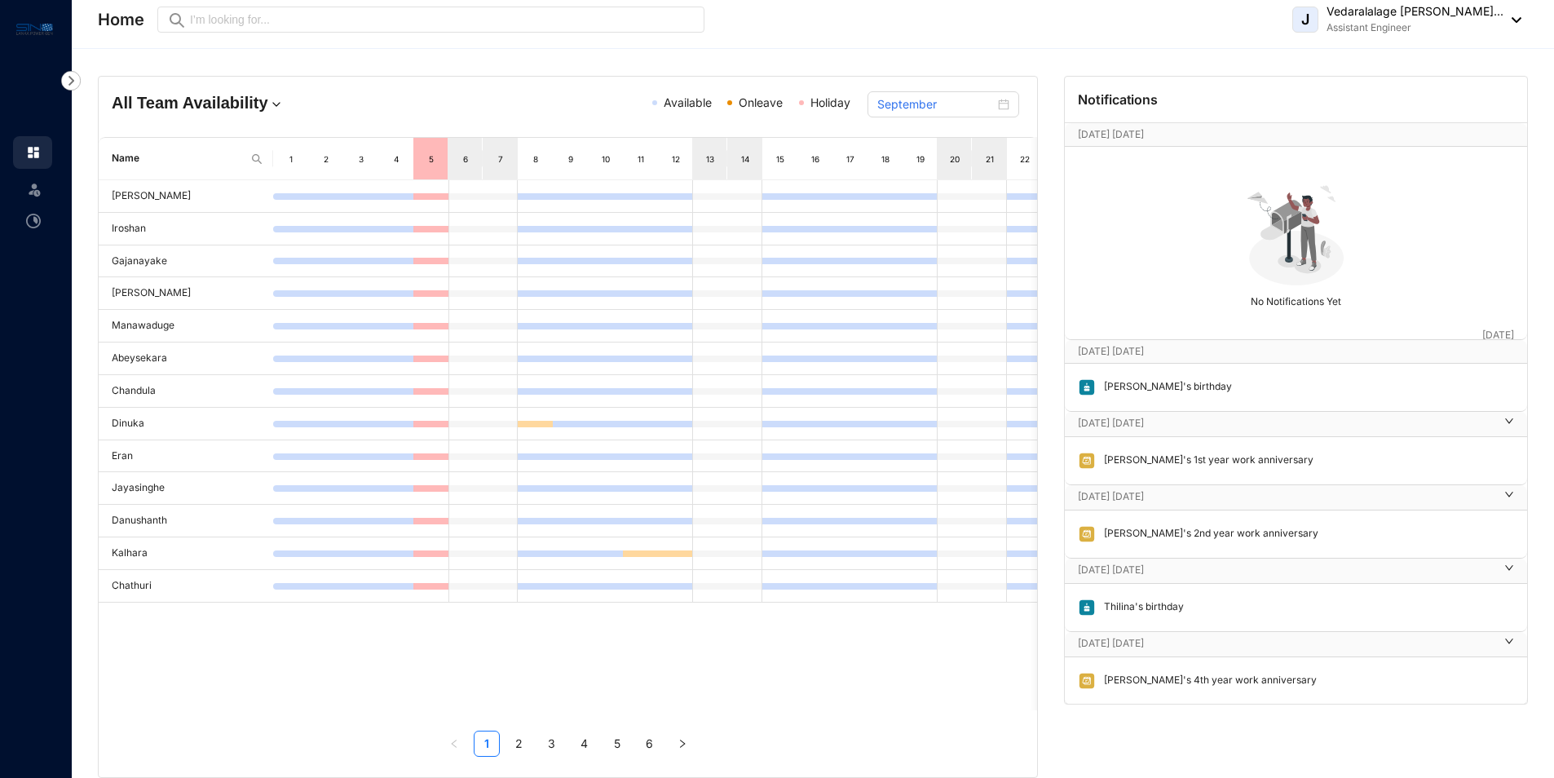
click at [1227, 272] on div "No Notifications Yet" at bounding box center [1296, 243] width 452 height 183
click at [1498, 333] on p "[DATE]" at bounding box center [1498, 335] width 32 height 16
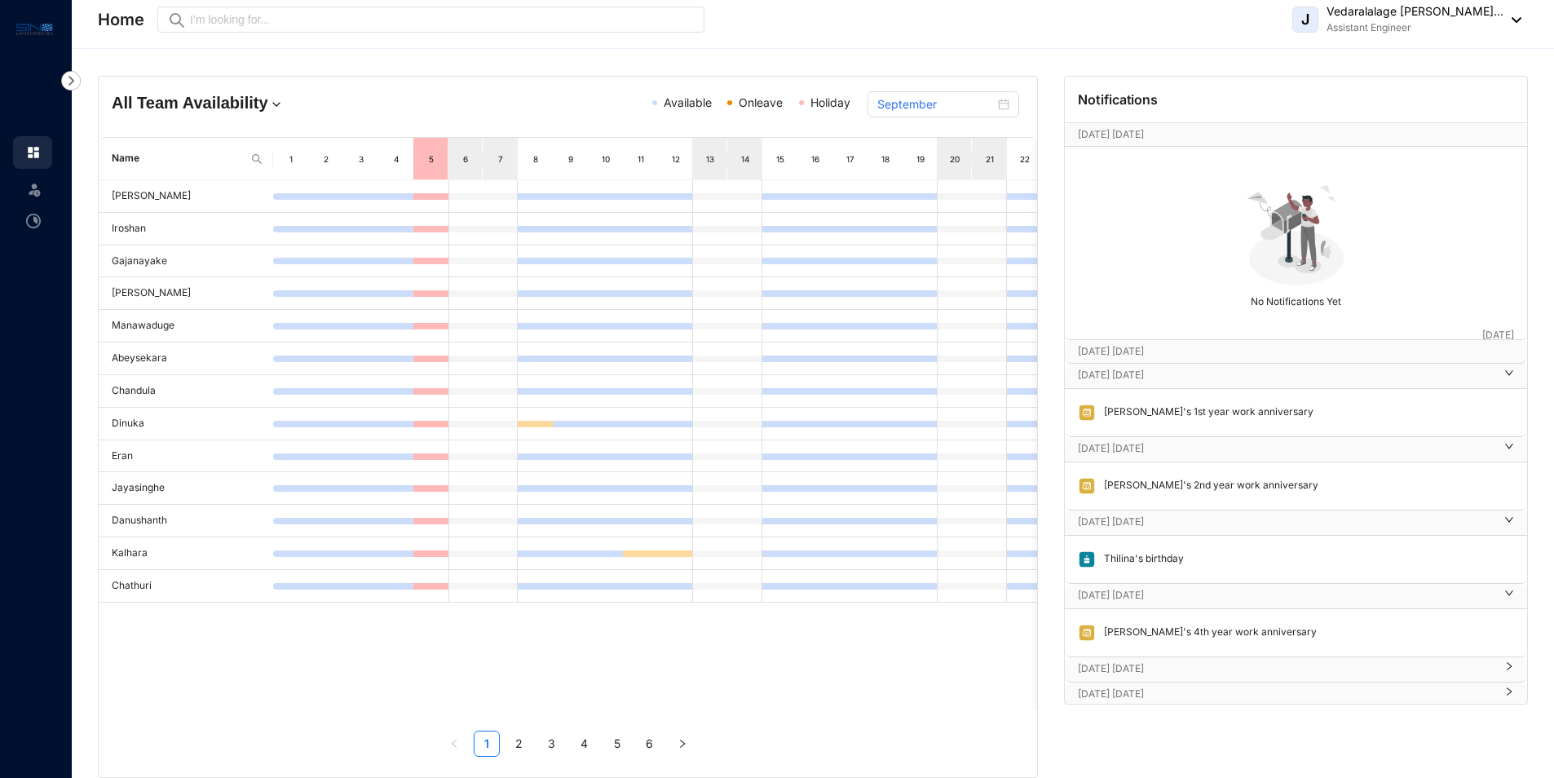
click at [1423, 374] on p "[DATE] [DATE]" at bounding box center [1286, 375] width 417 height 16
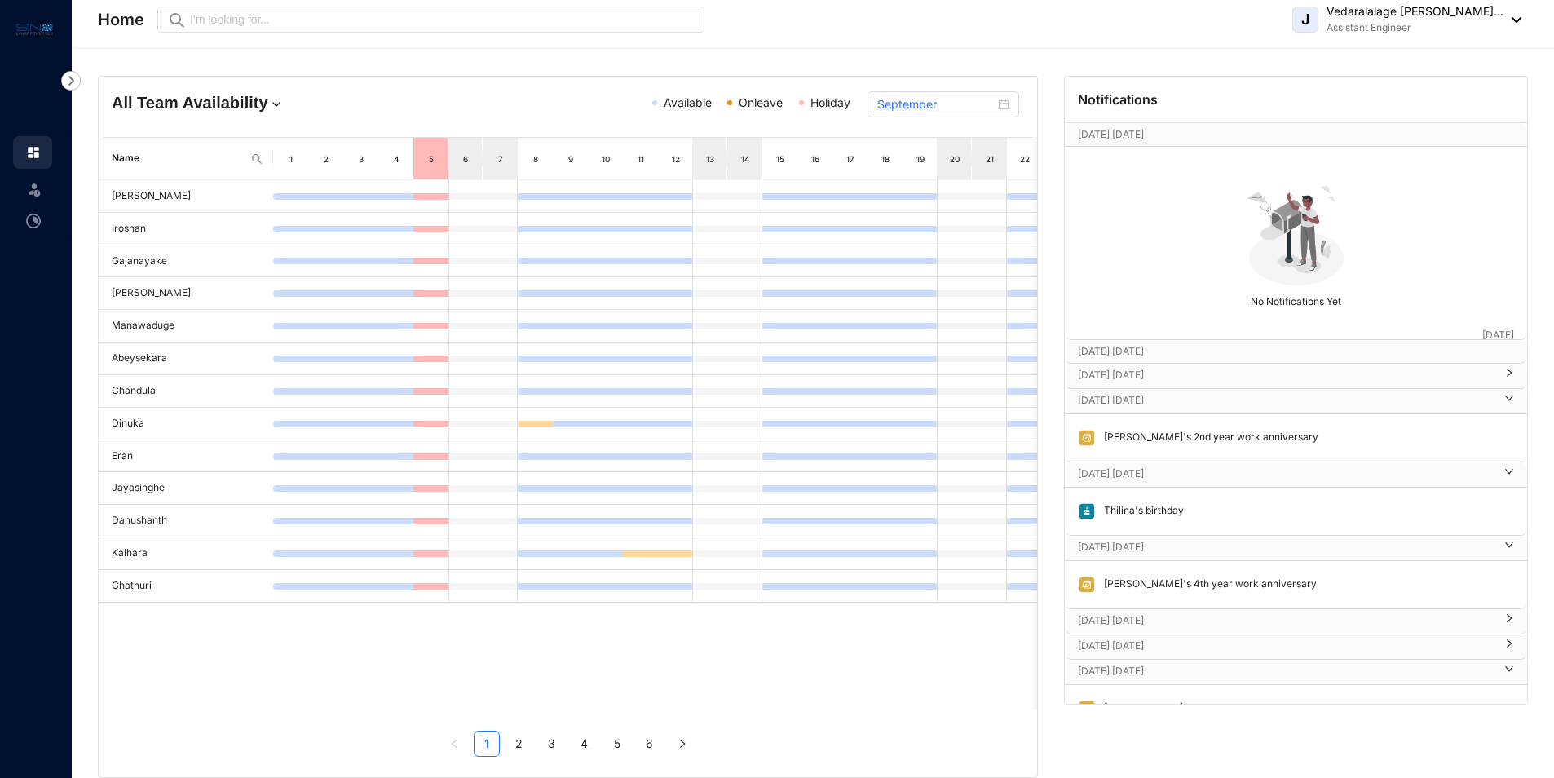
click at [1206, 135] on p "[DATE] [DATE]" at bounding box center [1280, 134] width 404 height 16
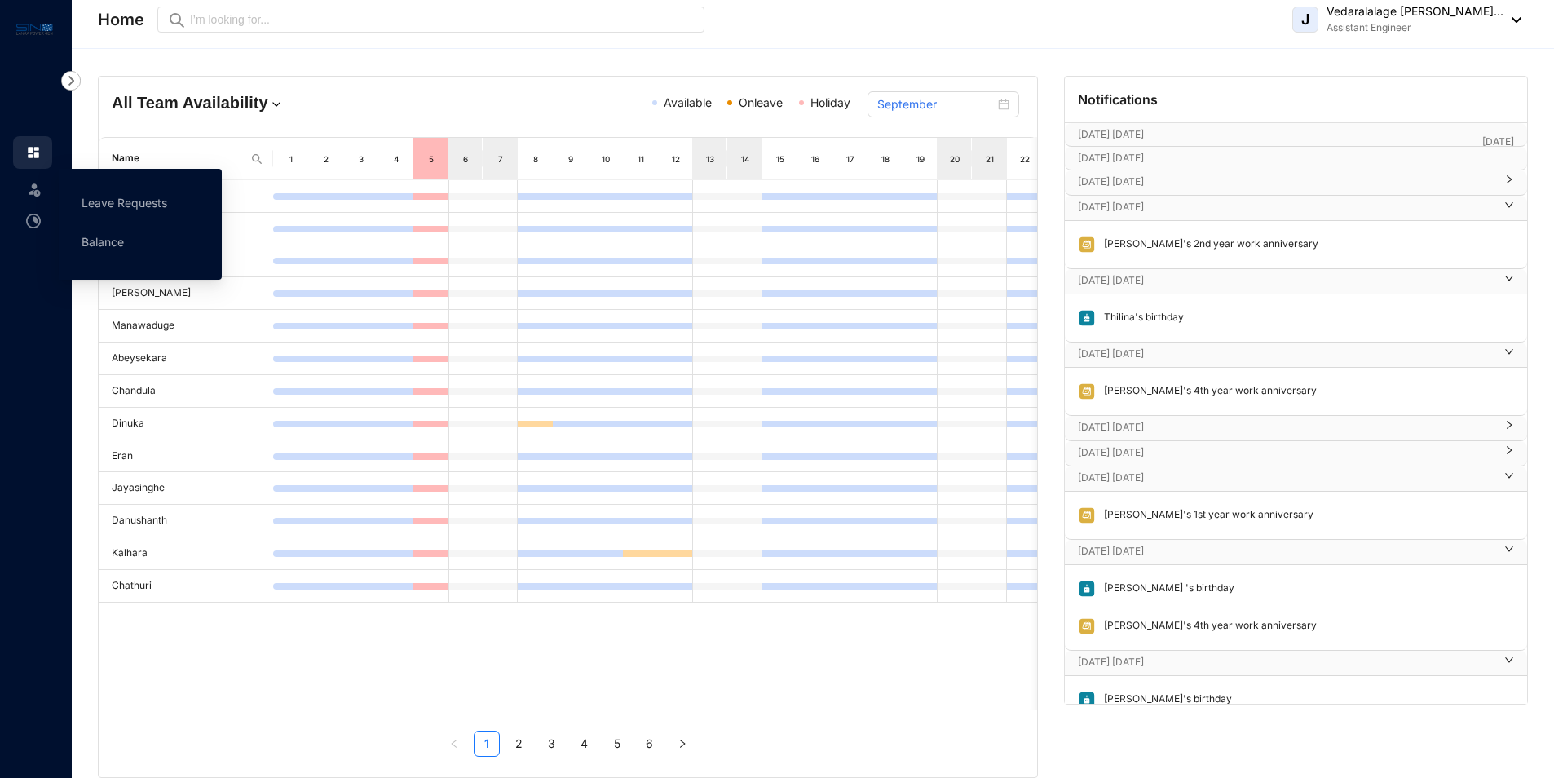
click at [31, 180] on span at bounding box center [34, 188] width 16 height 33
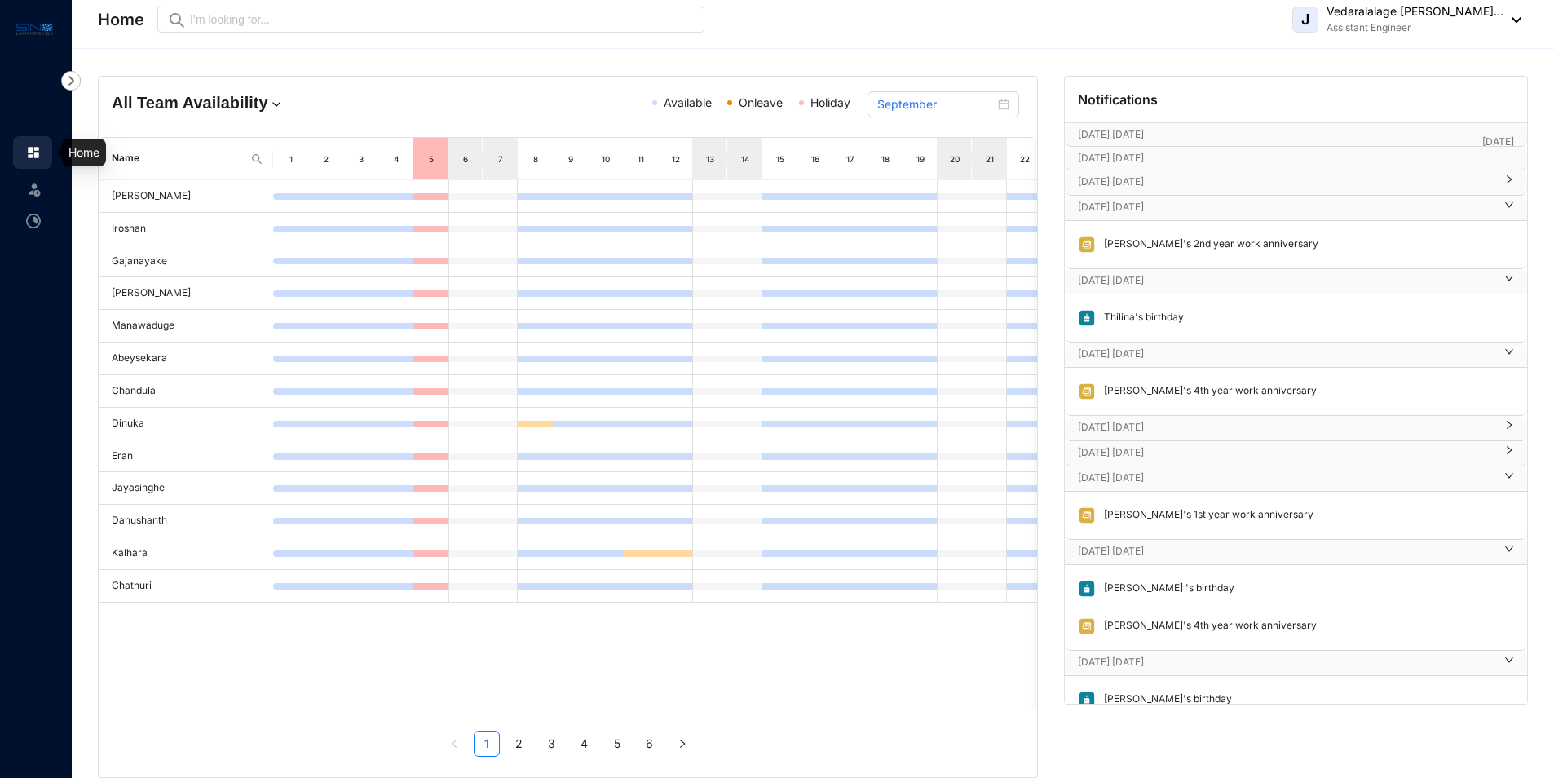
click at [30, 156] on img at bounding box center [33, 152] width 15 height 15
click at [27, 20] on img at bounding box center [34, 29] width 37 height 19
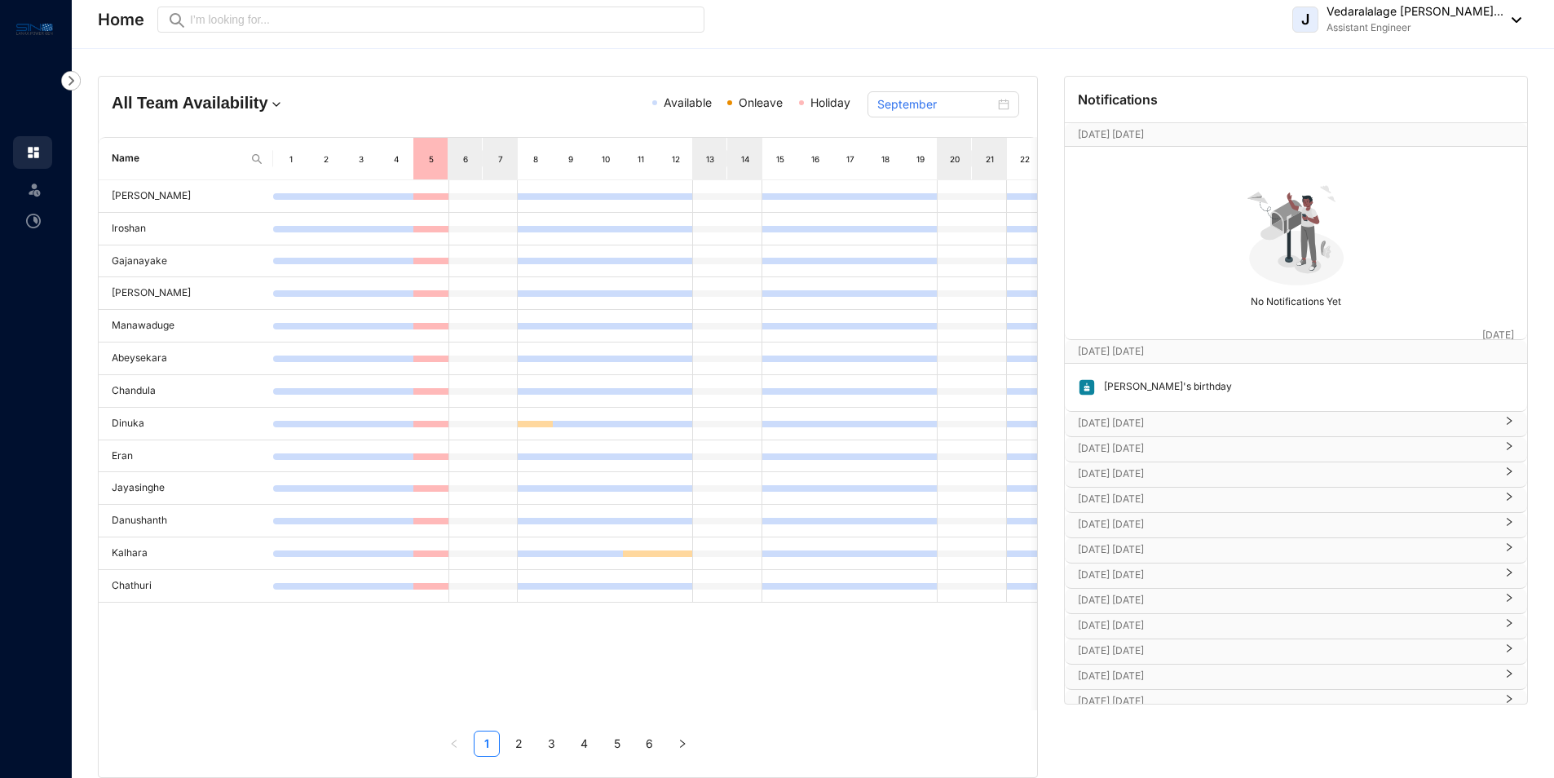
click at [1119, 345] on p "[DATE] [DATE]" at bounding box center [1280, 351] width 404 height 16
